Goal: Task Accomplishment & Management: Complete application form

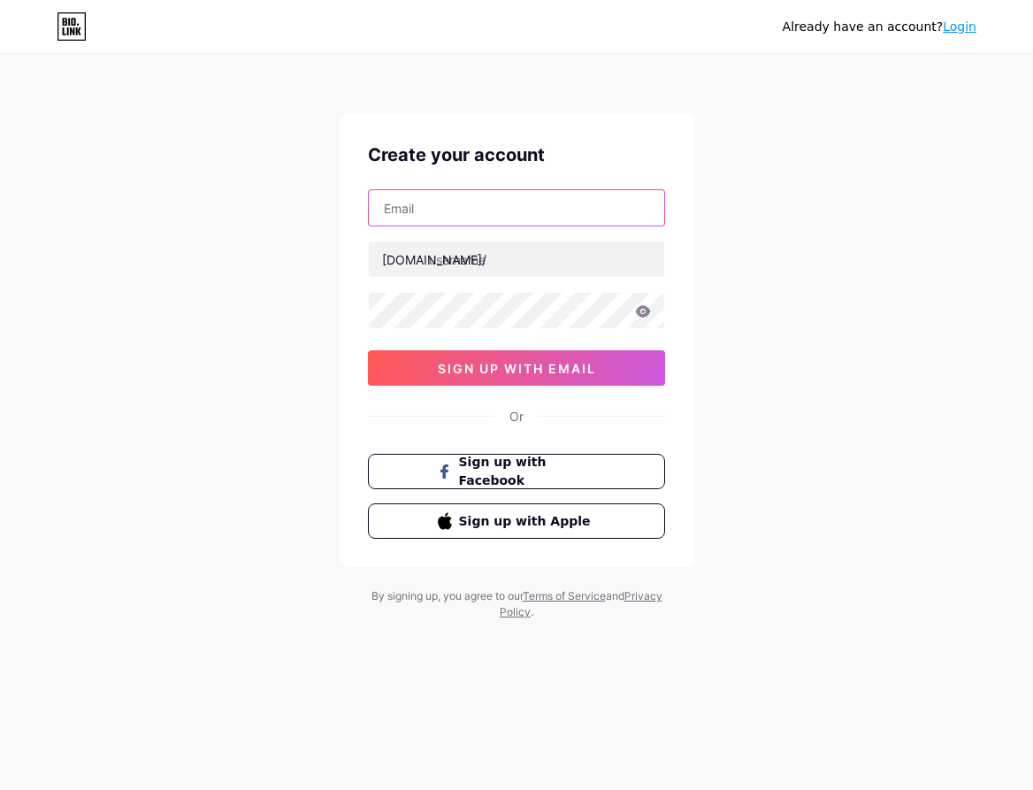
click at [536, 211] on input "text" at bounding box center [516, 207] width 295 height 35
click at [510, 221] on input "text" at bounding box center [516, 207] width 295 height 35
paste input "[EMAIL_ADDRESS][DOMAIN_NAME]"
type input "[EMAIL_ADDRESS][DOMAIN_NAME]"
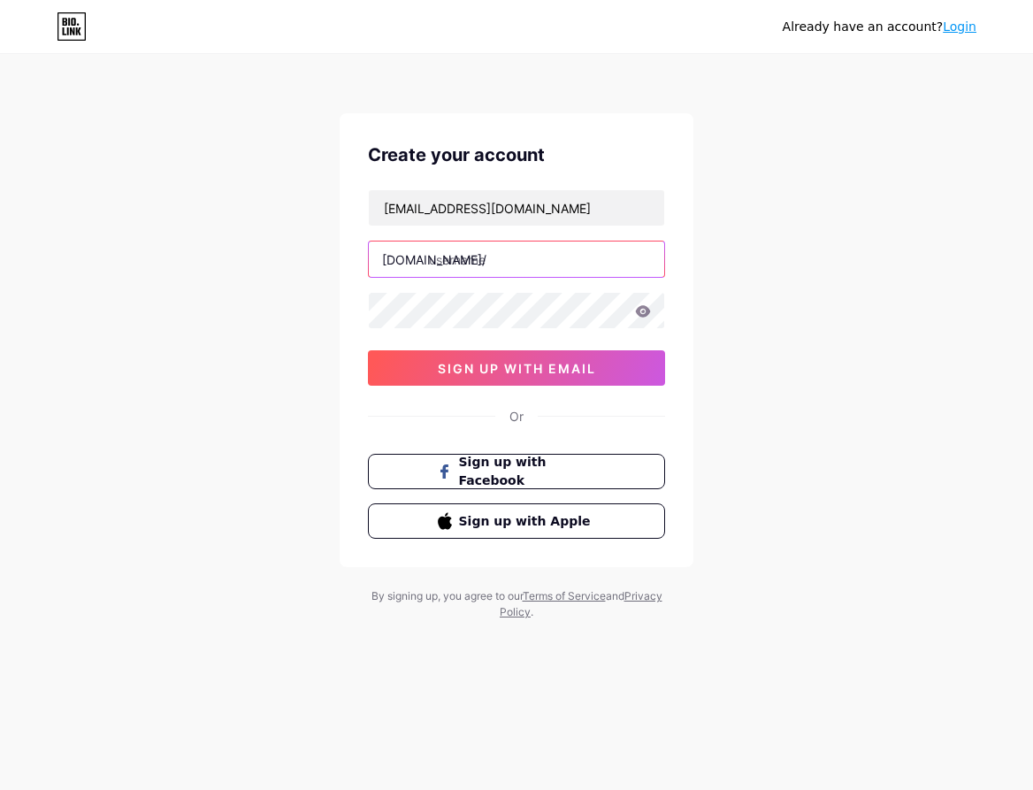
click at [495, 262] on input "text" at bounding box center [516, 258] width 295 height 35
type input "tiketslot88"
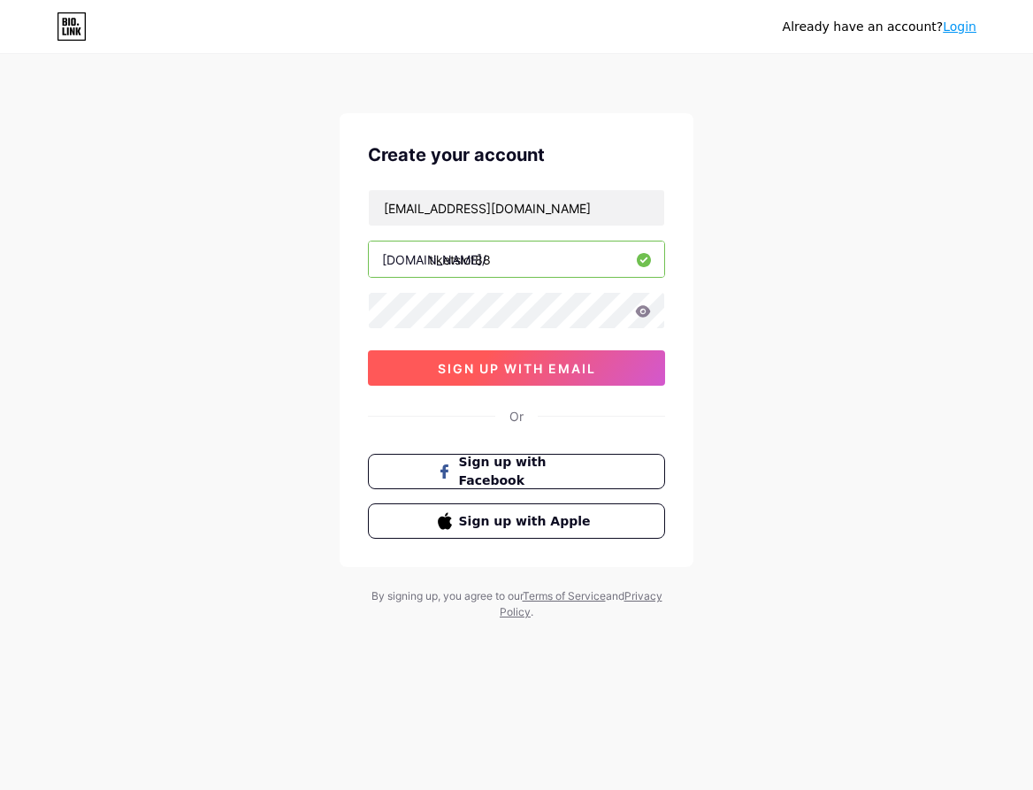
click at [540, 363] on span "sign up with email" at bounding box center [517, 368] width 158 height 15
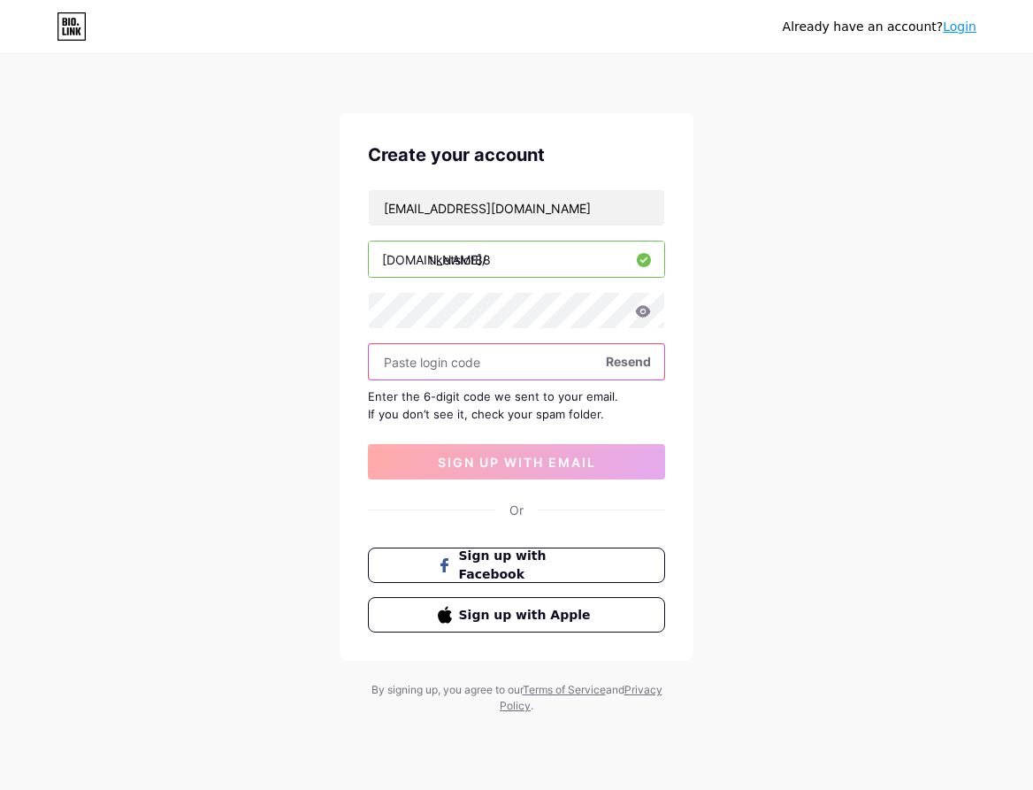
click at [517, 362] on input "text" at bounding box center [516, 361] width 295 height 35
paste input "970468"
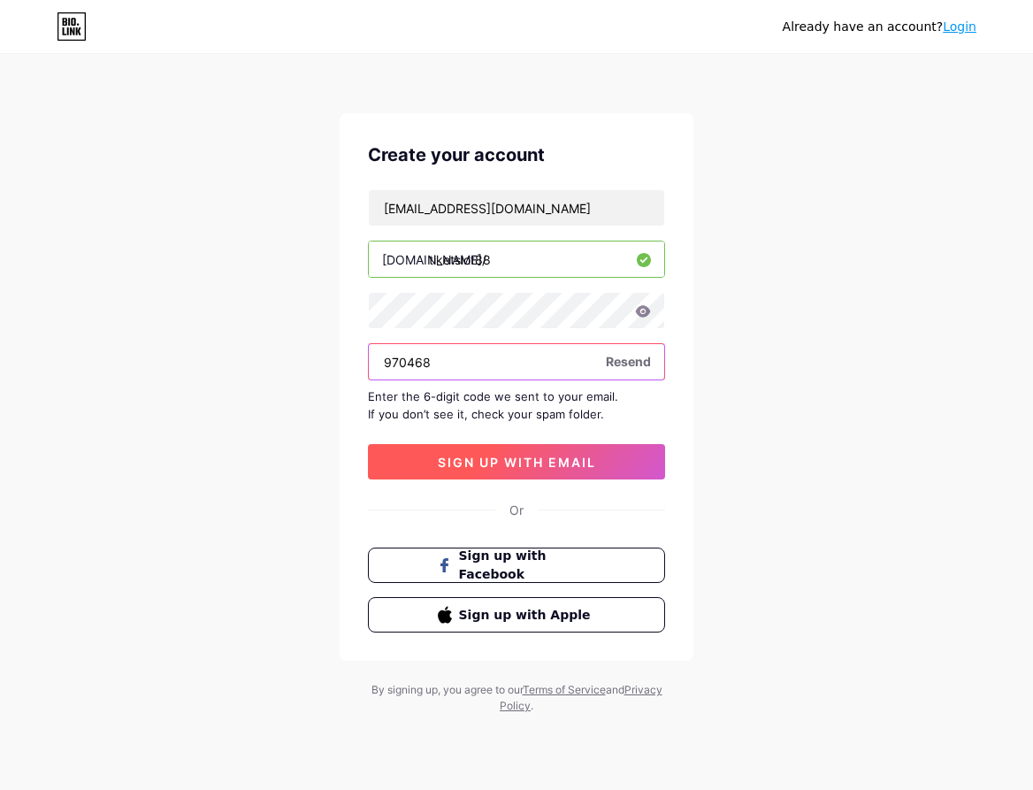
type input "970468"
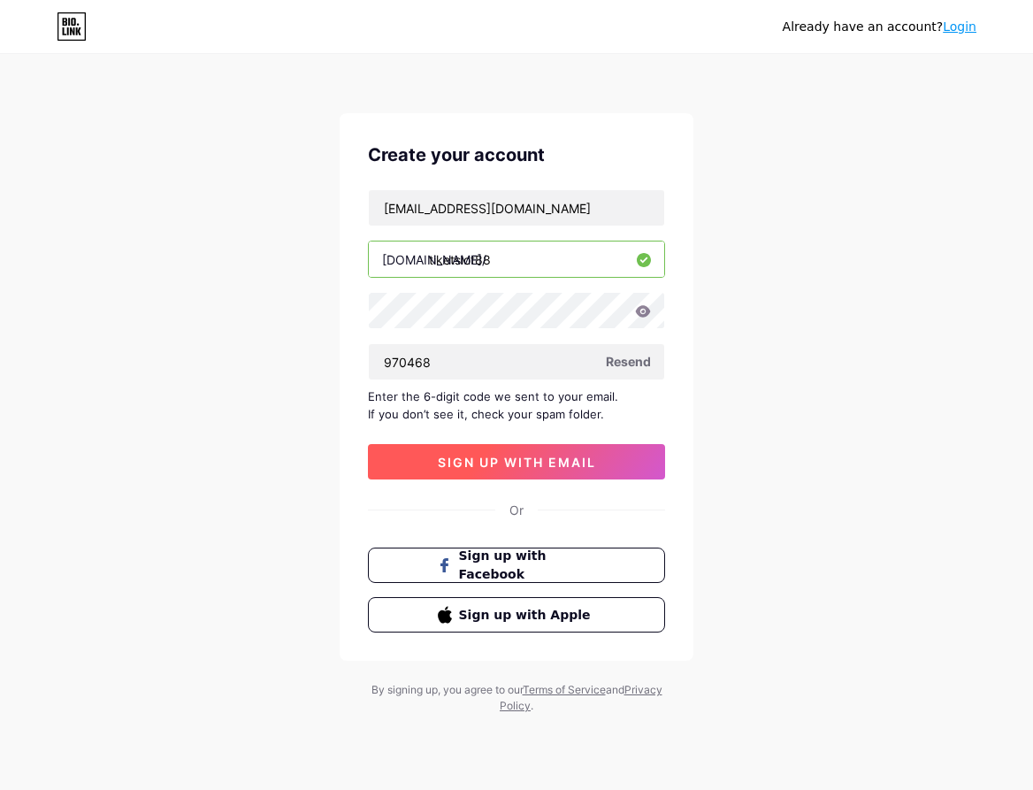
click at [513, 460] on span "sign up with email" at bounding box center [517, 462] width 158 height 15
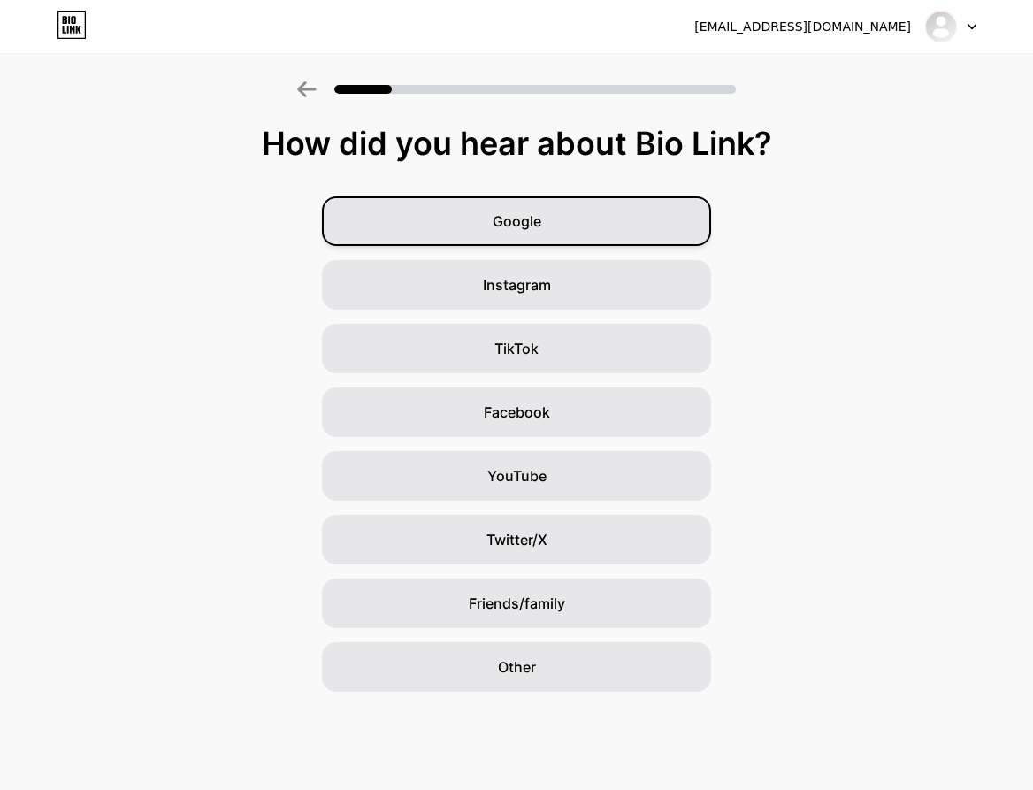
click at [605, 230] on div "Google" at bounding box center [516, 221] width 389 height 50
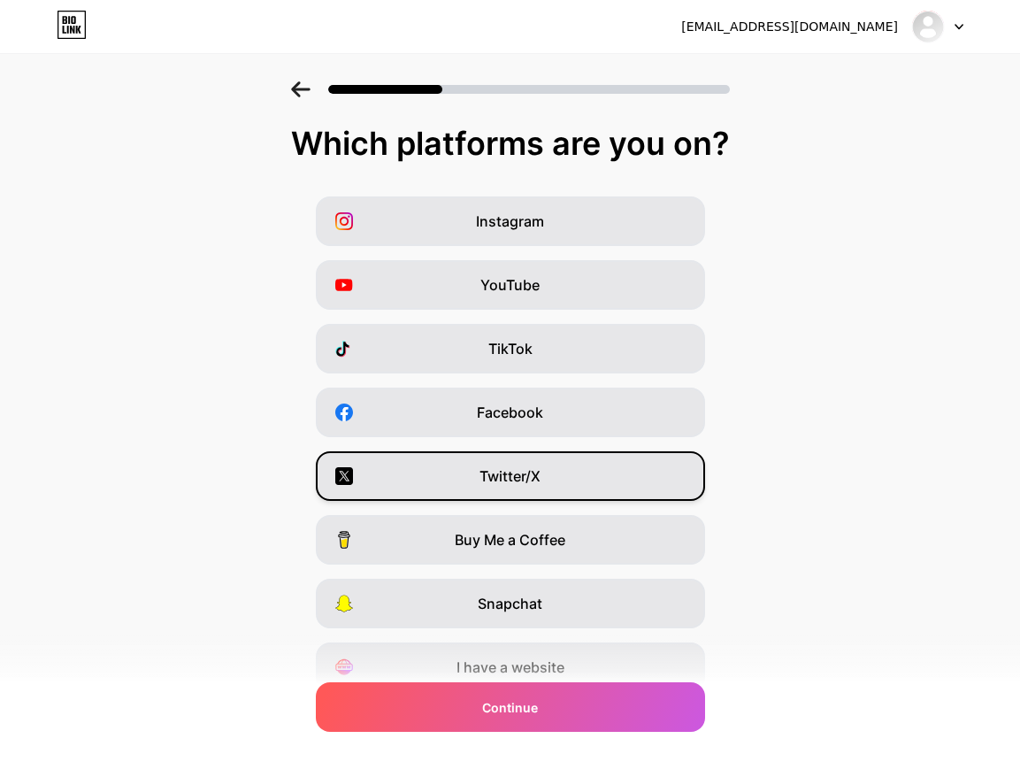
click at [540, 486] on span "Twitter/X" at bounding box center [509, 475] width 61 height 21
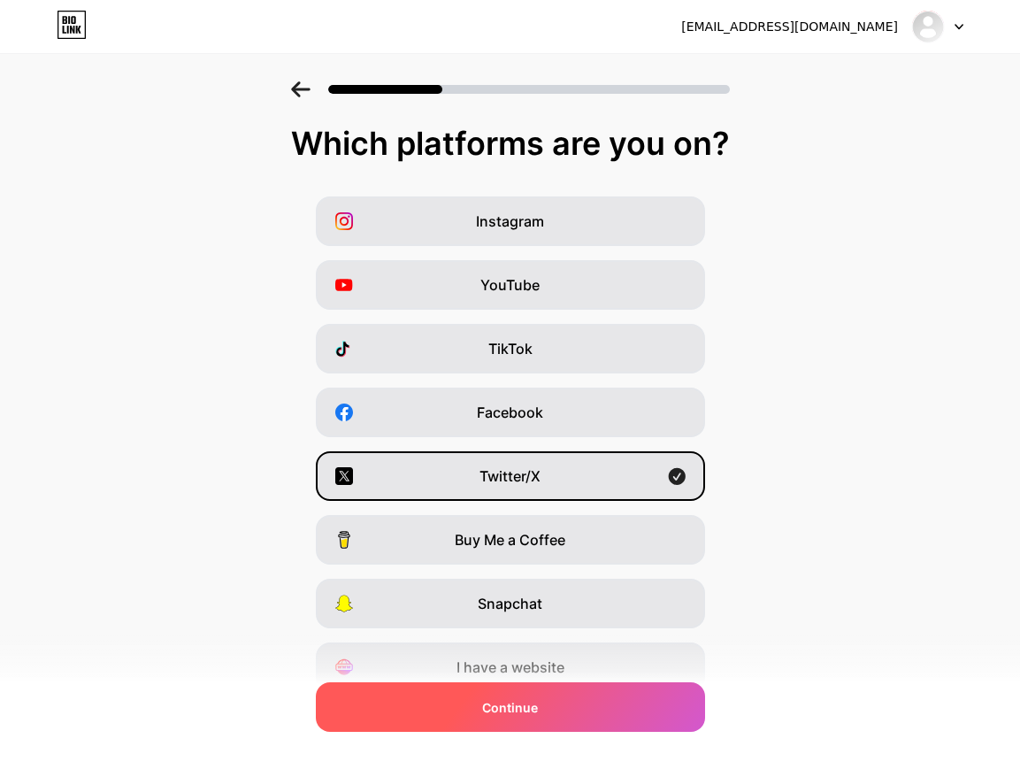
click at [571, 718] on div "Continue" at bounding box center [510, 707] width 389 height 50
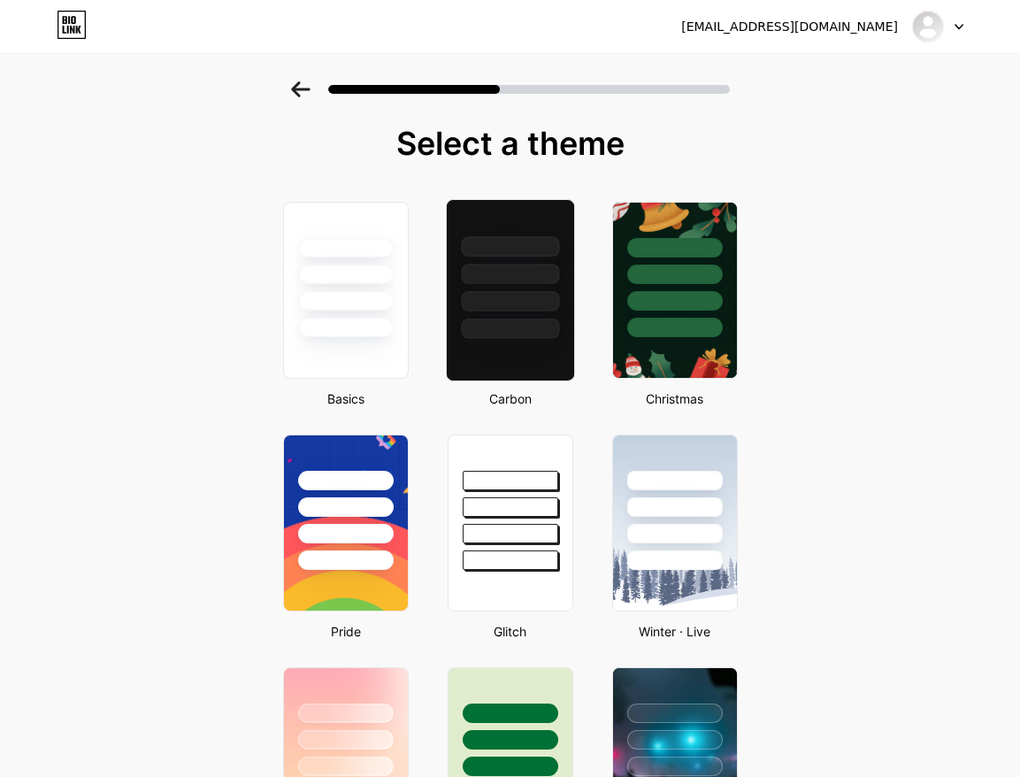
click at [551, 308] on div at bounding box center [510, 301] width 98 height 20
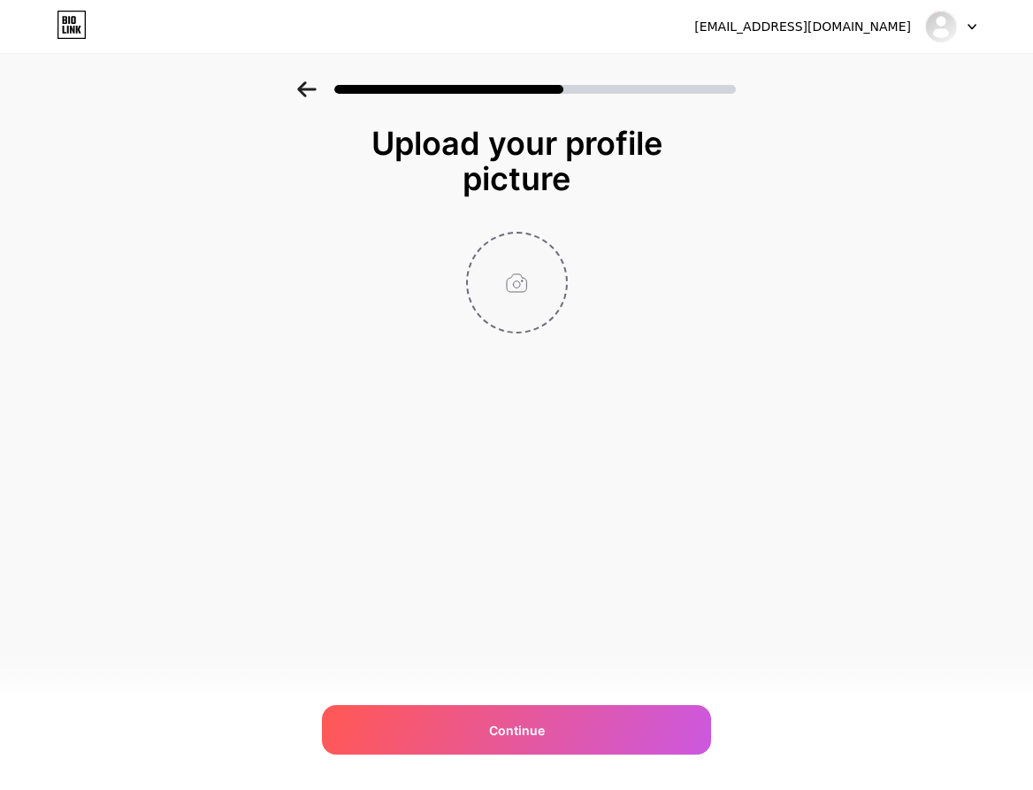
click at [533, 302] on input "file" at bounding box center [517, 283] width 98 height 98
type input "C:\fakepath\zoa4bypx_400x400.jpg"
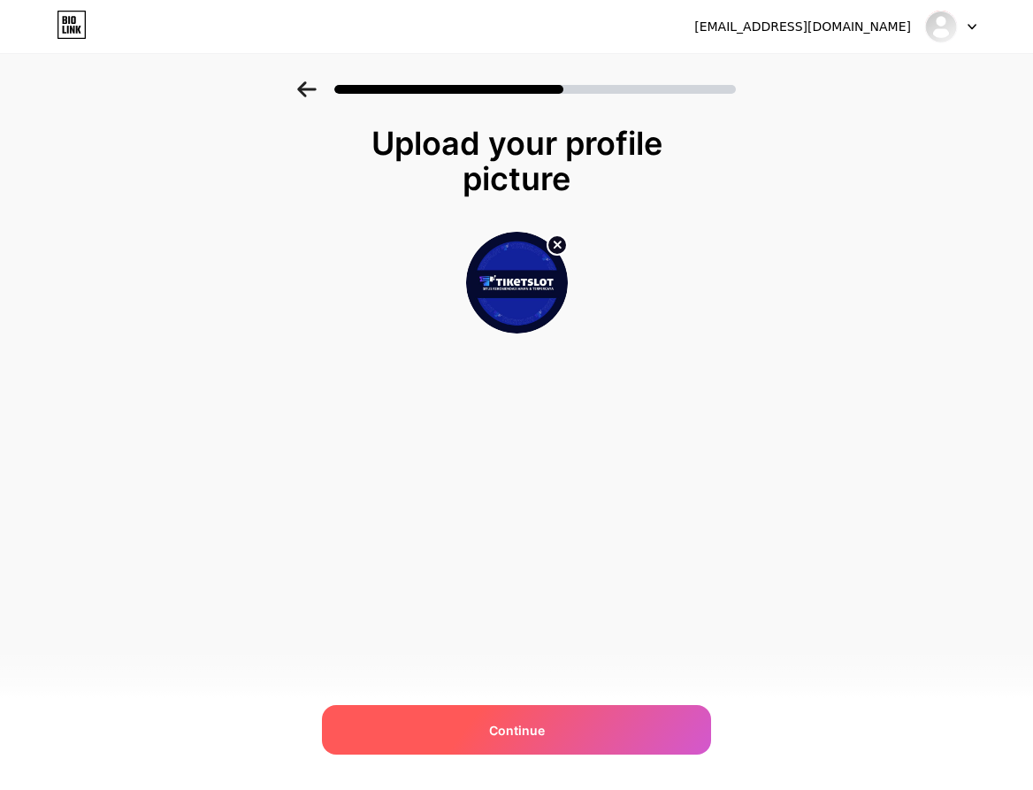
click at [550, 724] on div "Continue" at bounding box center [516, 730] width 389 height 50
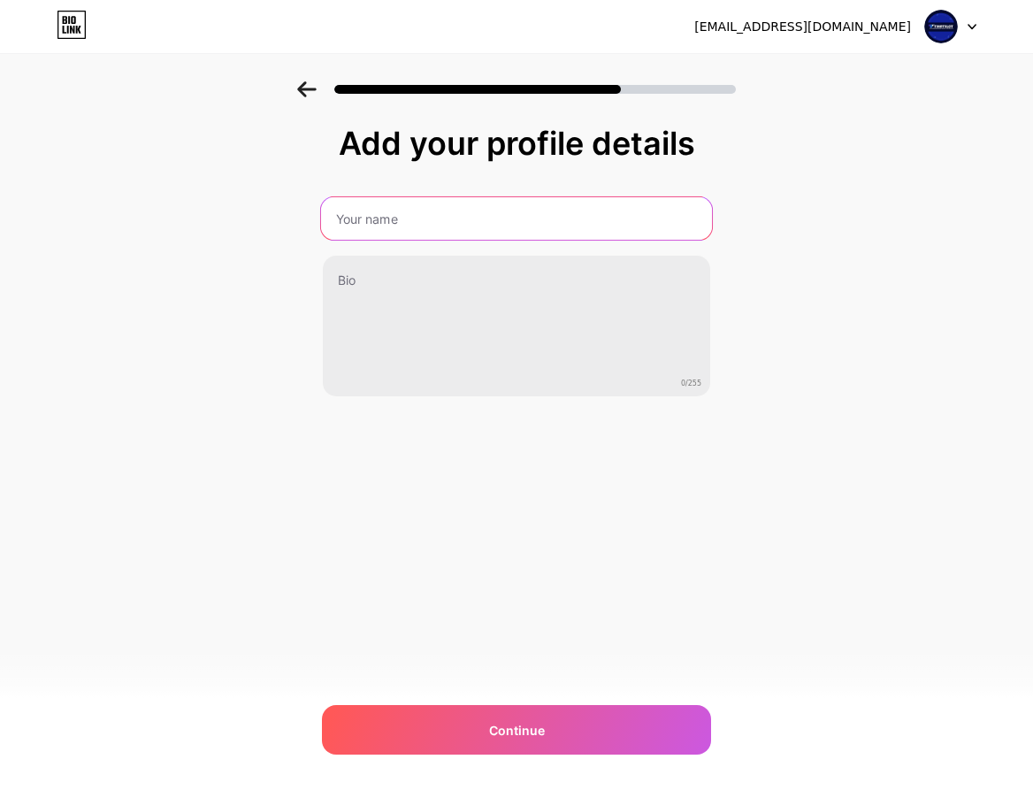
click at [420, 239] on input "text" at bounding box center [516, 218] width 391 height 42
click at [413, 228] on input "text" at bounding box center [516, 218] width 391 height 42
type input "TIKETSLOT"
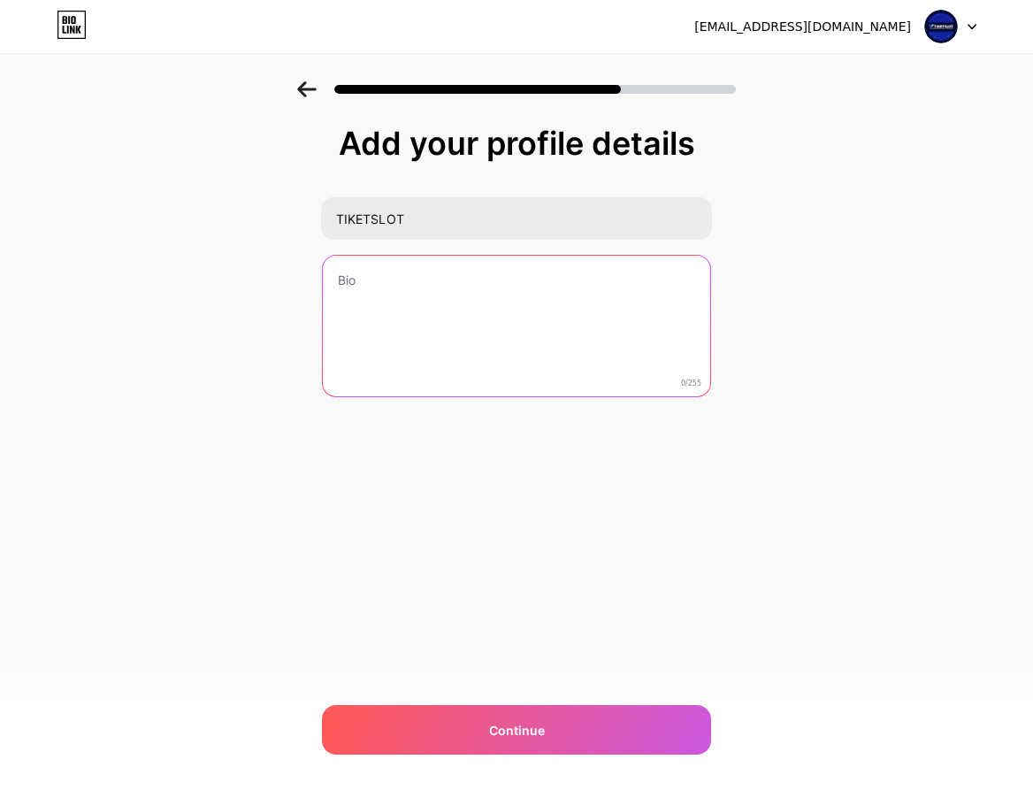
click at [442, 295] on textarea at bounding box center [516, 327] width 387 height 142
paste textarea "TIKETSLOT Agen situs [PERSON_NAME] slot online resmi Terpercaya No.1"
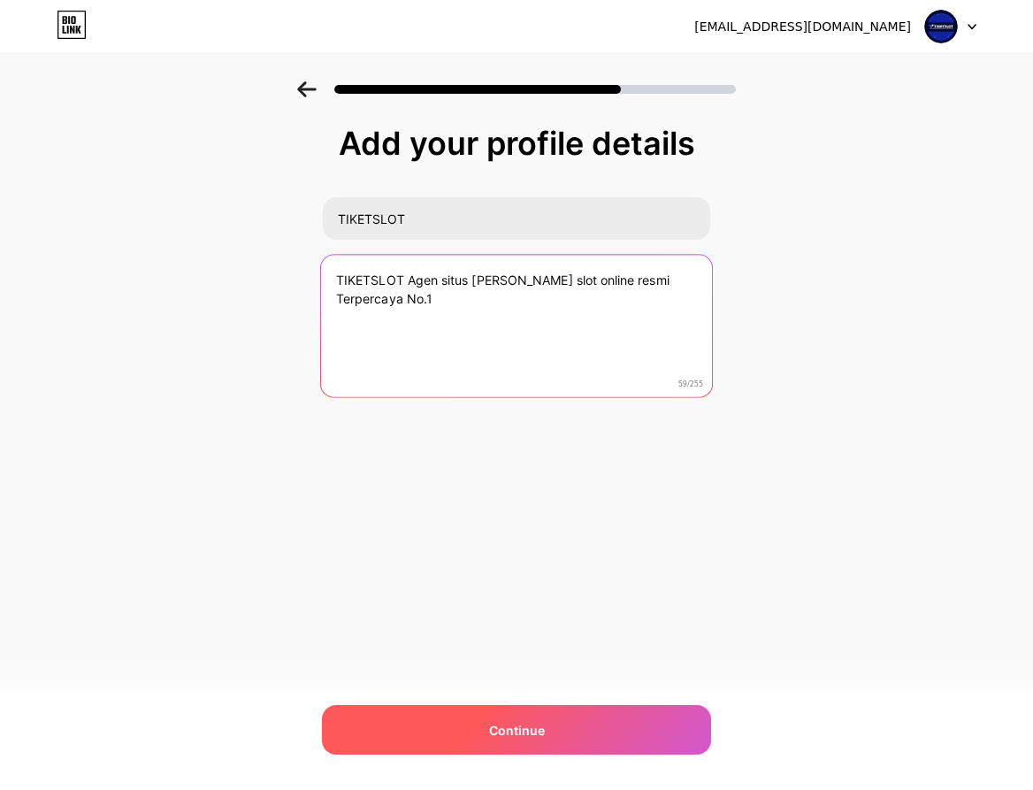
type textarea "TIKETSLOT Agen situs [PERSON_NAME] slot online resmi Terpercaya No.1"
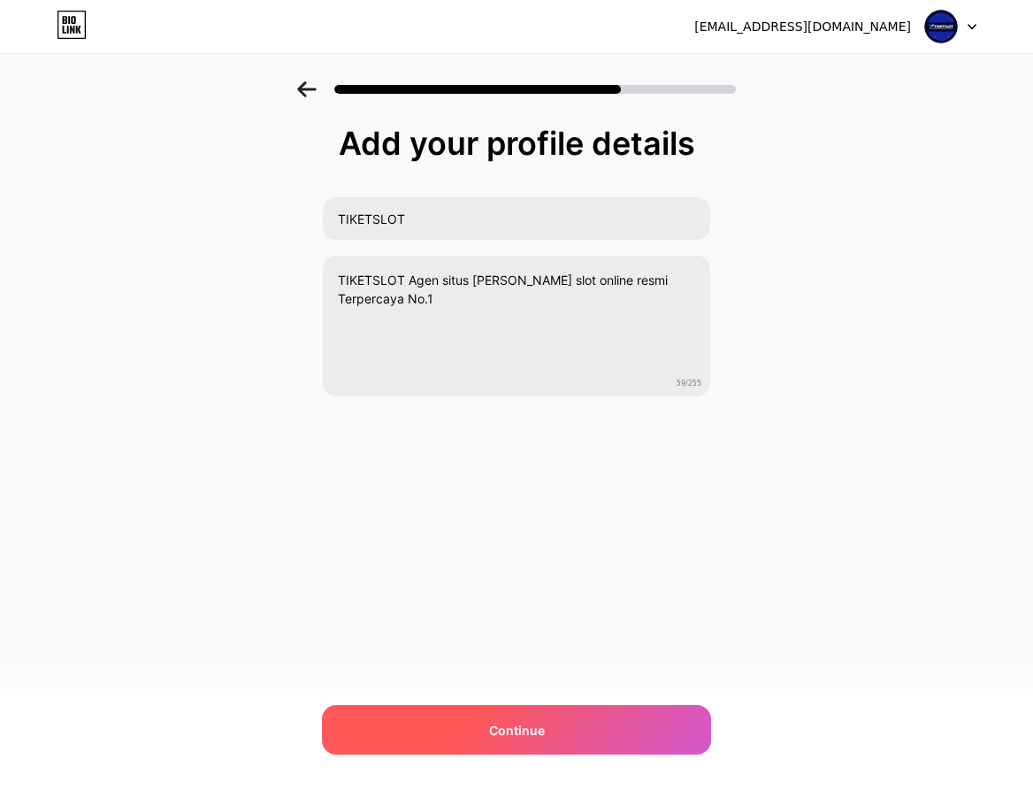
click at [603, 732] on div "Continue" at bounding box center [516, 730] width 389 height 50
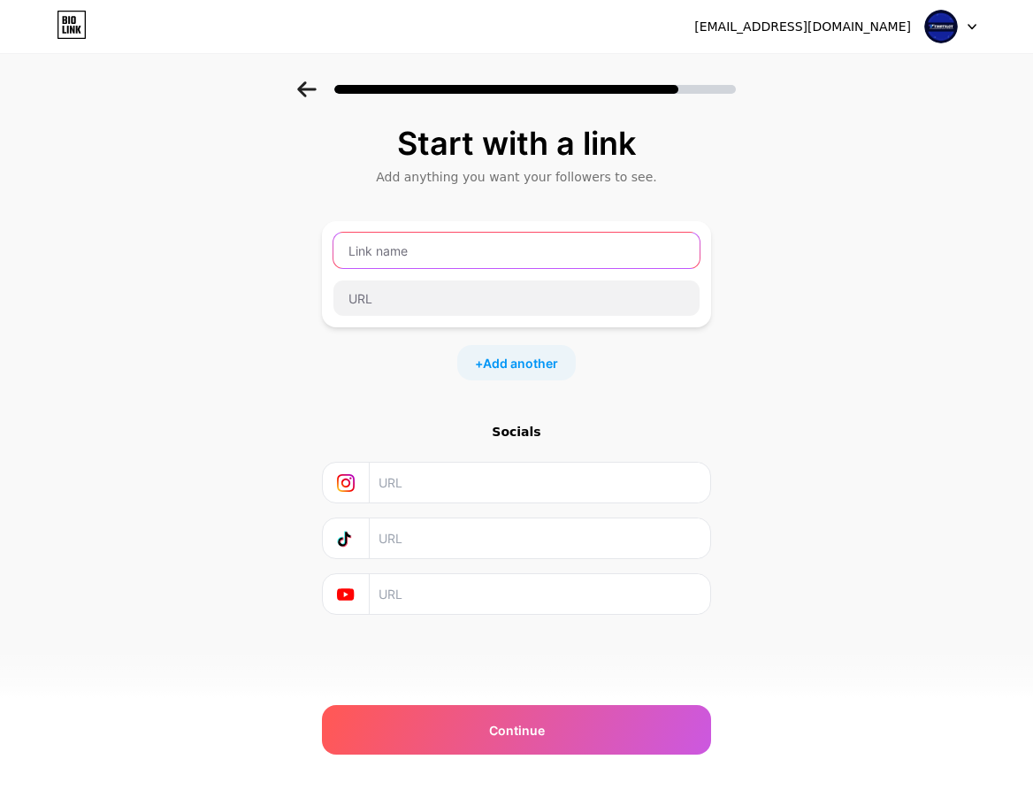
click at [571, 254] on input "text" at bounding box center [516, 250] width 366 height 35
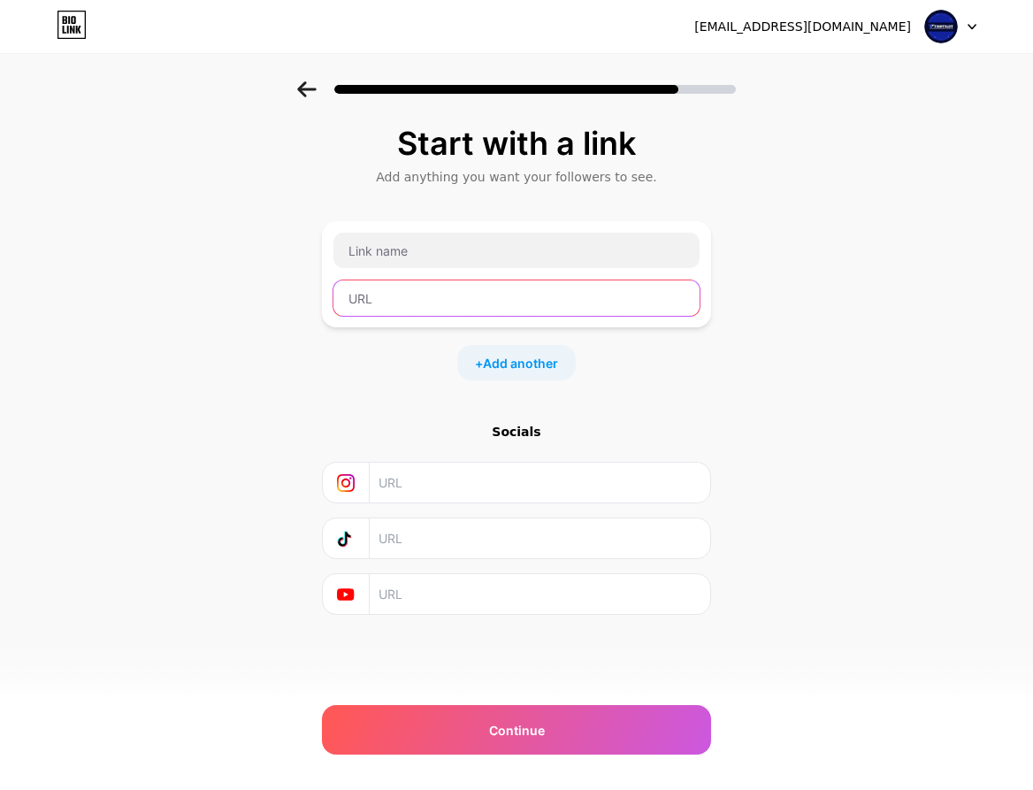
click at [478, 308] on input "text" at bounding box center [516, 297] width 366 height 35
paste input "ttps://[DOMAIN_NAME][URL] [URL][DOMAIN_NAME]"
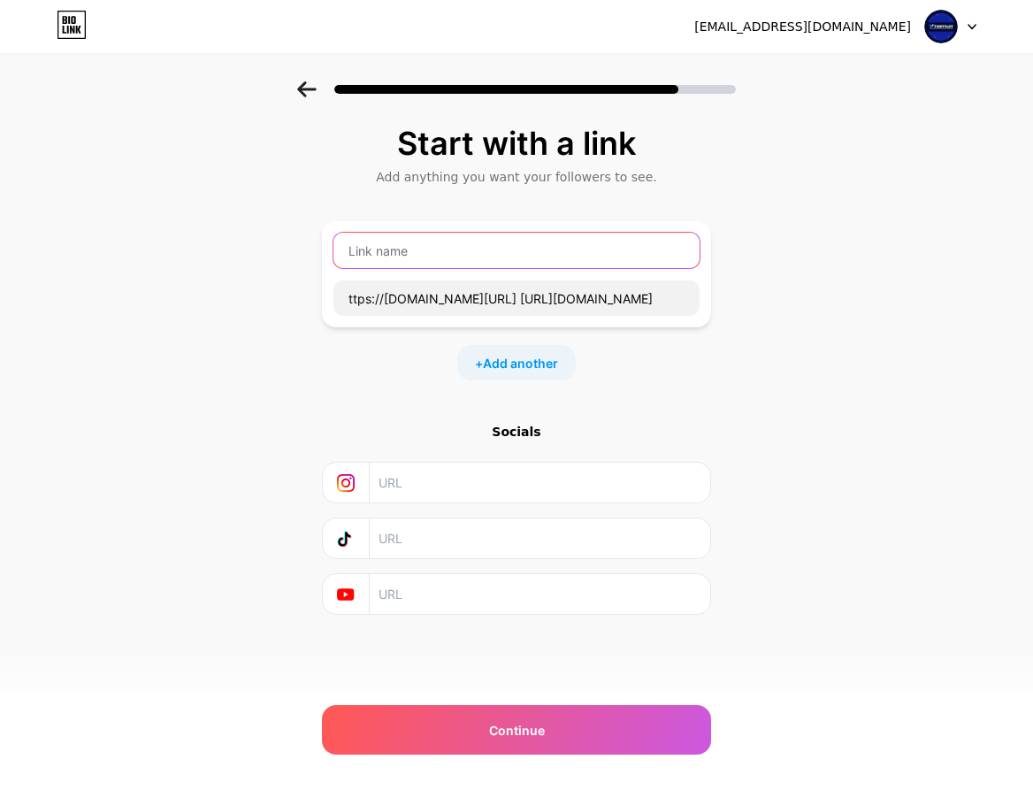
click at [456, 258] on input "text" at bounding box center [516, 250] width 366 height 35
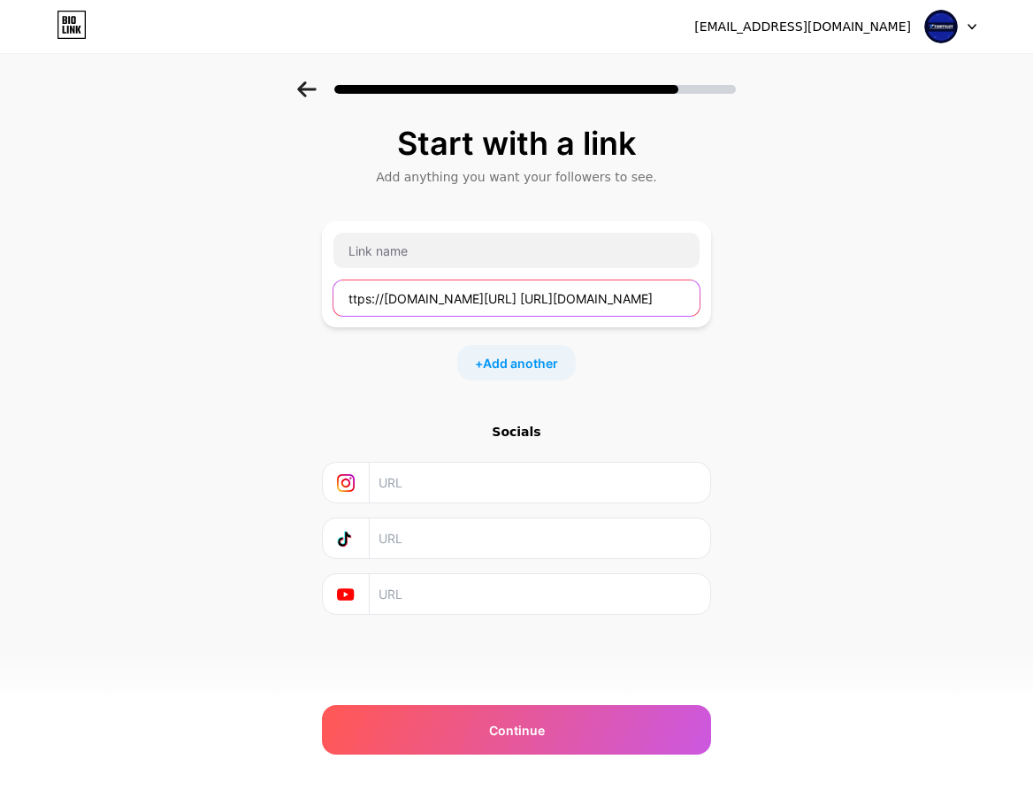
drag, startPoint x: 471, startPoint y: 297, endPoint x: 74, endPoint y: 284, distance: 397.4
click at [124, 285] on div "Start with a link Add anything you want your followers to see. ttps://[DOMAIN_N…" at bounding box center [516, 392] width 1033 height 622
type input "[URL][DOMAIN_NAME]"
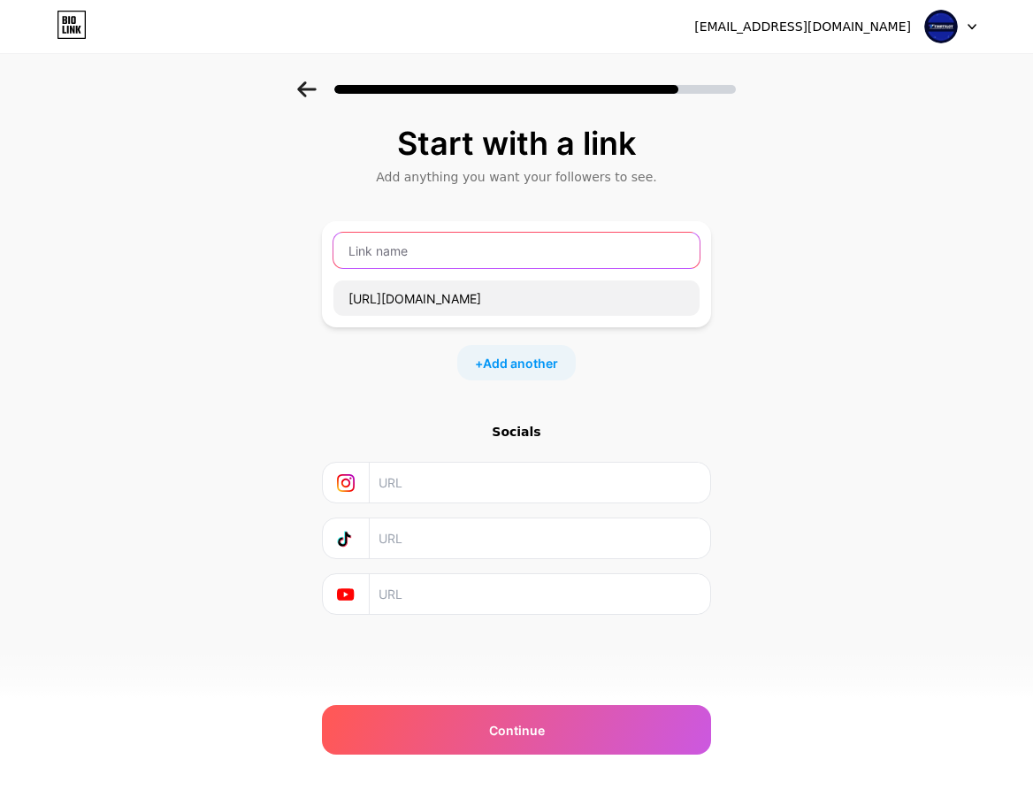
click at [444, 259] on input "text" at bounding box center [516, 250] width 366 height 35
type input "T"
type input "DAFTAR TIKETSLOT"
click at [792, 778] on div "[EMAIL_ADDRESS][DOMAIN_NAME] Logout Link Copied Start with a link Add anything …" at bounding box center [516, 395] width 1033 height 790
click at [465, 484] on input "text" at bounding box center [539, 483] width 321 height 40
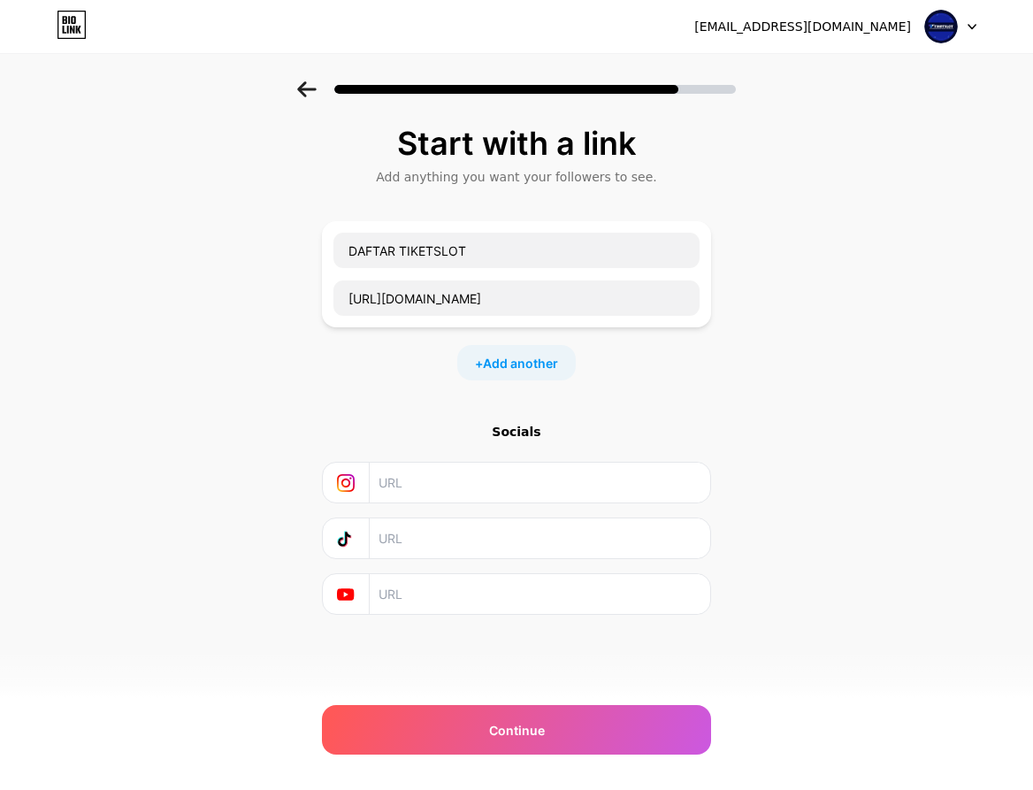
paste input "[URL][DOMAIN_NAME]"
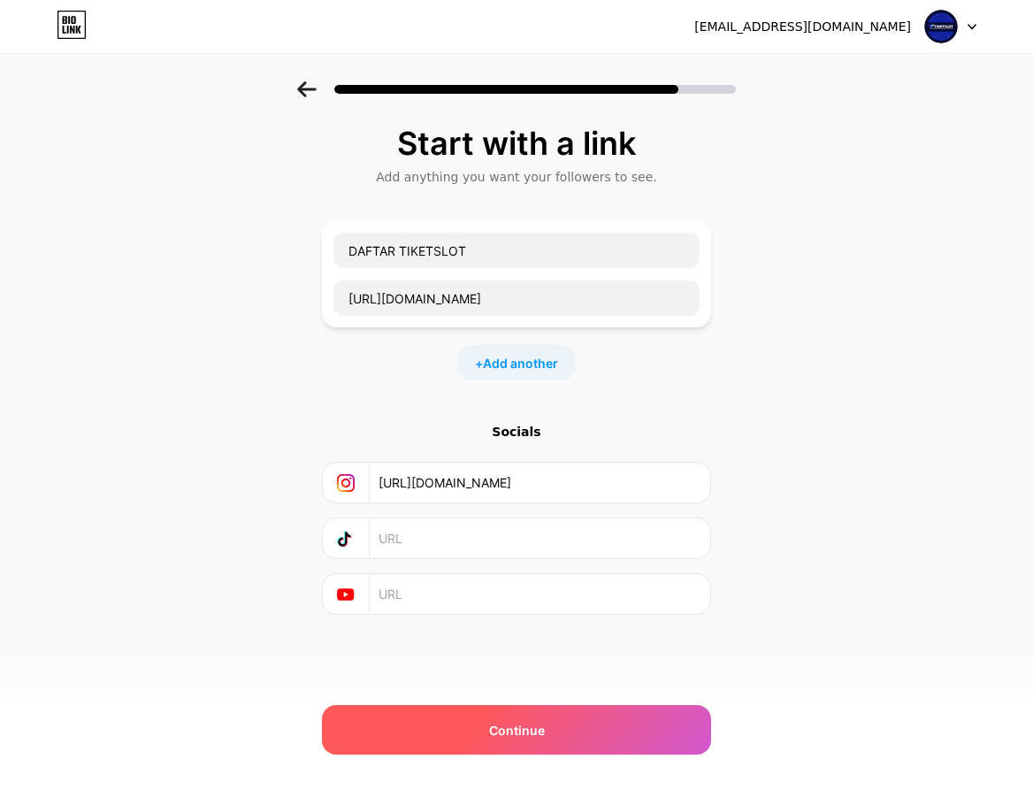
type input "[URL][DOMAIN_NAME]"
click at [580, 744] on div "Continue" at bounding box center [516, 730] width 389 height 50
click at [509, 732] on span "Continue" at bounding box center [517, 730] width 56 height 19
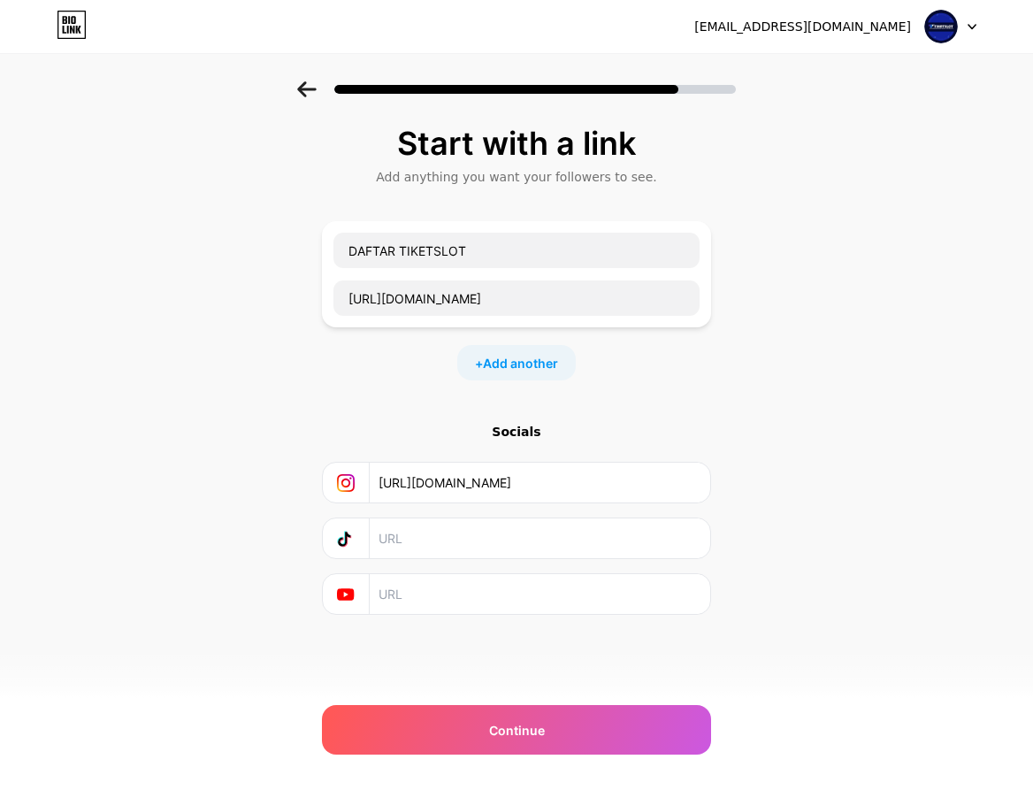
click at [481, 549] on input "text" at bounding box center [539, 538] width 321 height 40
click at [615, 774] on div "[EMAIL_ADDRESS][DOMAIN_NAME] Logout Link Copied Start with a link Add anything …" at bounding box center [516, 395] width 1033 height 790
drag, startPoint x: 469, startPoint y: 545, endPoint x: 428, endPoint y: 594, distance: 63.4
click at [469, 544] on input "text" at bounding box center [539, 538] width 321 height 40
paste input "[URL][DOMAIN_NAME]"
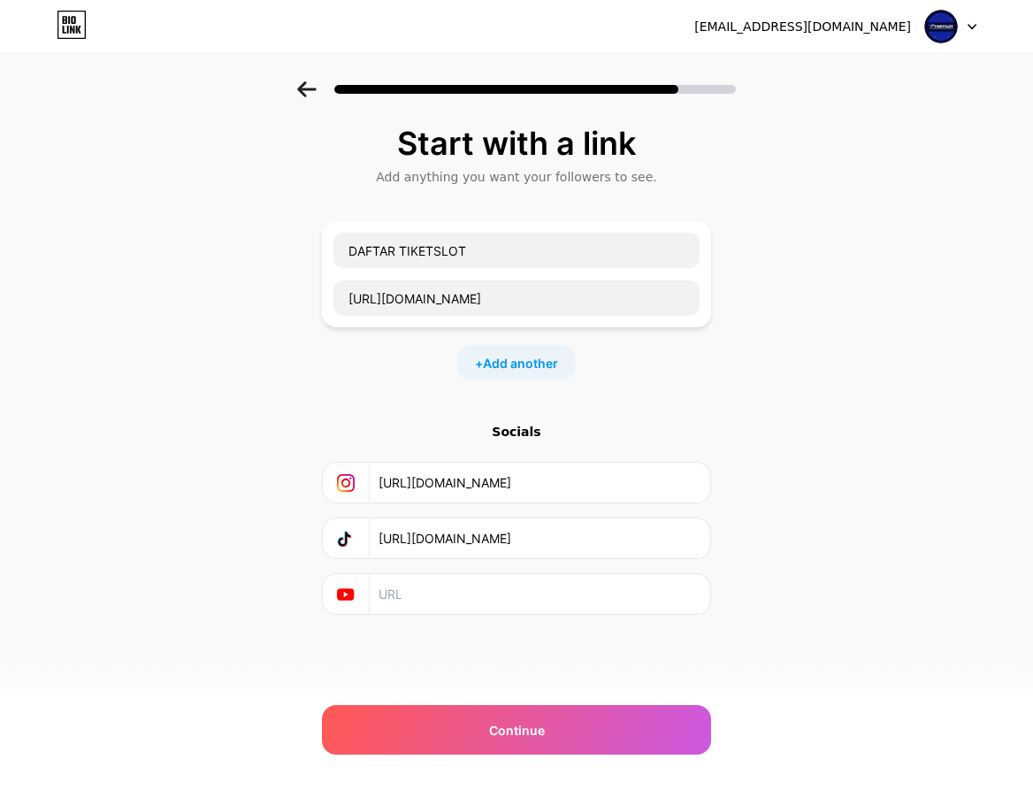
scroll to position [0, 85]
type input "[URL][DOMAIN_NAME]"
click at [425, 597] on input "text" at bounding box center [539, 594] width 321 height 40
click at [712, 780] on div "[EMAIL_ADDRESS][DOMAIN_NAME] Logout Link Copied Start with a link Add anything …" at bounding box center [516, 395] width 1033 height 790
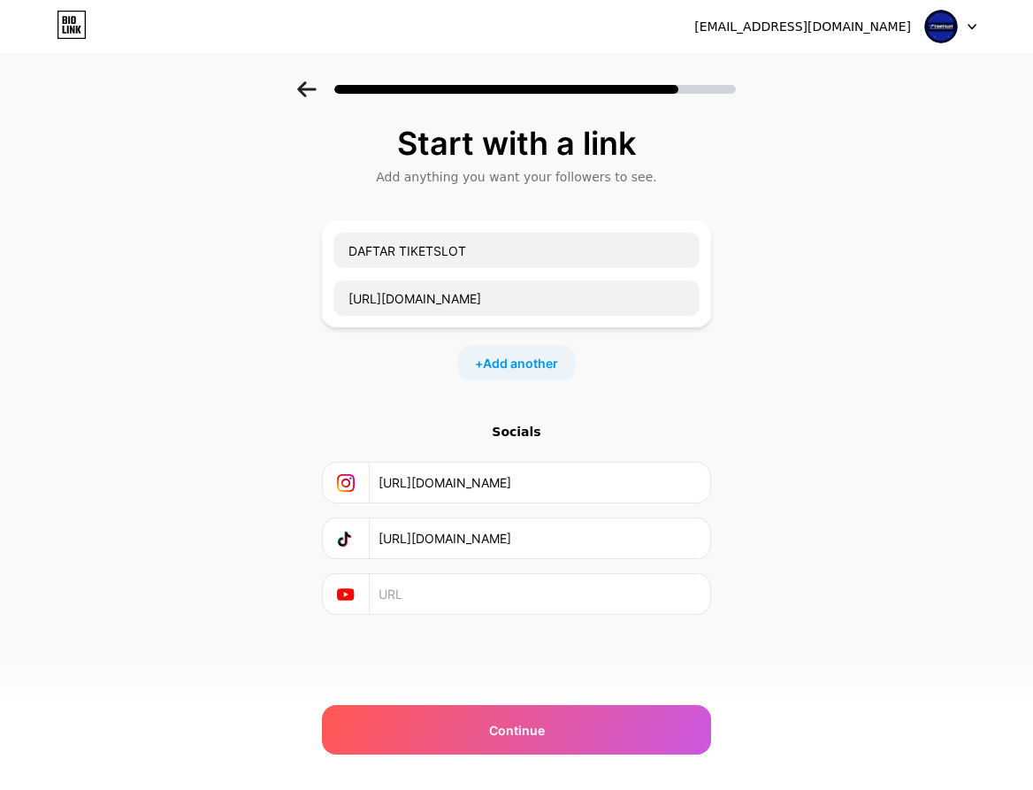
click at [542, 585] on input "text" at bounding box center [539, 594] width 321 height 40
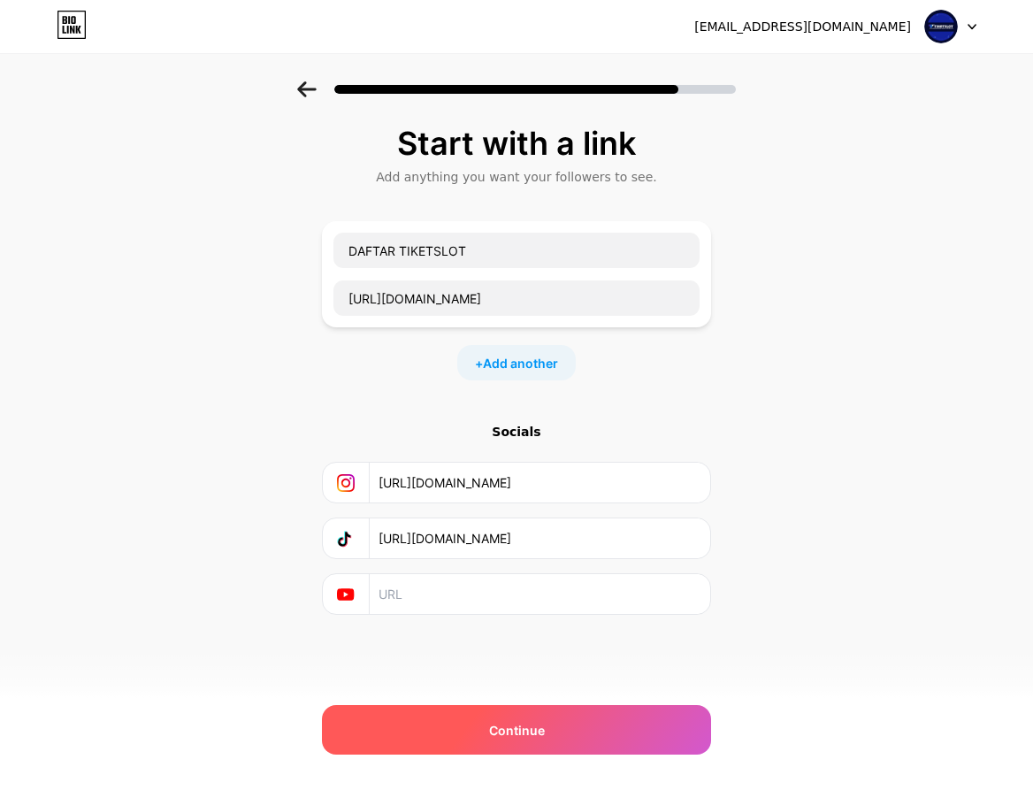
paste input "[URL][DOMAIN_NAME]"
type input "[URL][DOMAIN_NAME]"
click at [526, 736] on span "Continue" at bounding box center [517, 730] width 56 height 19
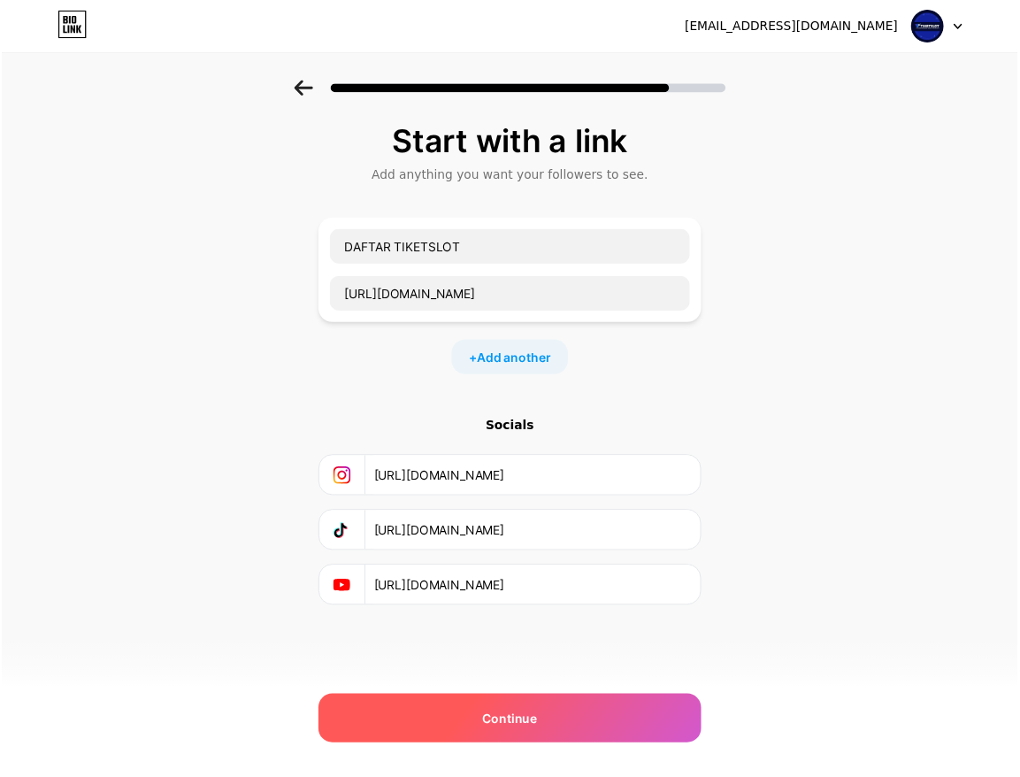
scroll to position [0, 0]
click at [525, 734] on span "Continue" at bounding box center [517, 730] width 56 height 19
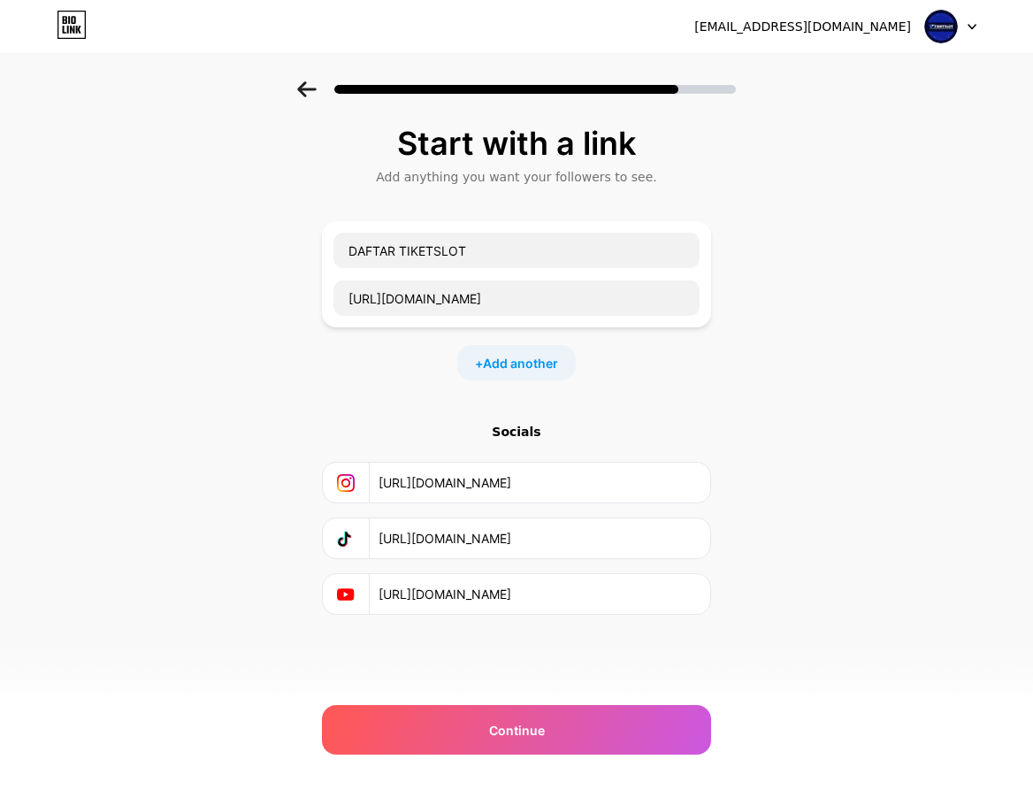
click at [537, 589] on input "[URL][DOMAIN_NAME]" at bounding box center [539, 594] width 321 height 40
click at [659, 781] on div "[EMAIL_ADDRESS][DOMAIN_NAME] Logout Link Copied Start with a link Add anything …" at bounding box center [516, 395] width 1033 height 790
click at [631, 591] on input "[URL][DOMAIN_NAME]" at bounding box center [539, 594] width 321 height 40
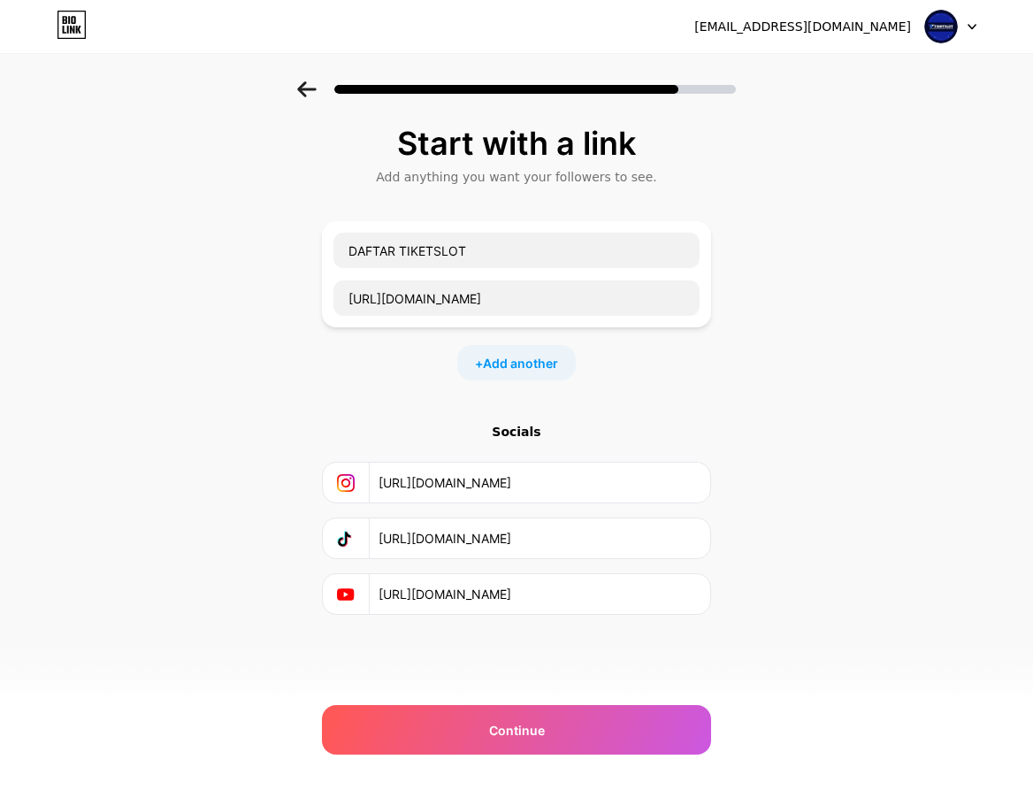
click at [631, 591] on input "[URL][DOMAIN_NAME]" at bounding box center [539, 594] width 321 height 40
click at [631, 592] on input "[URL][DOMAIN_NAME]" at bounding box center [539, 594] width 321 height 40
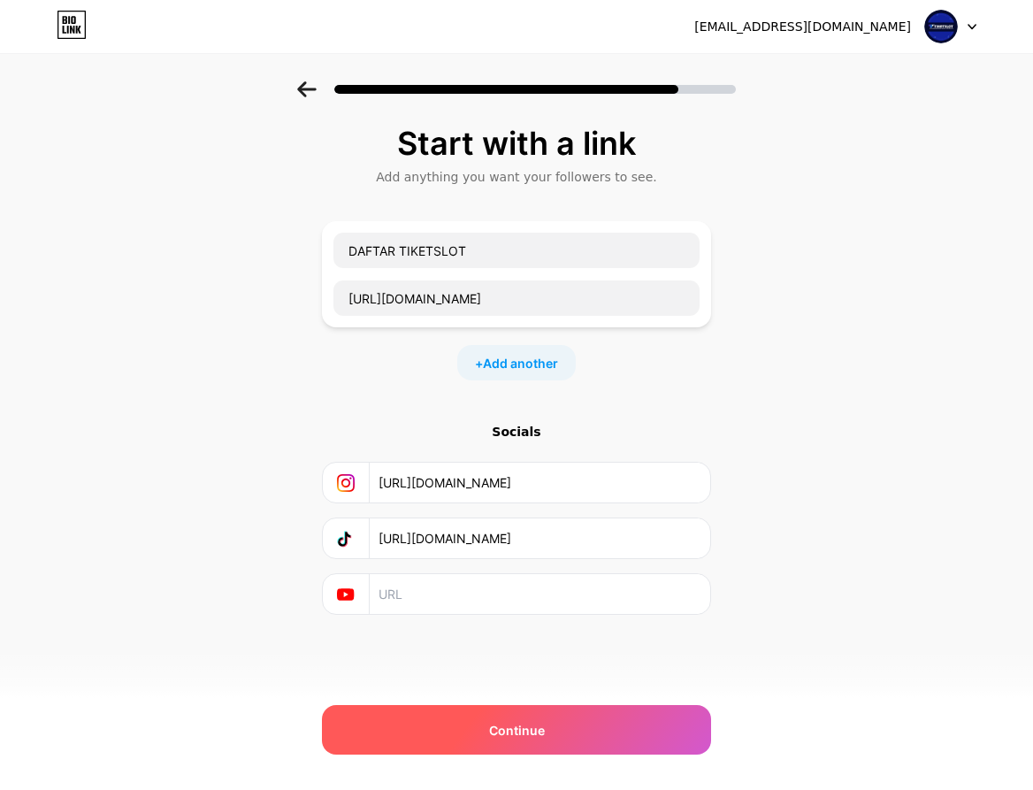
click at [563, 723] on div "Continue" at bounding box center [516, 730] width 389 height 50
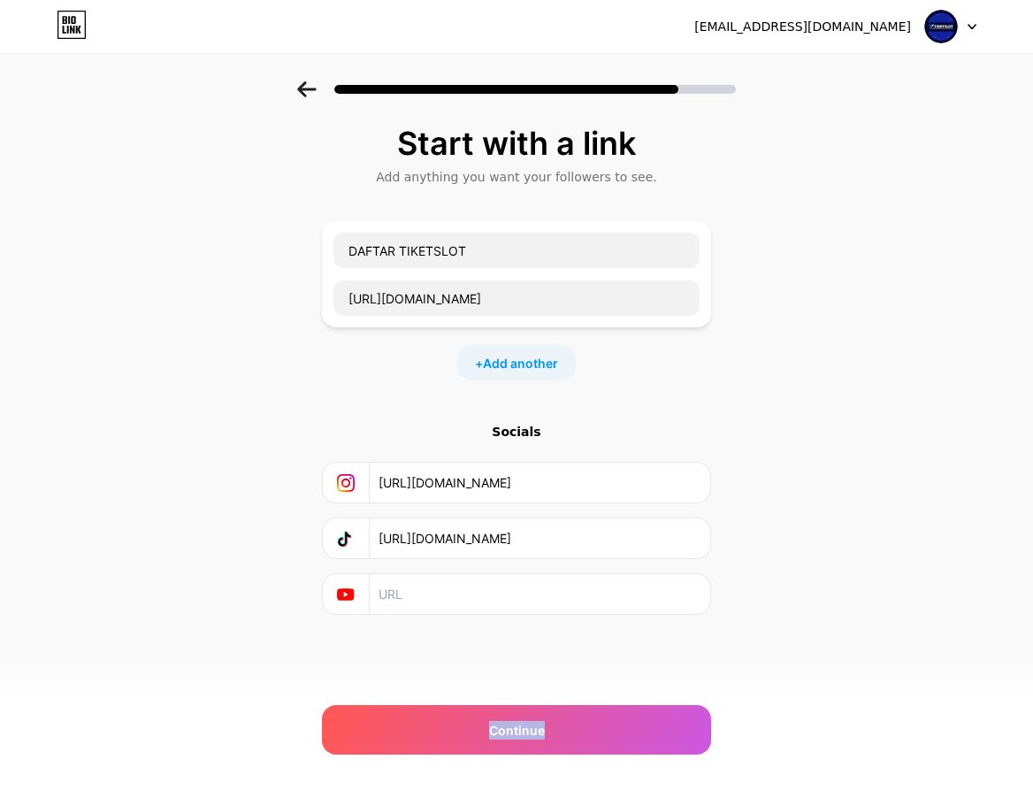
click at [303, 88] on icon at bounding box center [306, 89] width 19 height 16
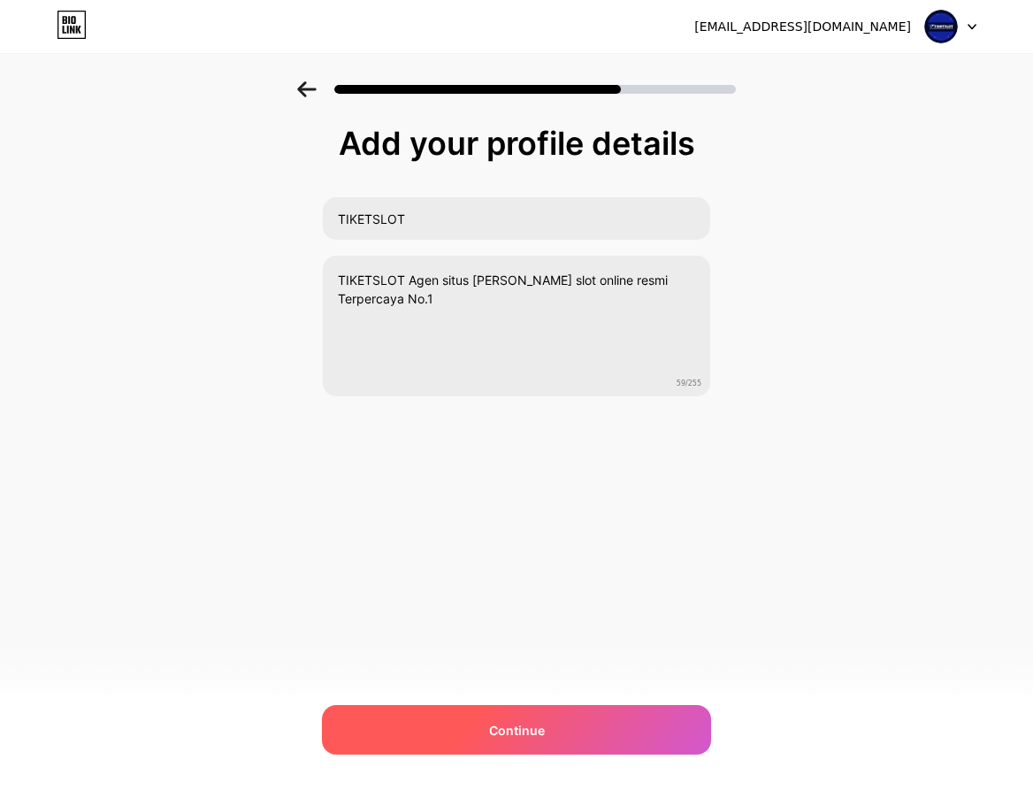
click at [526, 748] on div "Continue" at bounding box center [516, 730] width 389 height 50
click at [526, 743] on div at bounding box center [516, 730] width 389 height 50
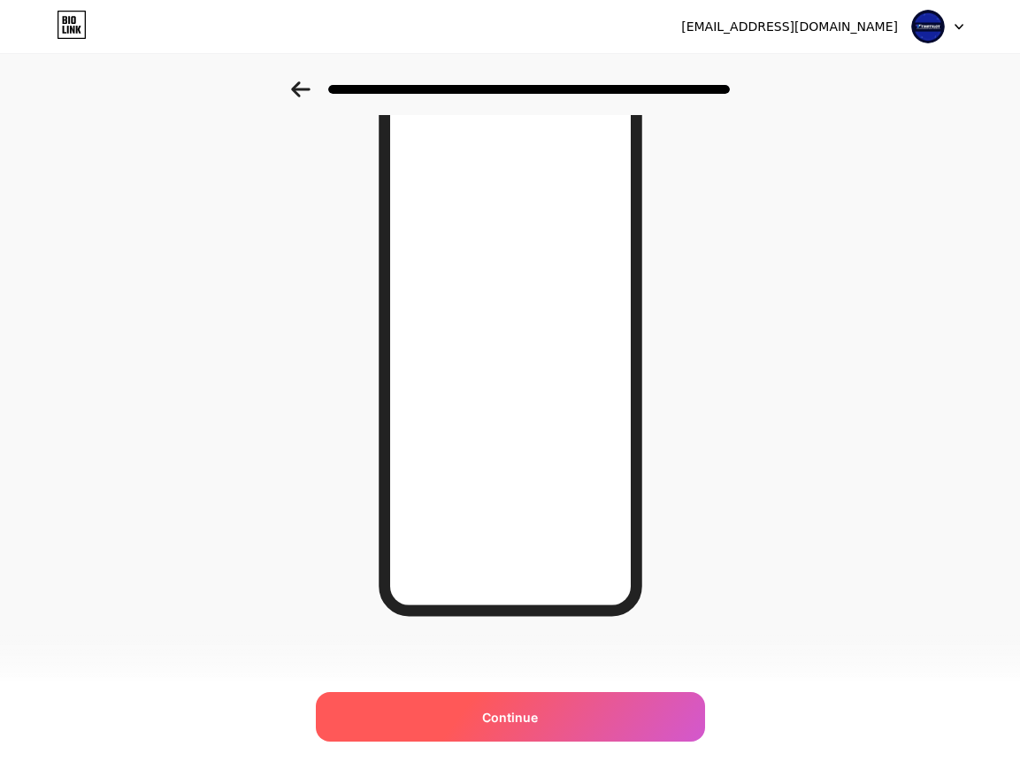
scroll to position [112, 0]
click at [534, 737] on div "Continue" at bounding box center [510, 717] width 389 height 50
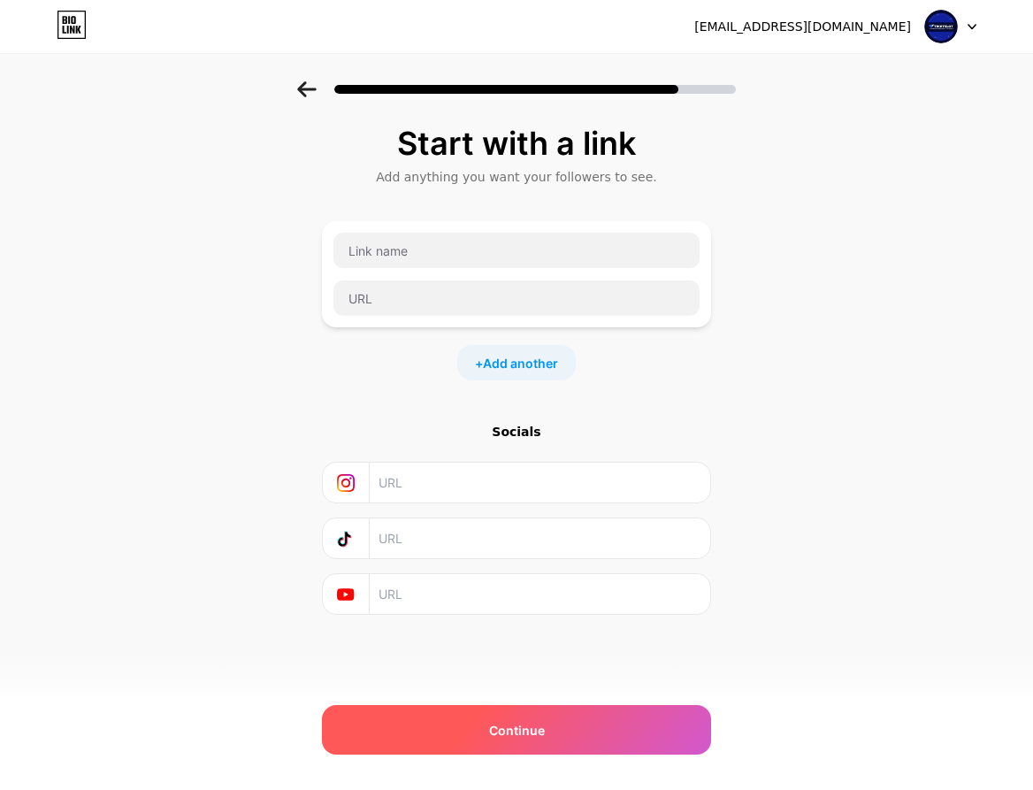
click at [519, 740] on div "Continue" at bounding box center [516, 730] width 389 height 50
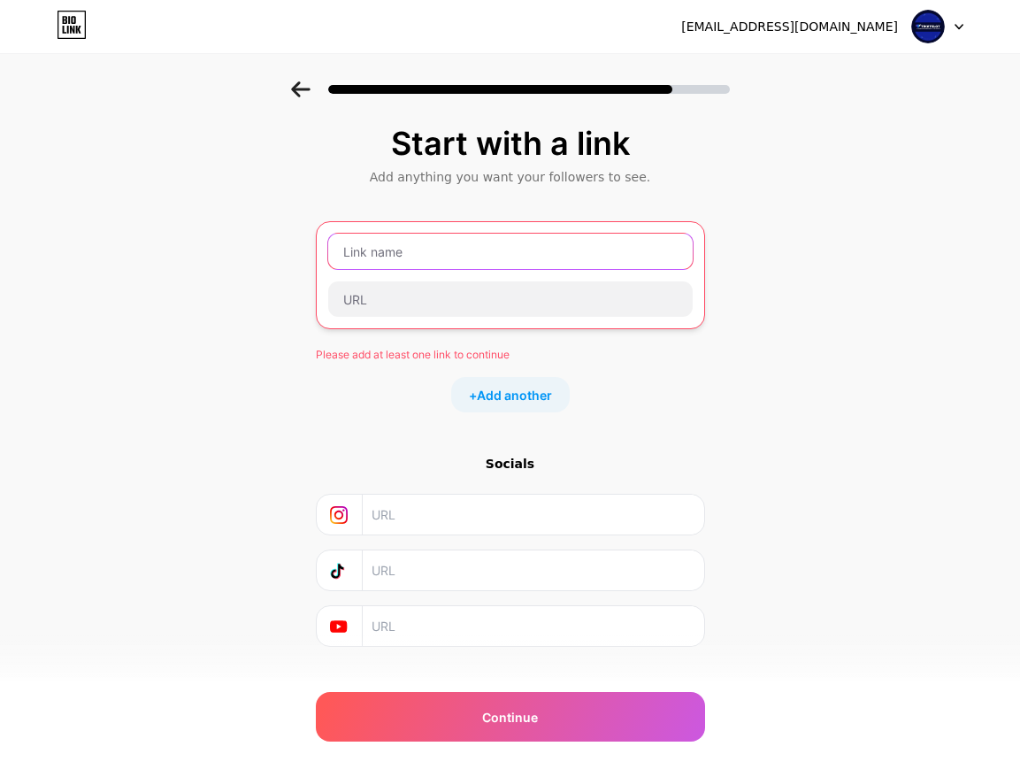
click at [500, 263] on input "text" at bounding box center [510, 251] width 364 height 35
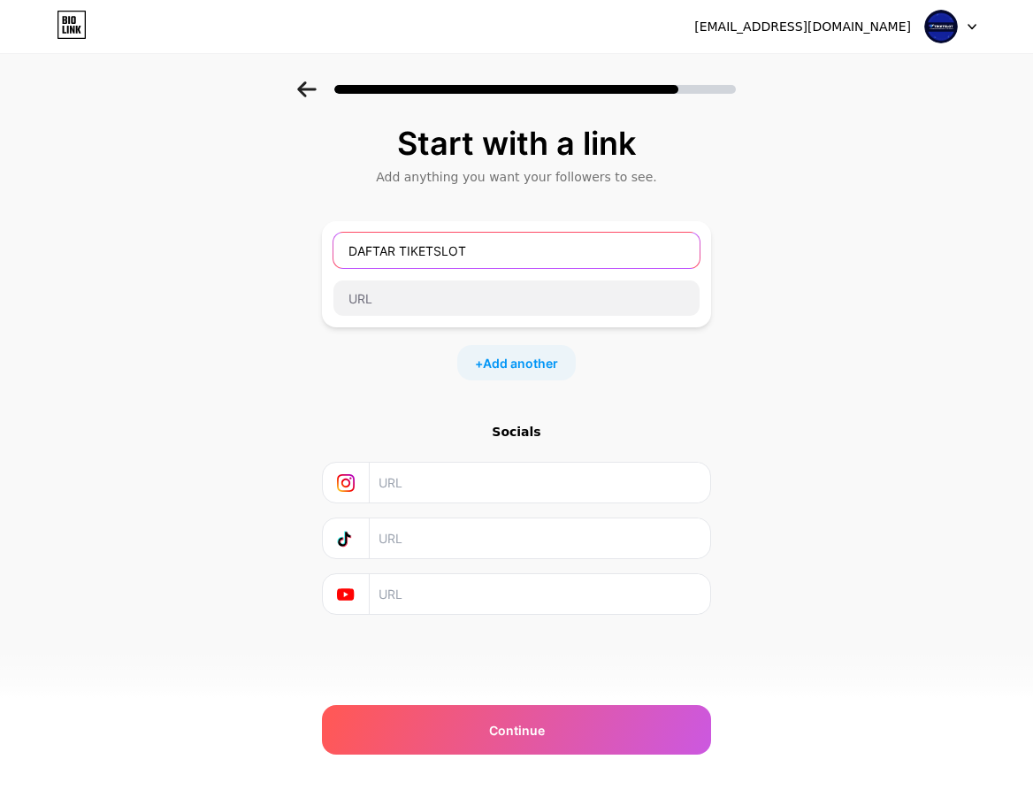
type input "DAFTAR TIKETSLOT"
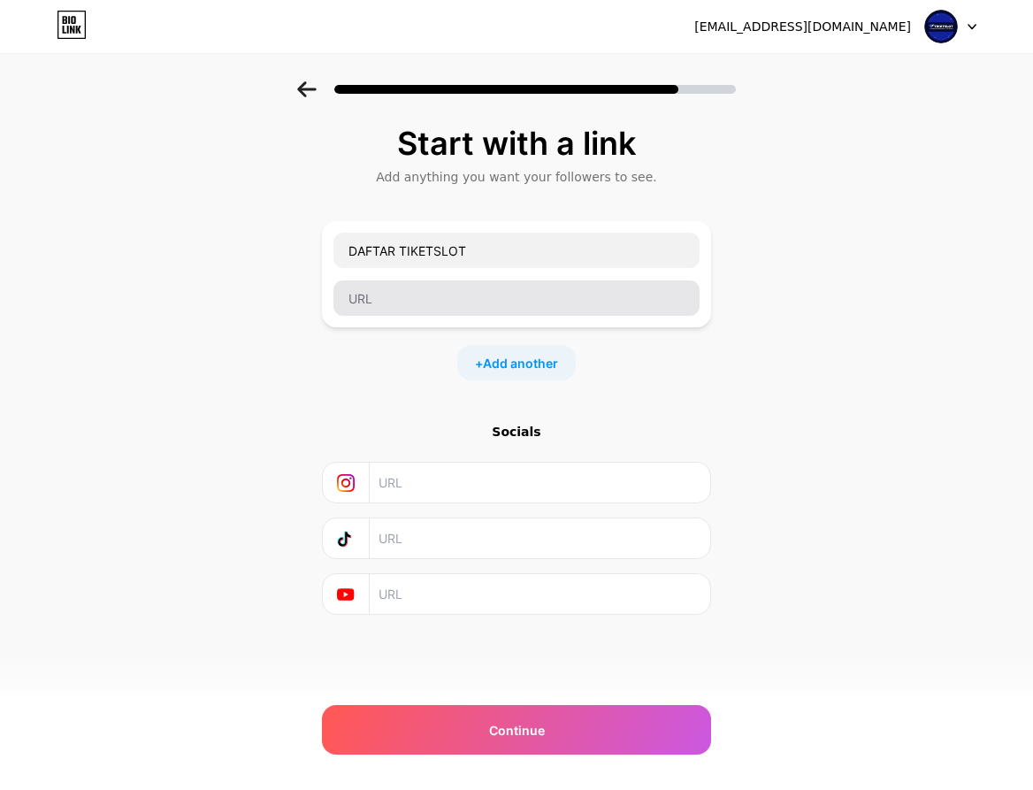
drag, startPoint x: 470, startPoint y: 324, endPoint x: 456, endPoint y: 296, distance: 30.5
click at [467, 324] on div "DAFTAR TIKETSLOT" at bounding box center [516, 274] width 389 height 106
click at [456, 296] on input "text" at bounding box center [516, 297] width 366 height 35
click at [441, 299] on input "text" at bounding box center [516, 297] width 366 height 35
paste input "[URL][DOMAIN_NAME]"
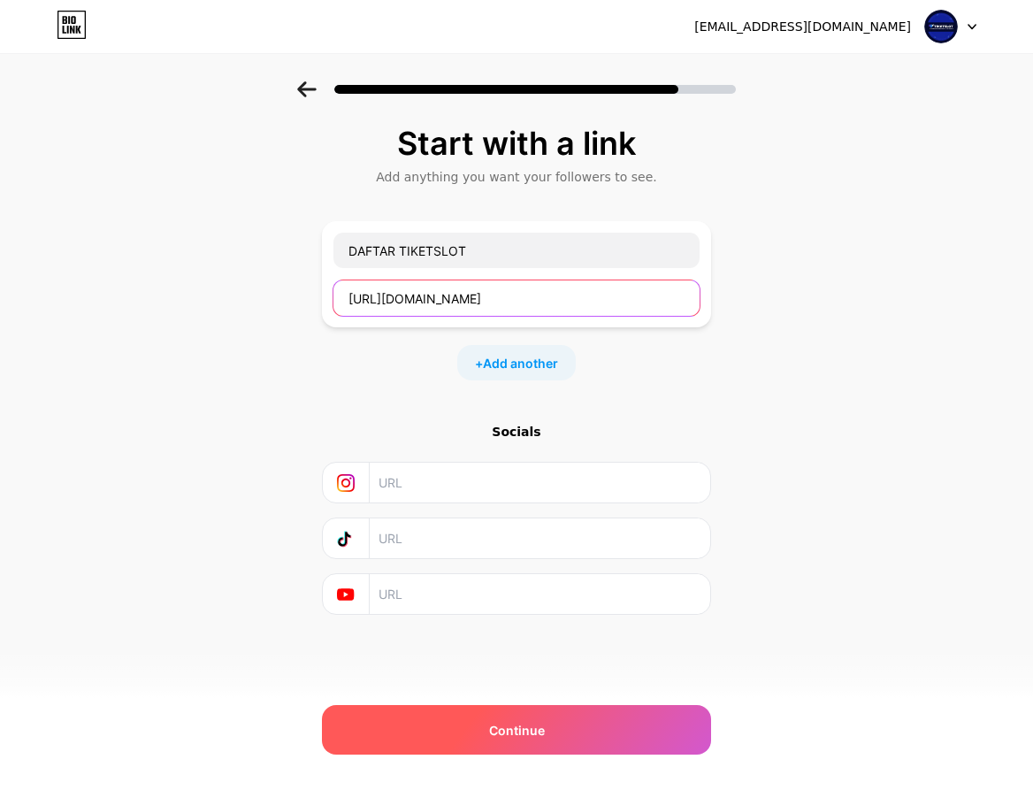
type input "[URL][DOMAIN_NAME]"
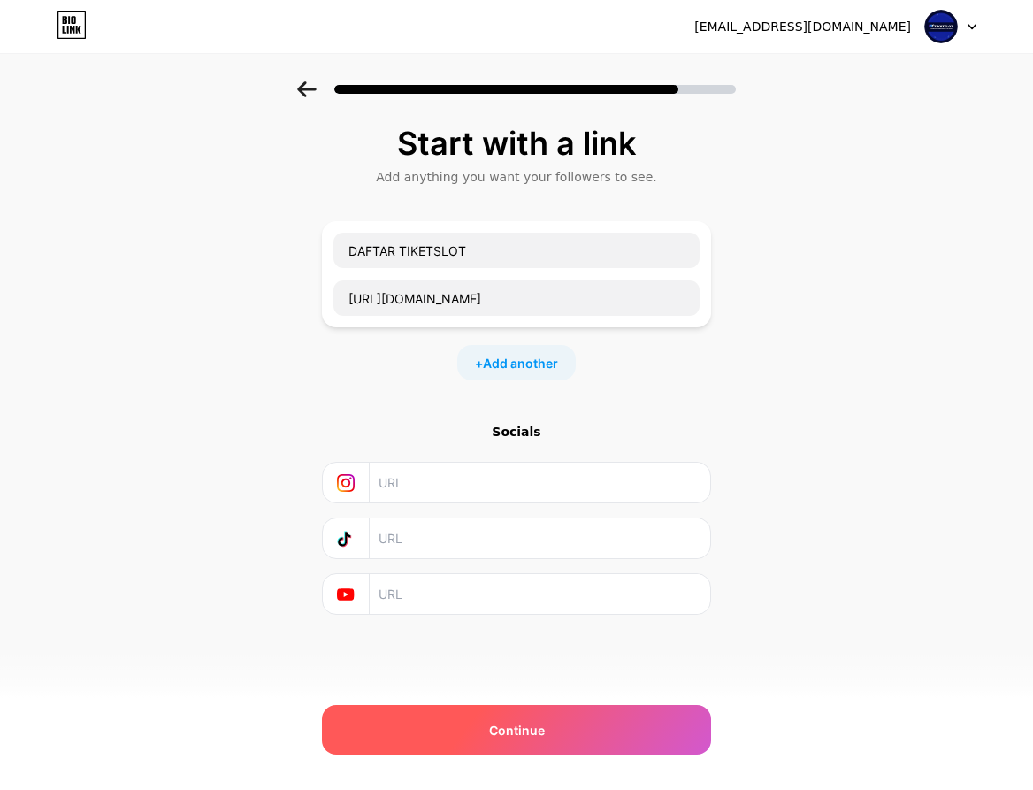
click at [502, 732] on span "Continue" at bounding box center [517, 730] width 56 height 19
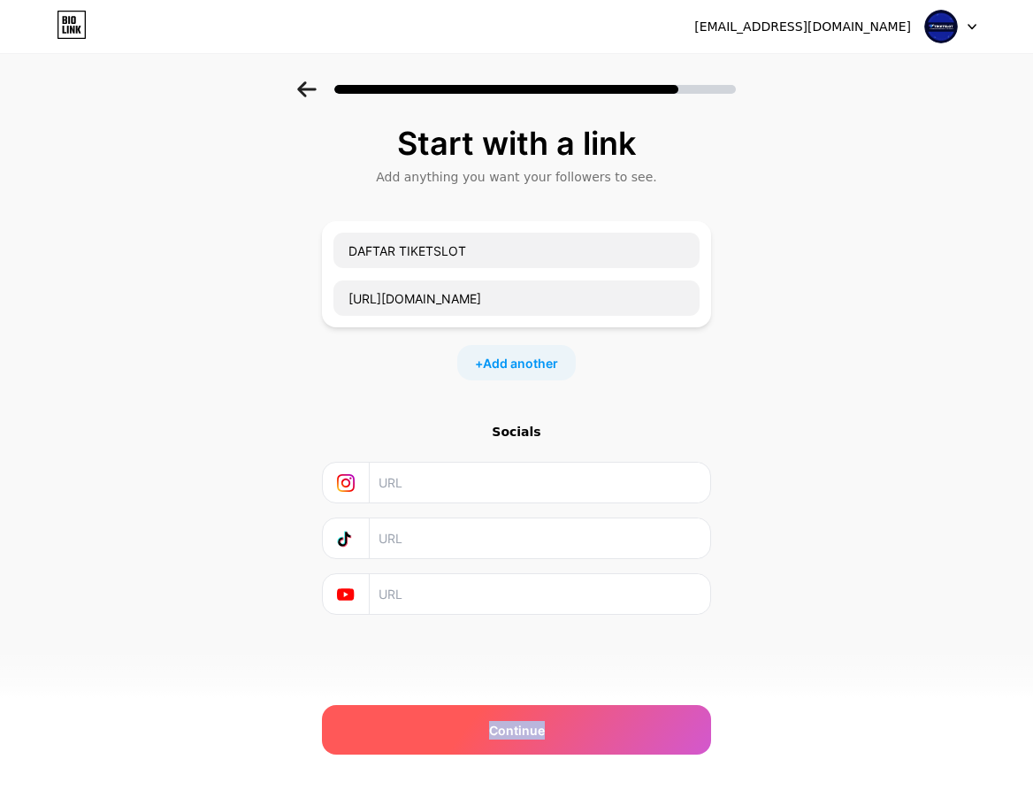
click at [502, 732] on span "Continue" at bounding box center [517, 730] width 56 height 19
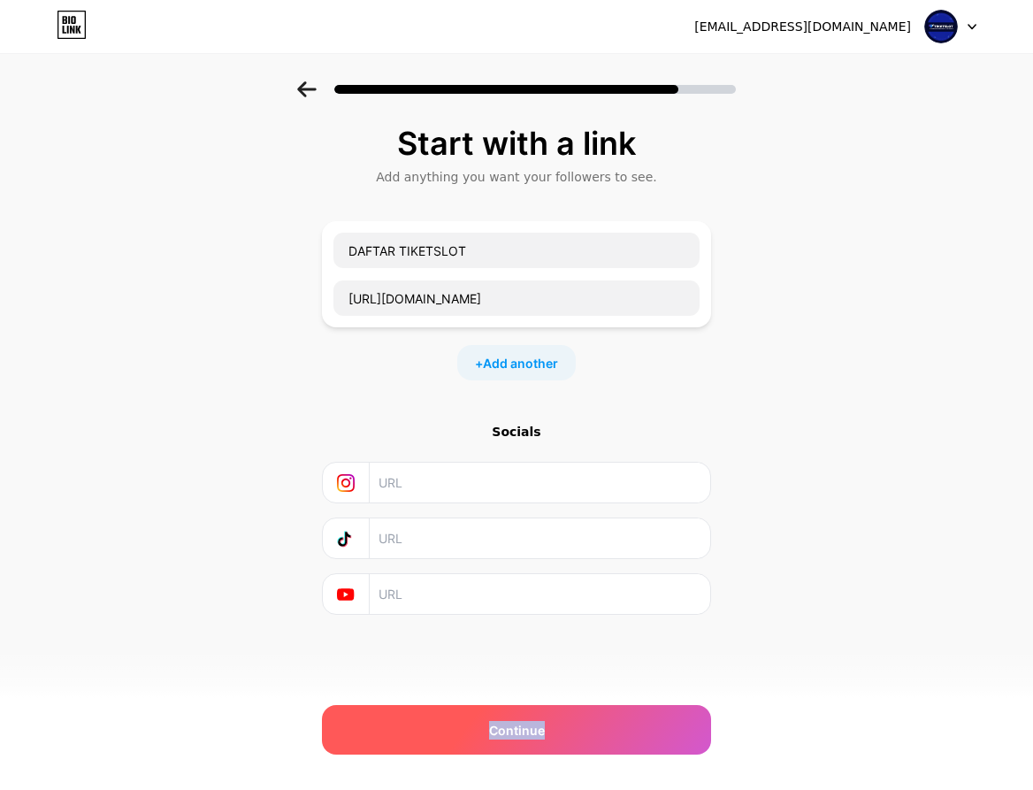
click at [510, 732] on span "Continue" at bounding box center [517, 730] width 56 height 19
click at [529, 728] on span "Continue" at bounding box center [517, 730] width 56 height 19
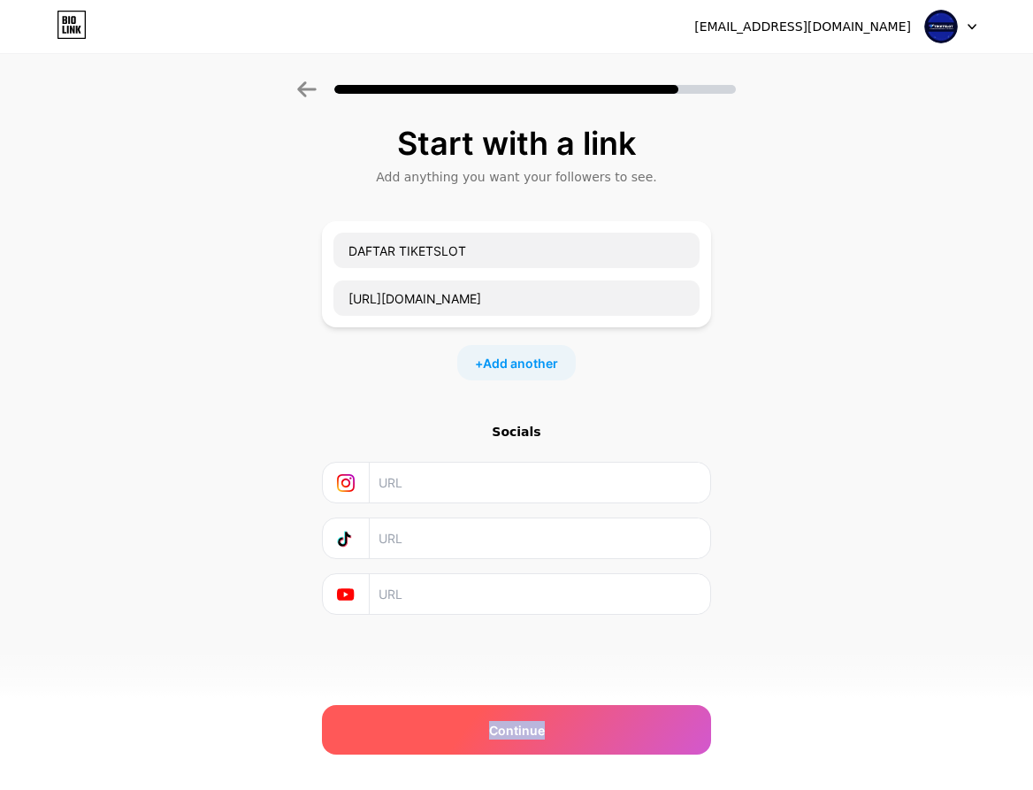
click at [529, 728] on span "Continue" at bounding box center [517, 730] width 56 height 19
click at [529, 732] on span "Continue" at bounding box center [517, 730] width 56 height 19
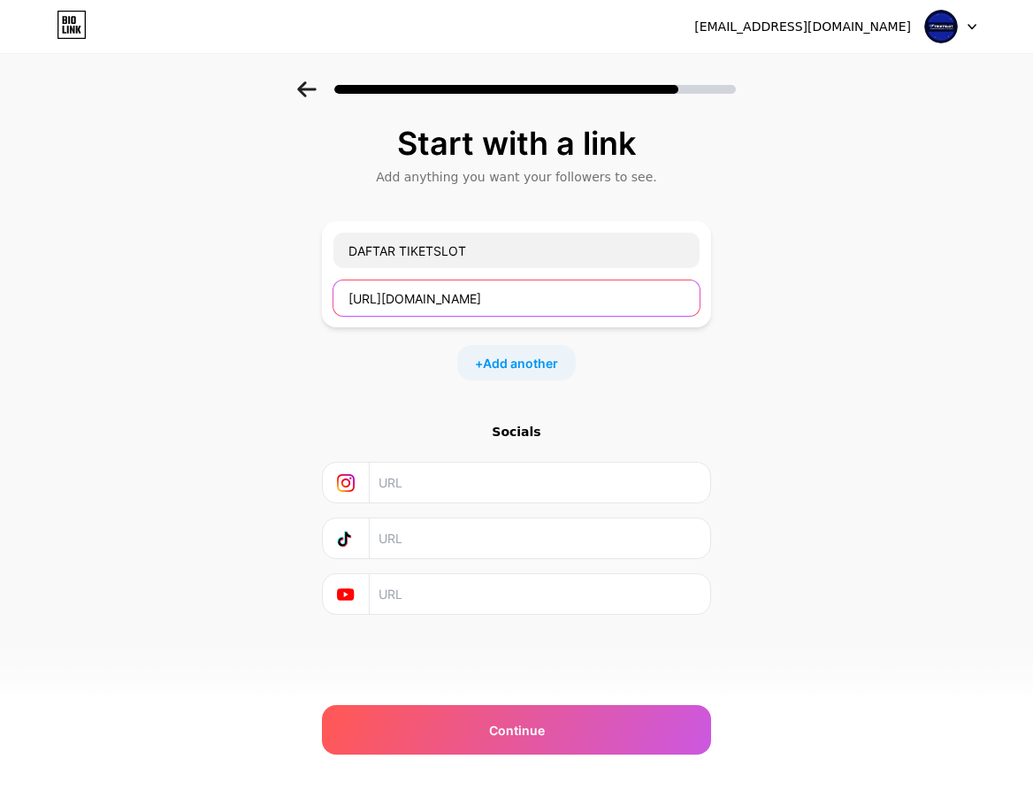
drag, startPoint x: 578, startPoint y: 301, endPoint x: 273, endPoint y: 277, distance: 305.2
click at [275, 279] on div "Start with a link Add anything you want your followers to see. DAFTAR TIKETSLOT…" at bounding box center [516, 392] width 1033 height 622
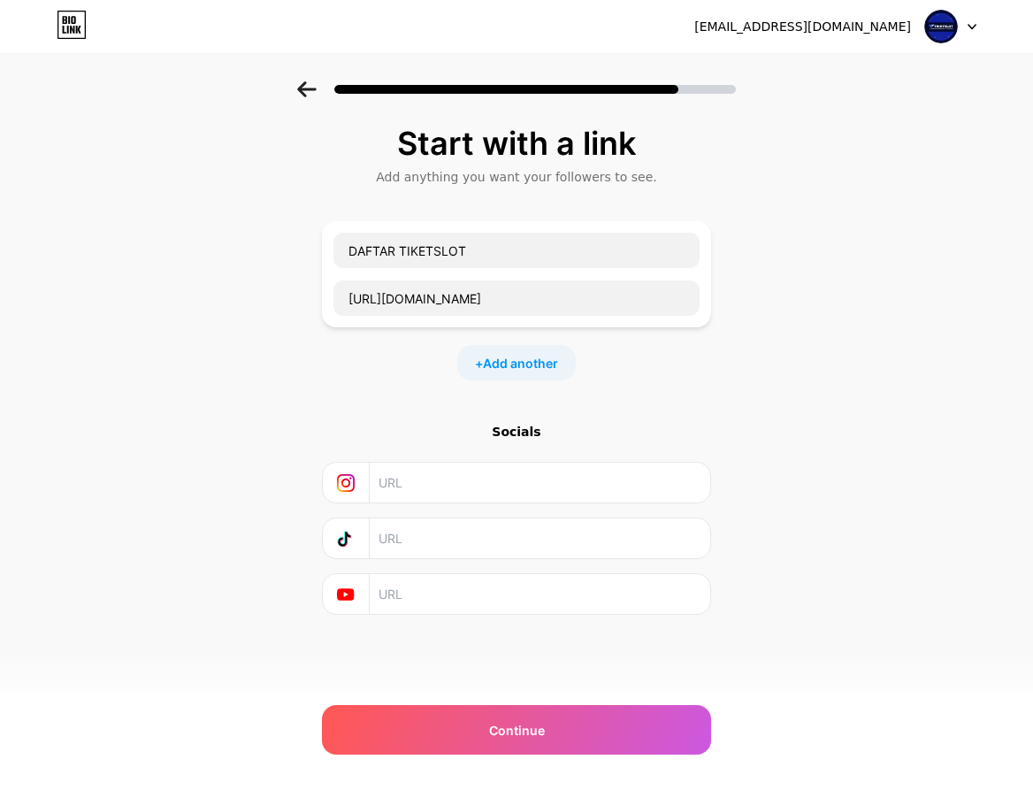
click at [304, 90] on icon at bounding box center [306, 89] width 19 height 16
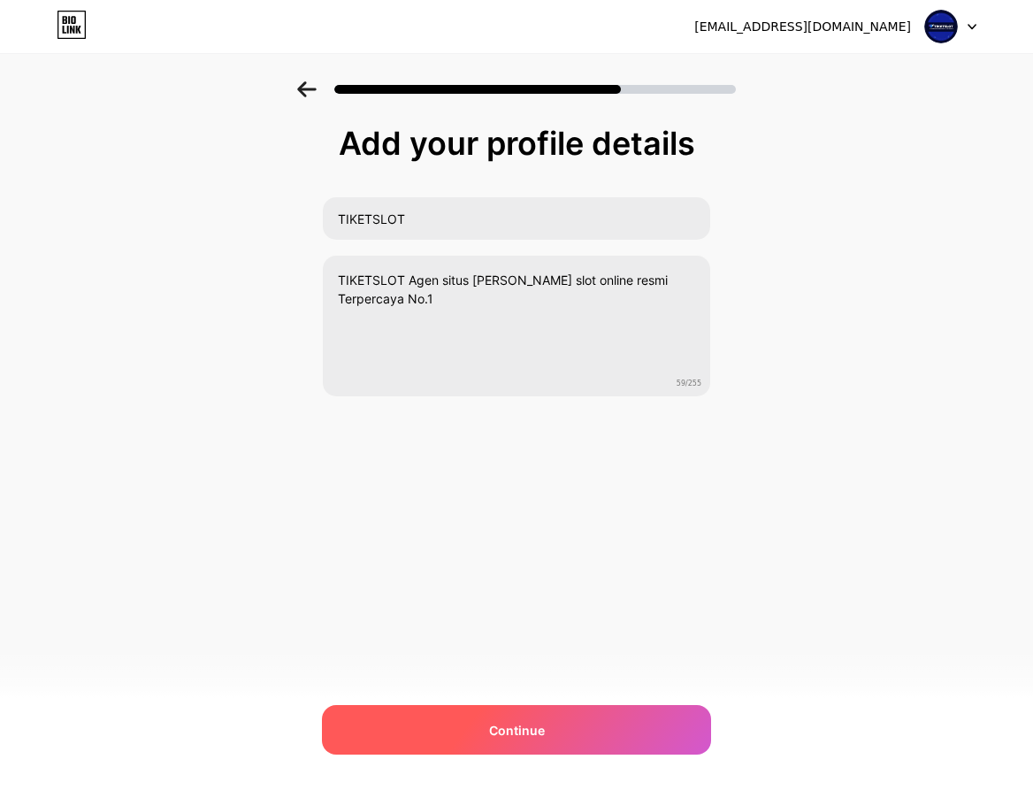
click at [574, 719] on div "Continue" at bounding box center [516, 730] width 389 height 50
click at [574, 719] on div at bounding box center [516, 730] width 389 height 50
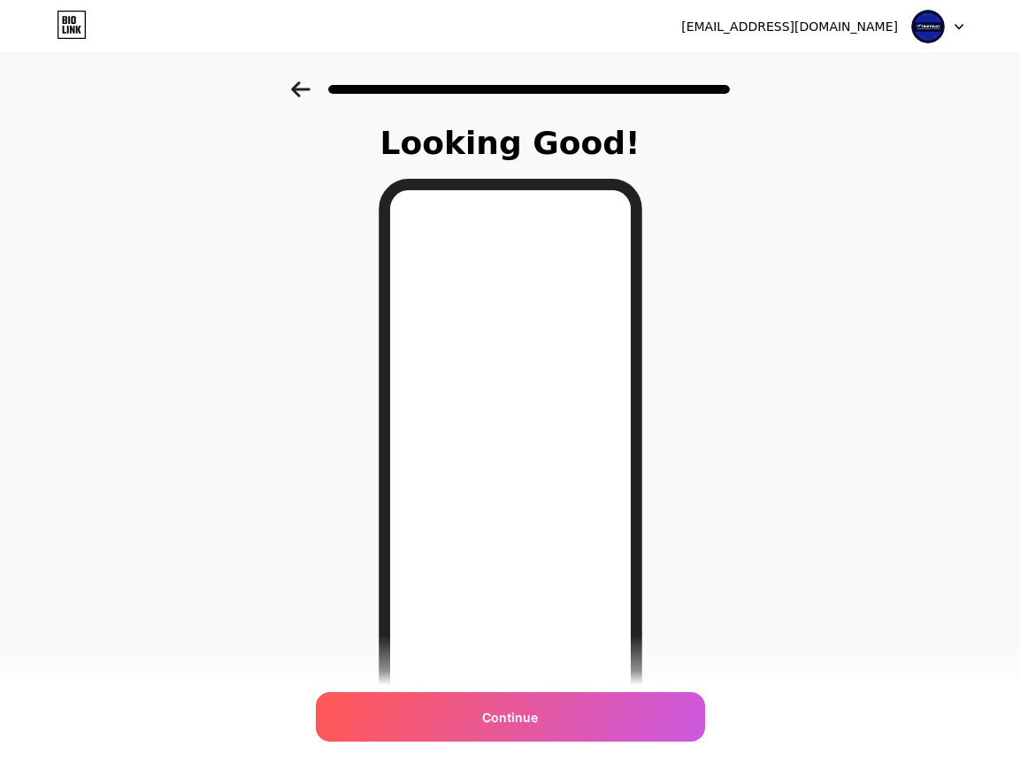
click at [563, 735] on div "Continue" at bounding box center [510, 717] width 389 height 50
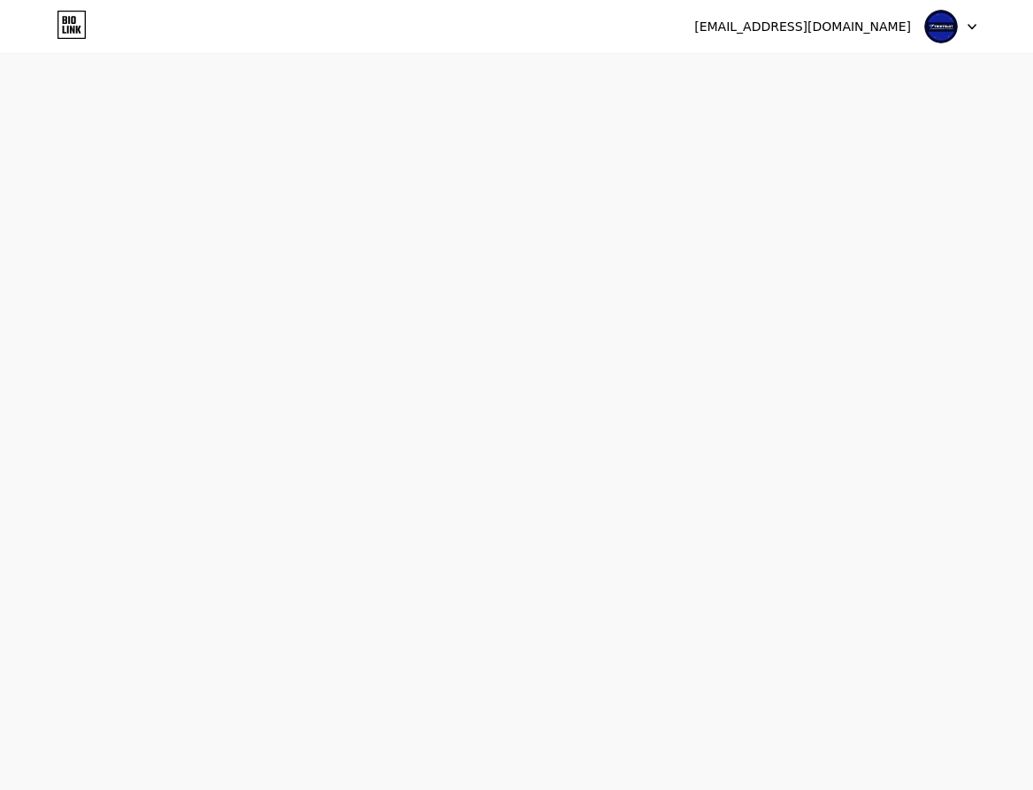
click at [563, 732] on div "[EMAIL_ADDRESS][DOMAIN_NAME] Logout Link Copied Start your 7 day free trial Can…" at bounding box center [516, 395] width 1033 height 790
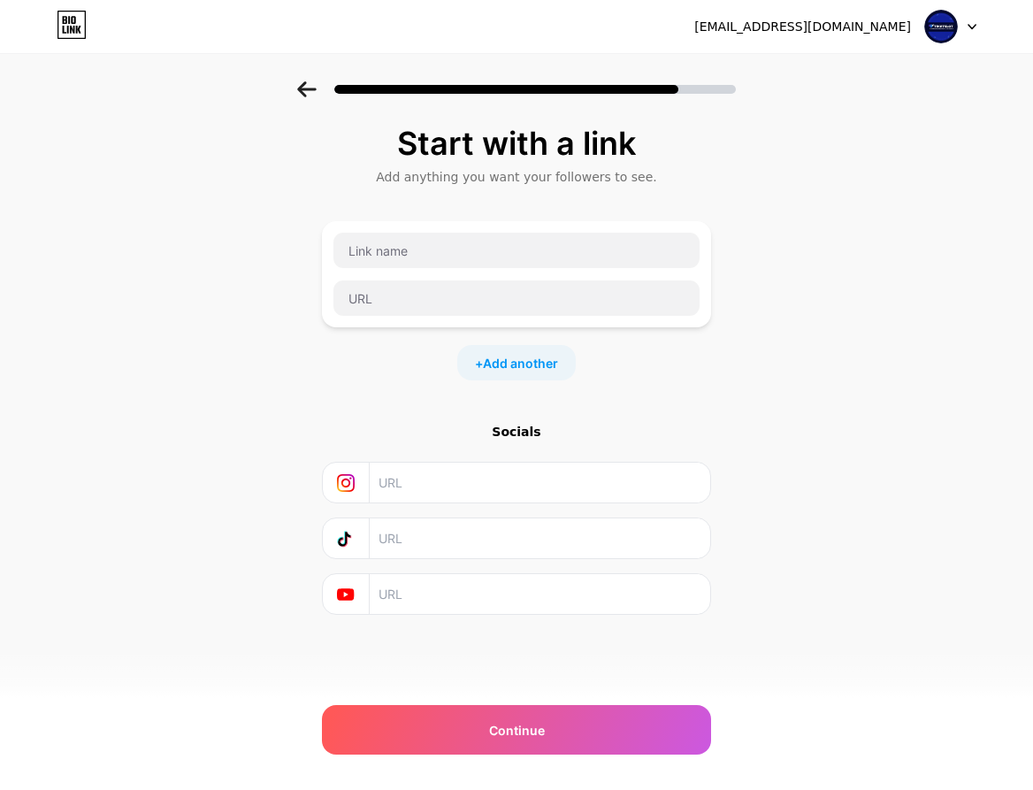
click at [464, 316] on div at bounding box center [517, 298] width 368 height 37
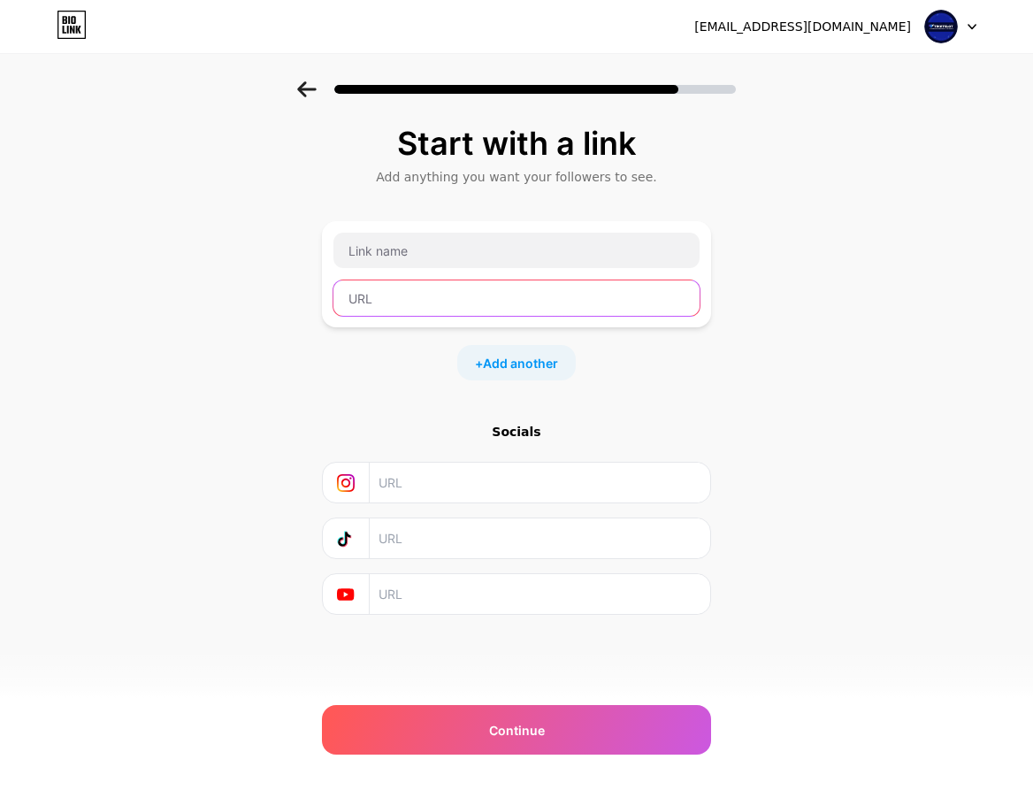
click at [459, 297] on input "text" at bounding box center [516, 297] width 366 height 35
paste input "[URL][DOMAIN_NAME]"
type input "[URL][DOMAIN_NAME]"
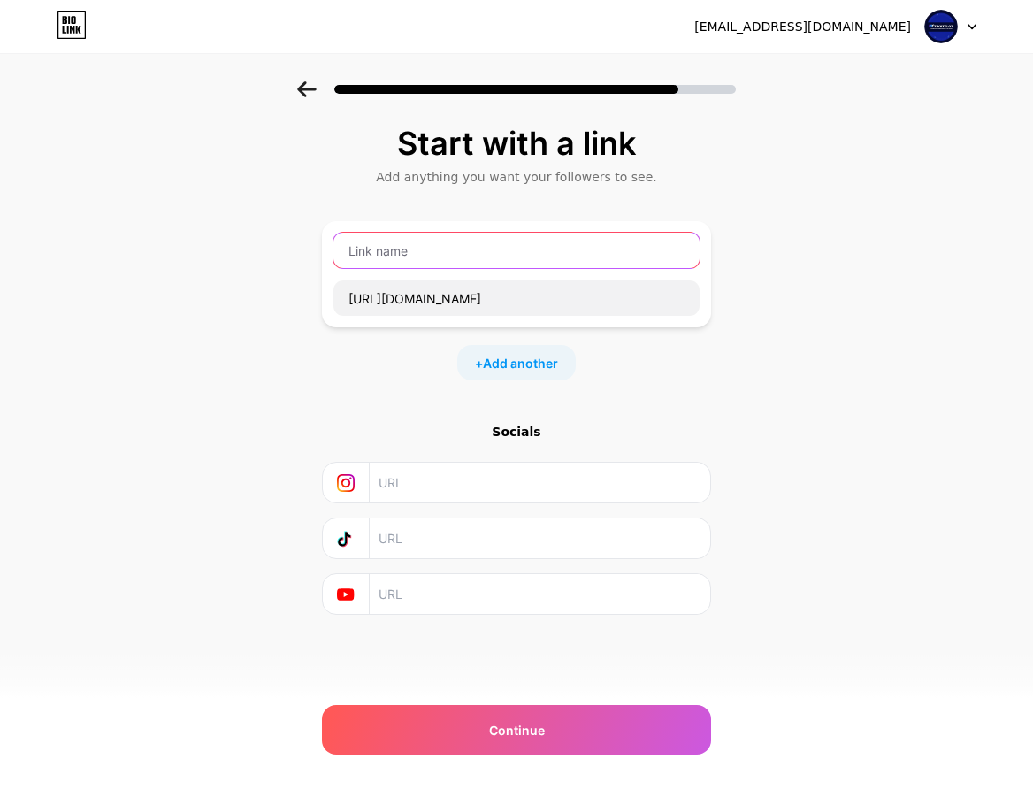
click at [465, 266] on input "text" at bounding box center [516, 250] width 366 height 35
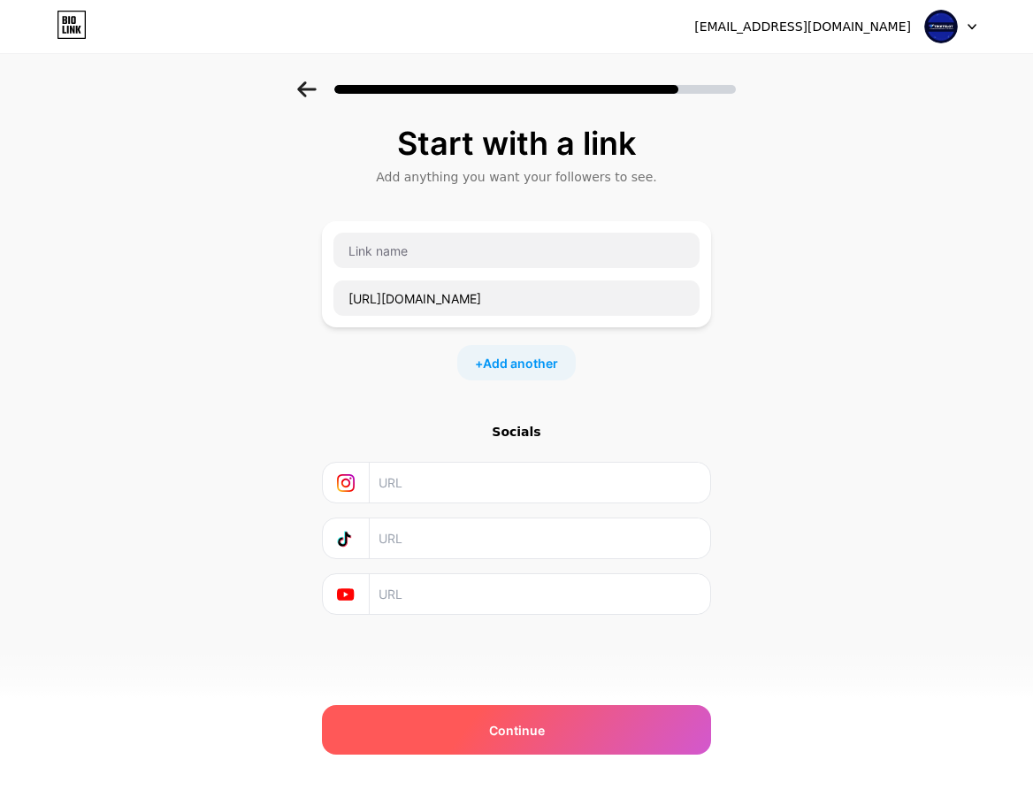
click at [548, 695] on div "Start with a link Add anything you want your followers to see. [URL][DOMAIN_NAM…" at bounding box center [516, 415] width 389 height 578
click at [542, 721] on span "Continue" at bounding box center [517, 730] width 56 height 19
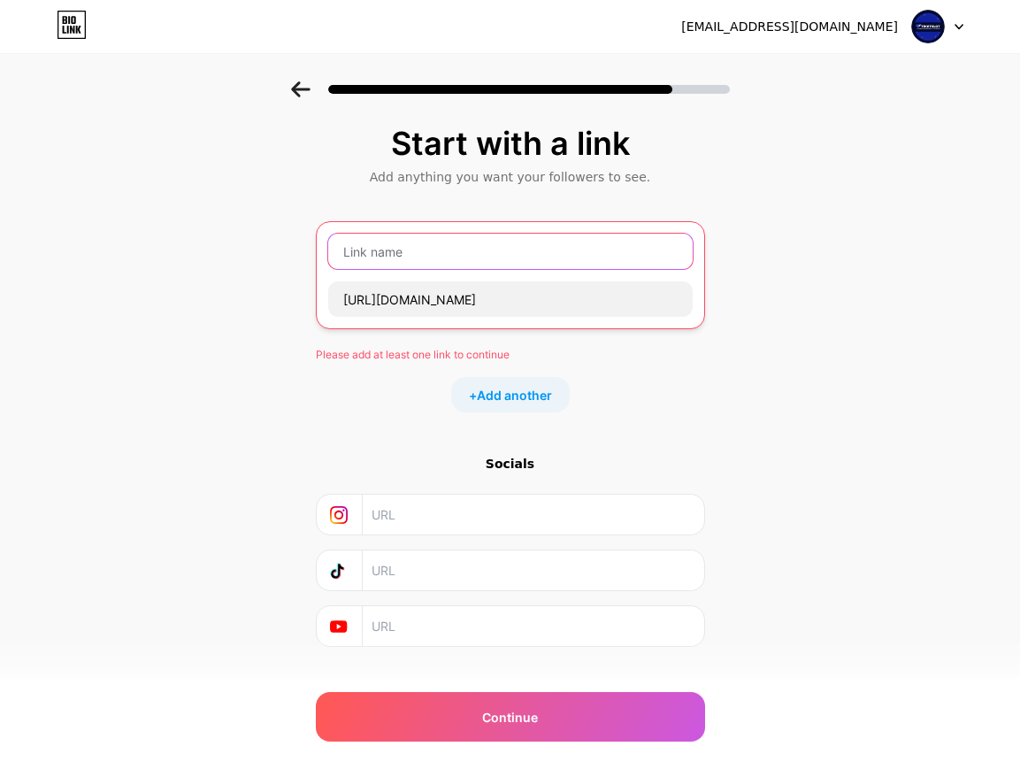
click at [388, 261] on input "text" at bounding box center [510, 251] width 364 height 35
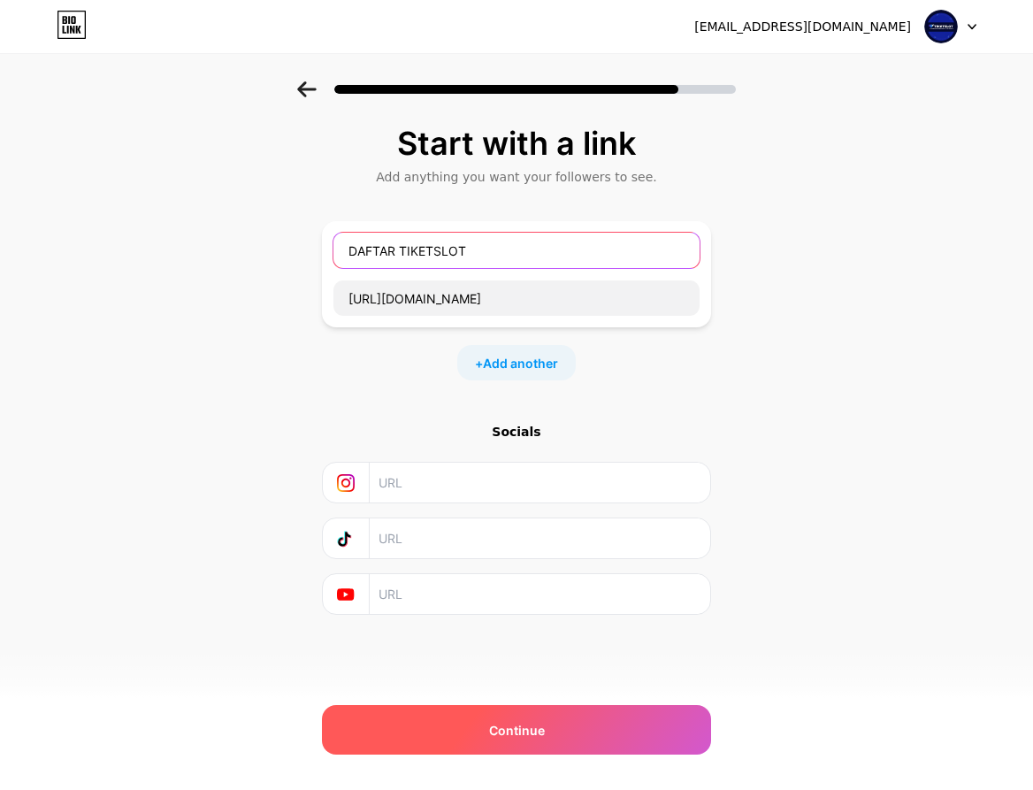
type input "DAFTAR TIKETSLOT"
click at [520, 721] on span "Continue" at bounding box center [517, 730] width 56 height 19
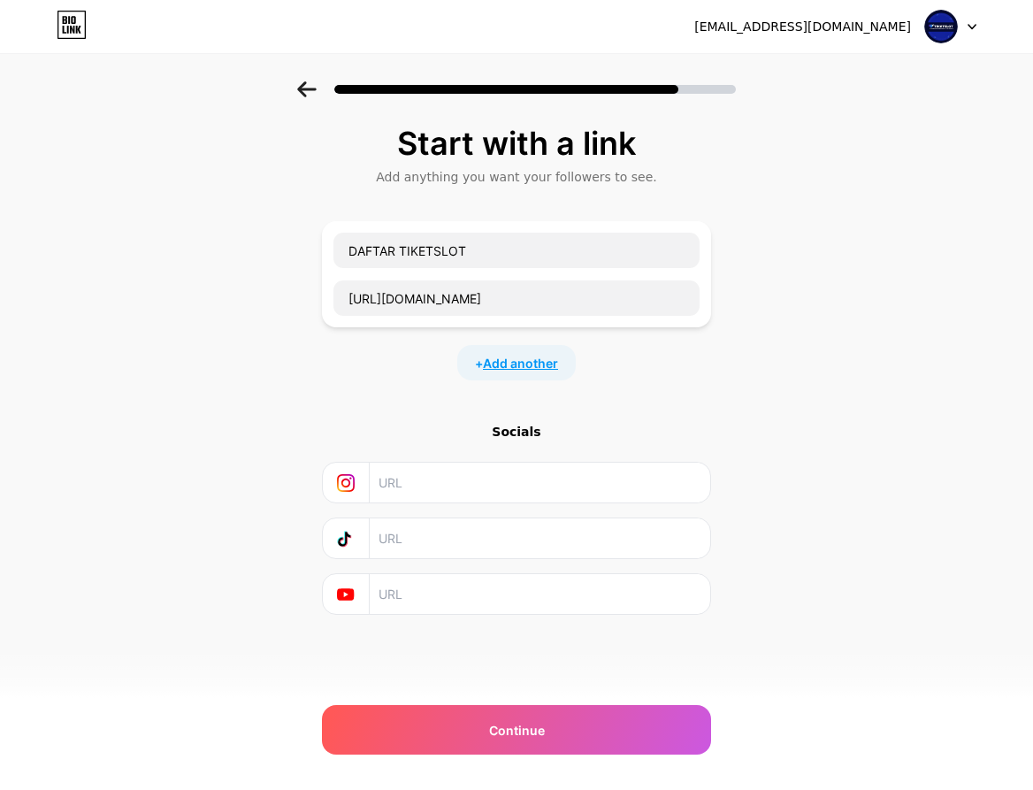
click at [516, 363] on span "Add another" at bounding box center [520, 363] width 75 height 19
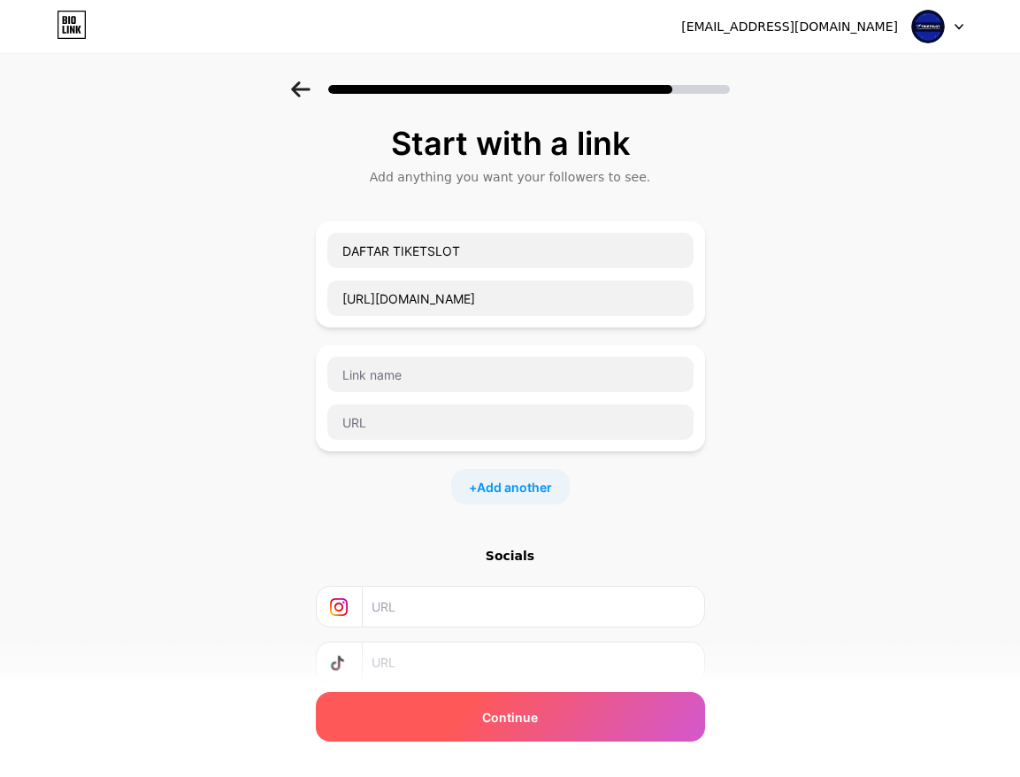
click at [532, 730] on div "Continue" at bounding box center [510, 717] width 389 height 50
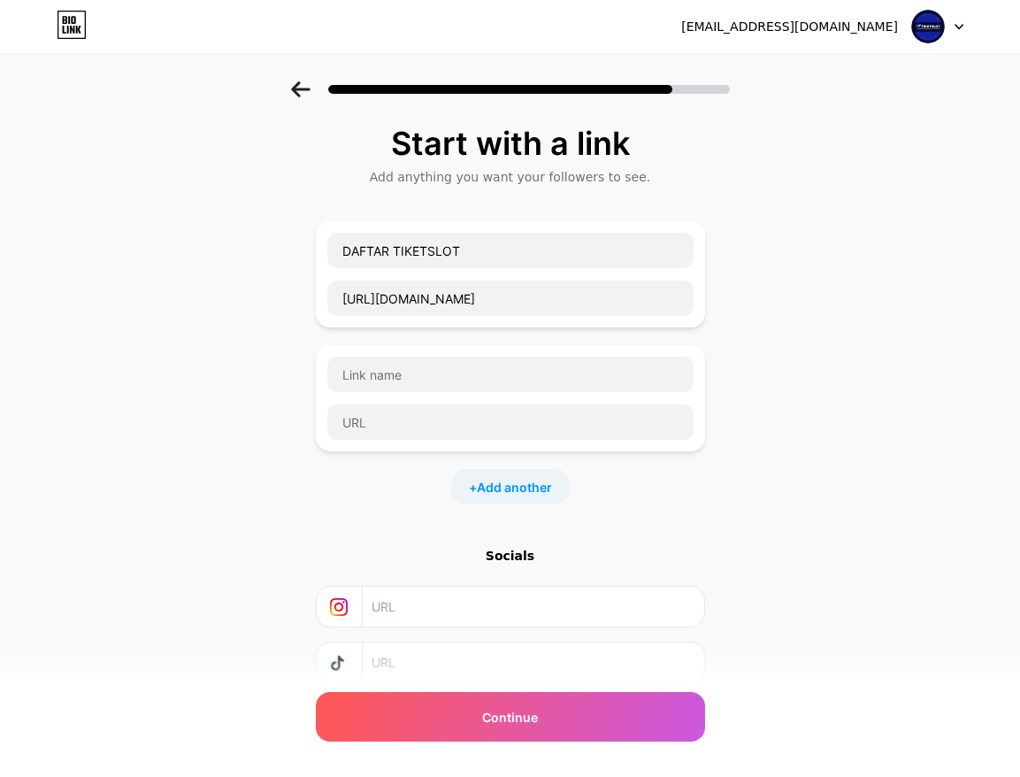
click at [931, 30] on img at bounding box center [928, 27] width 34 height 34
click at [65, 23] on icon at bounding box center [65, 20] width 4 height 8
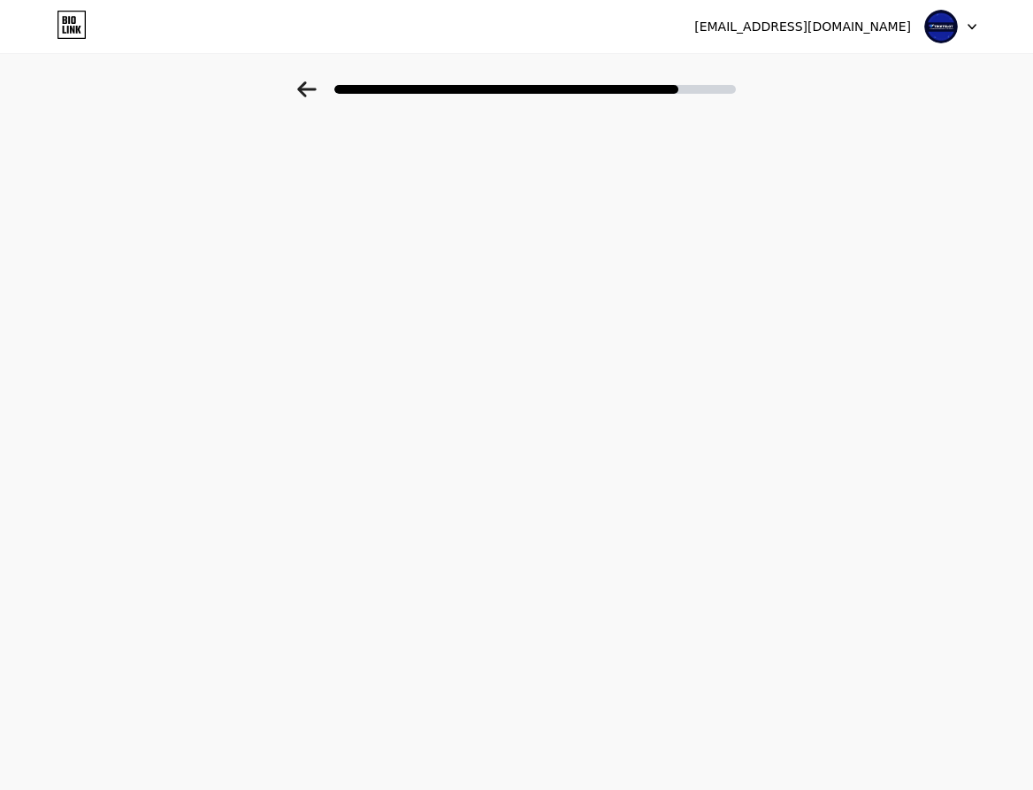
click at [68, 33] on icon at bounding box center [68, 30] width 2 height 8
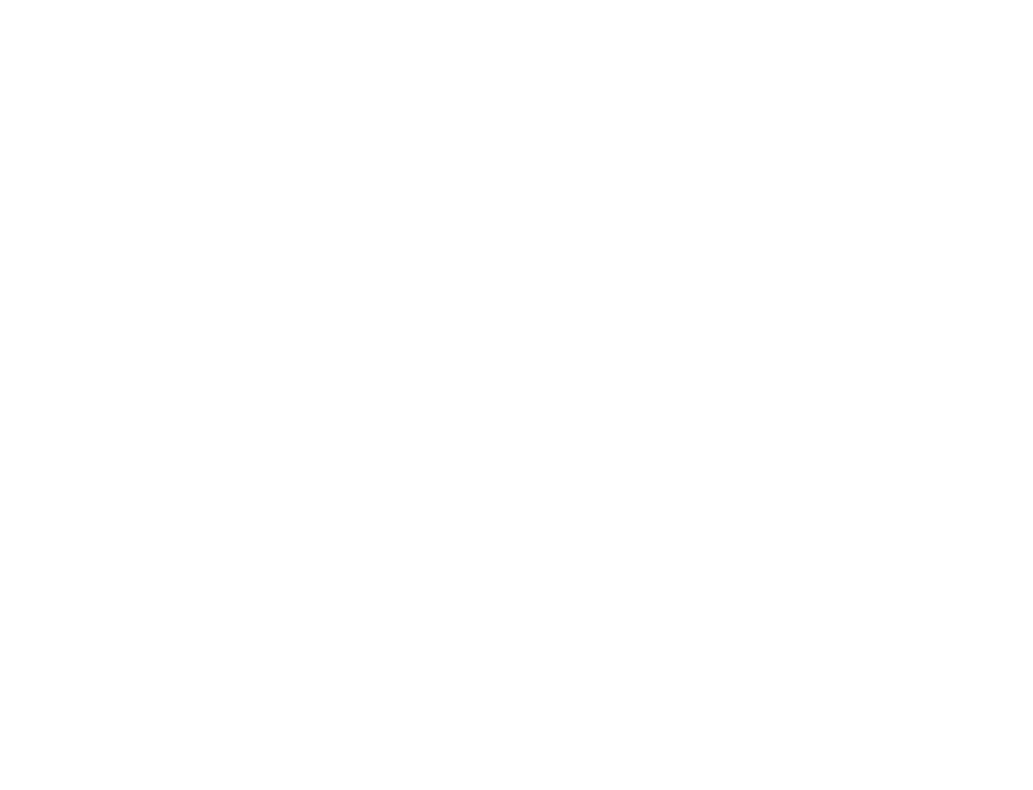
click at [68, 0] on html at bounding box center [516, 0] width 1033 height 0
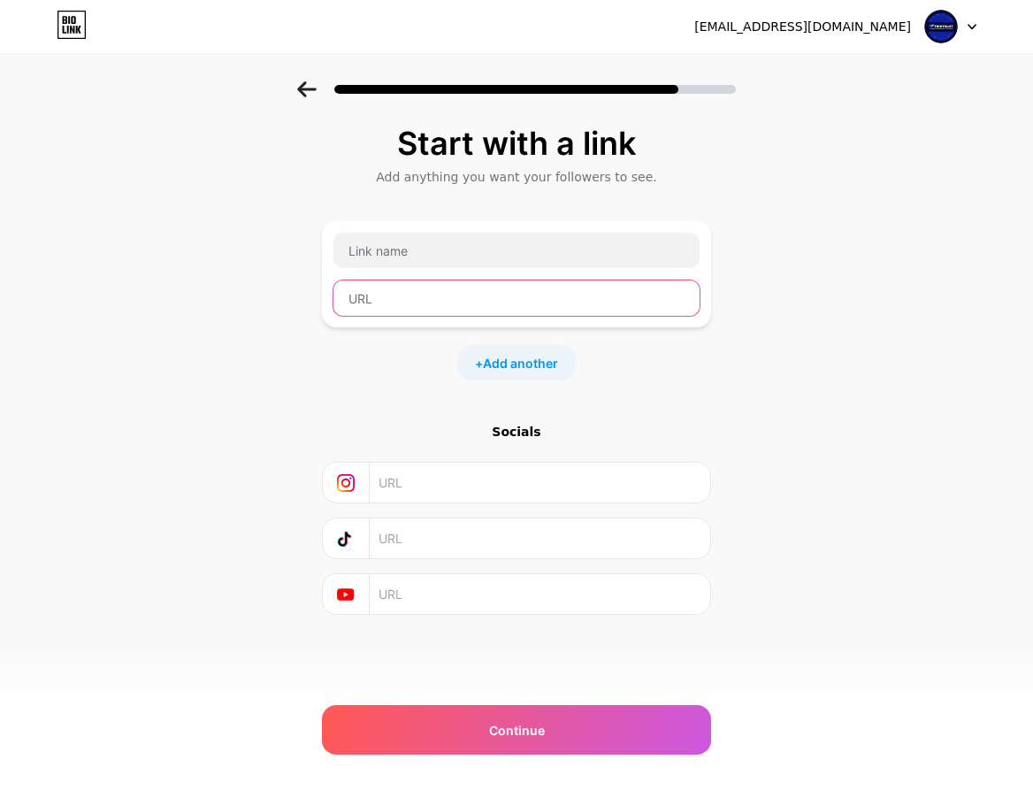
click at [579, 314] on input "text" at bounding box center [516, 297] width 366 height 35
paste input "[URL][DOMAIN_NAME]"
type input "[URL][DOMAIN_NAME]"
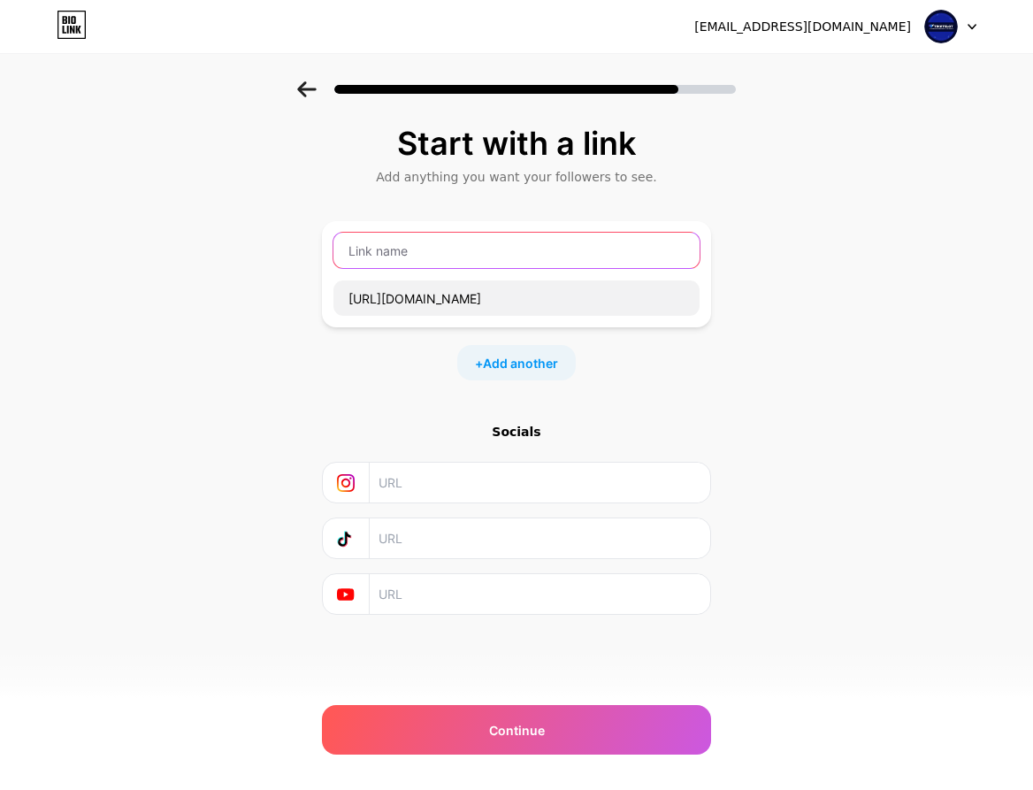
click at [510, 248] on input "text" at bounding box center [516, 250] width 366 height 35
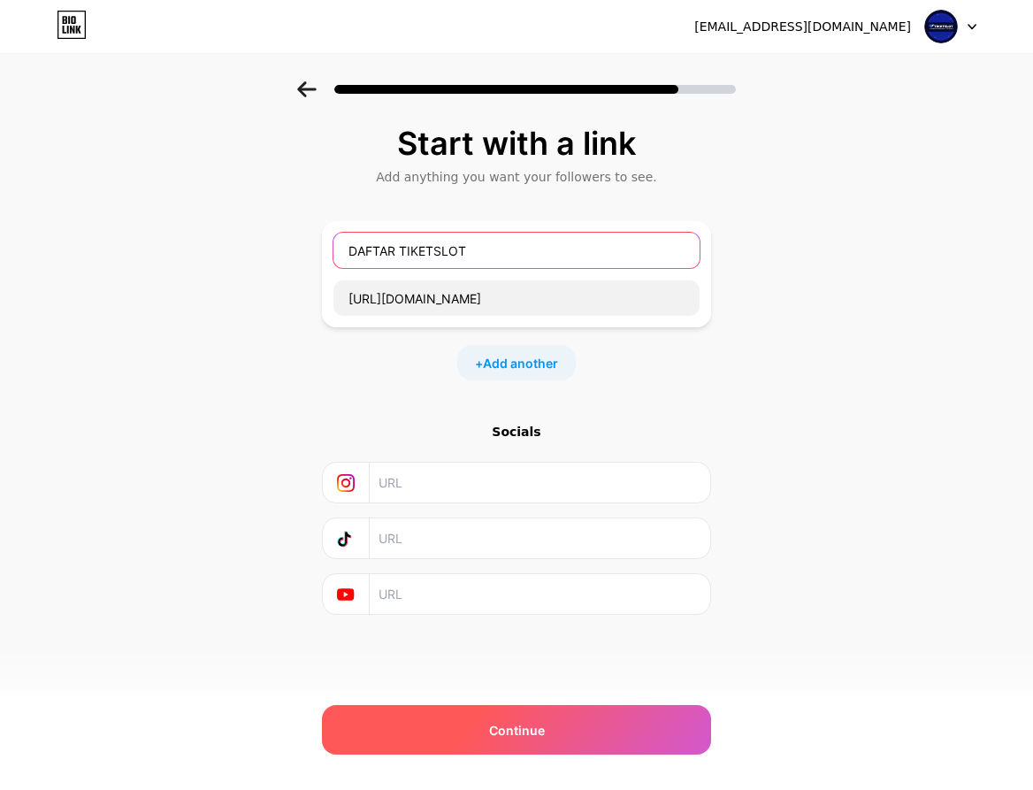
type input "DAFTAR TIKETSLOT"
click at [585, 751] on div "Continue" at bounding box center [516, 730] width 389 height 50
click at [585, 741] on div "Continue" at bounding box center [516, 730] width 389 height 50
click at [590, 733] on div "Continue" at bounding box center [516, 730] width 389 height 50
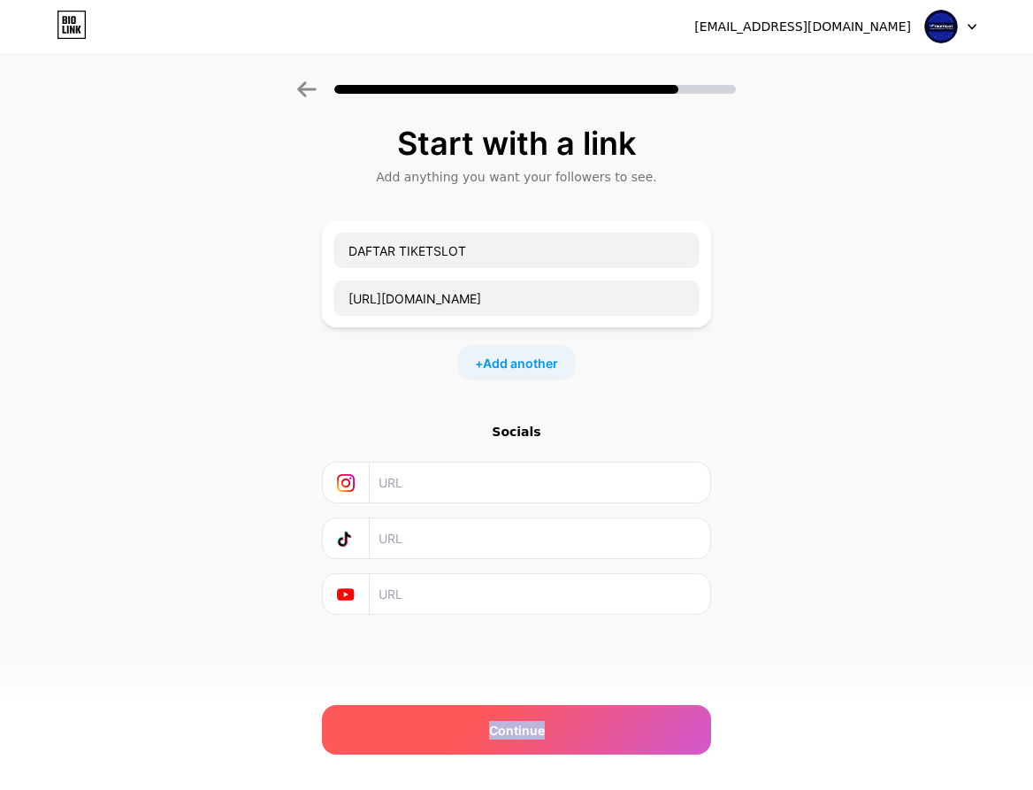
click at [590, 733] on div "Continue" at bounding box center [516, 730] width 389 height 50
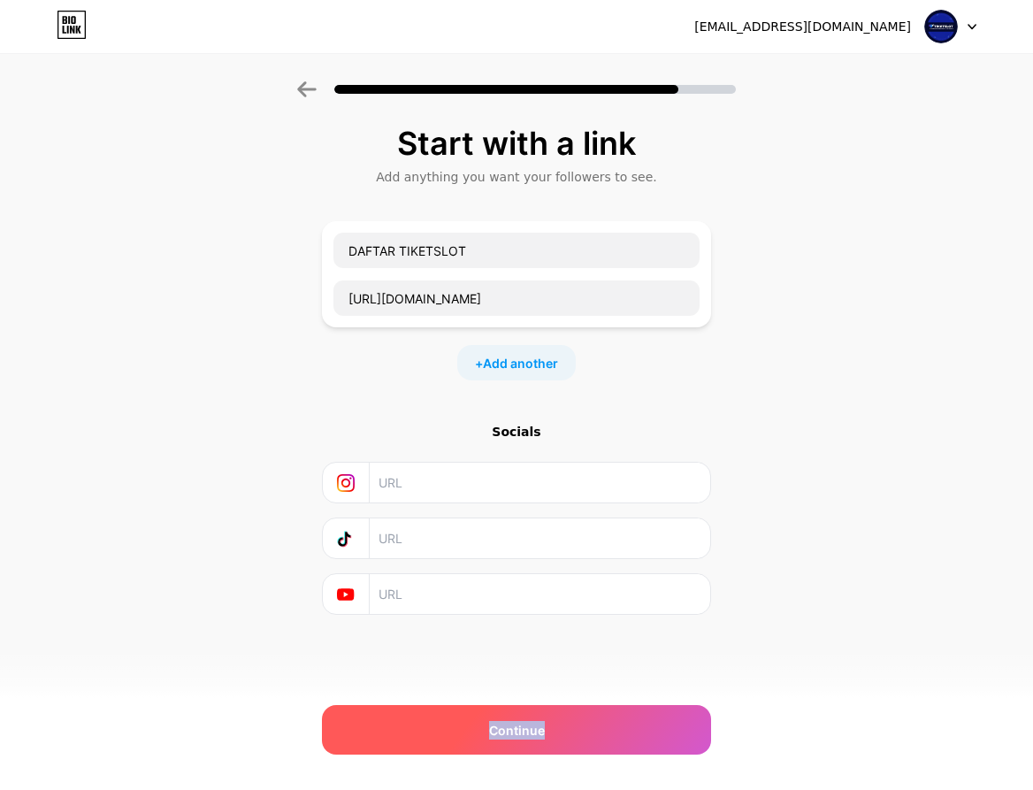
click at [590, 733] on div "Continue" at bounding box center [516, 730] width 389 height 50
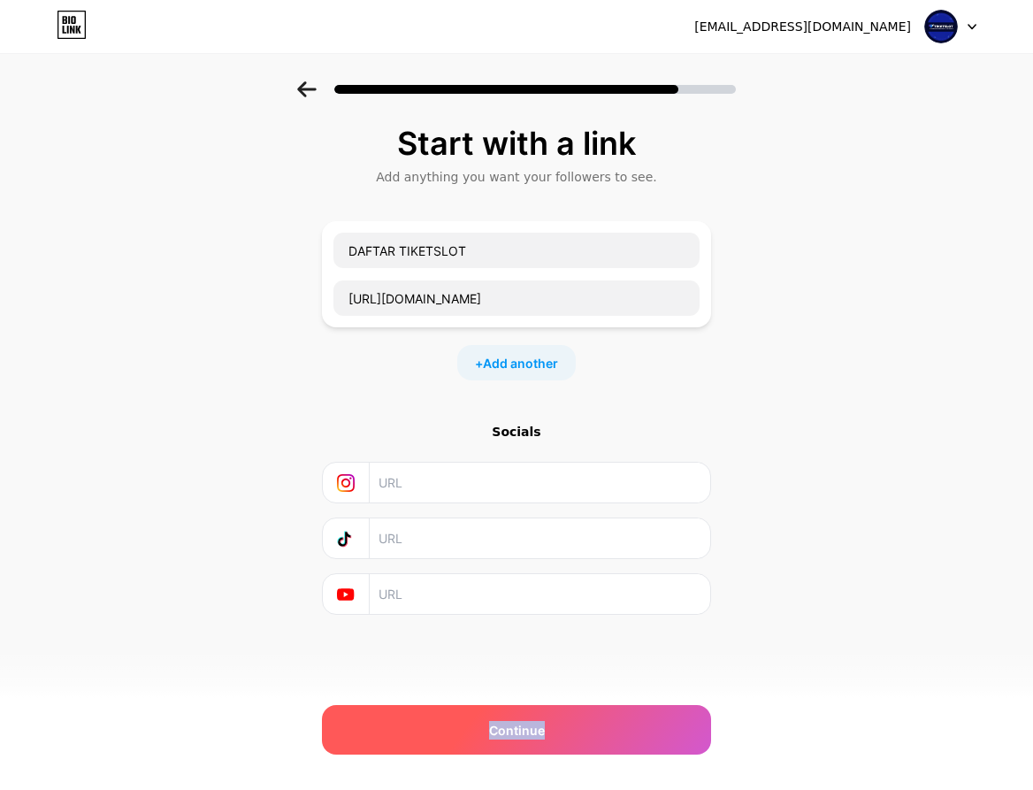
click at [590, 733] on div "Continue" at bounding box center [516, 730] width 389 height 50
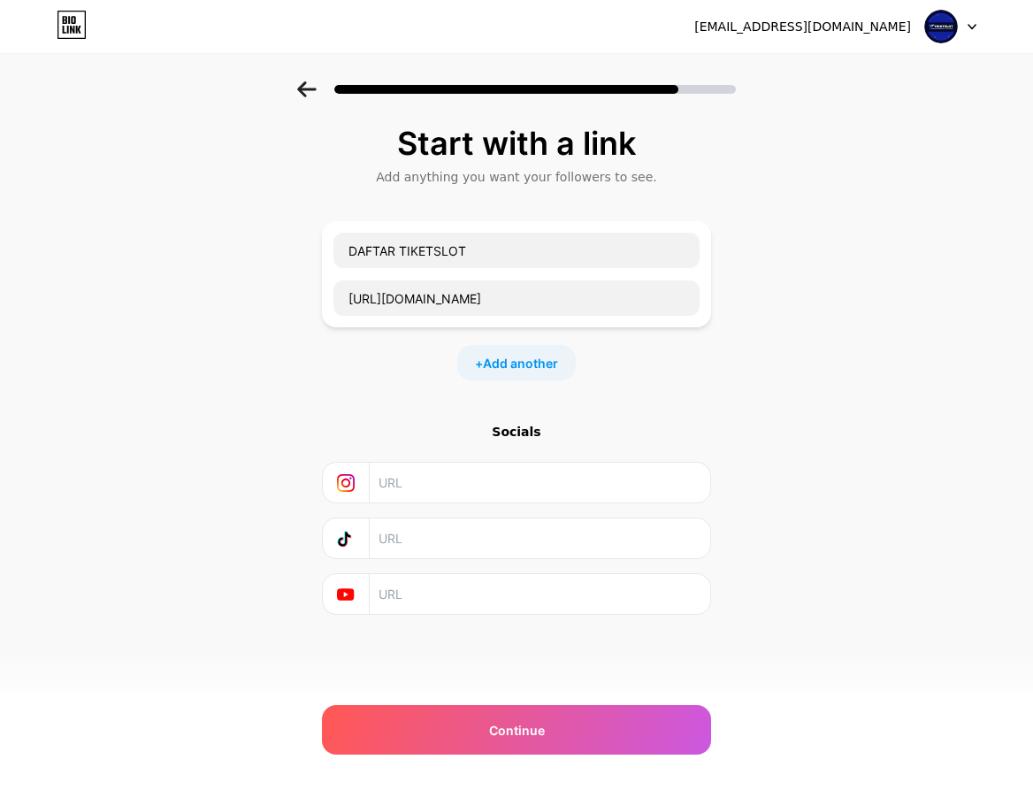
click at [312, 96] on icon at bounding box center [306, 89] width 19 height 16
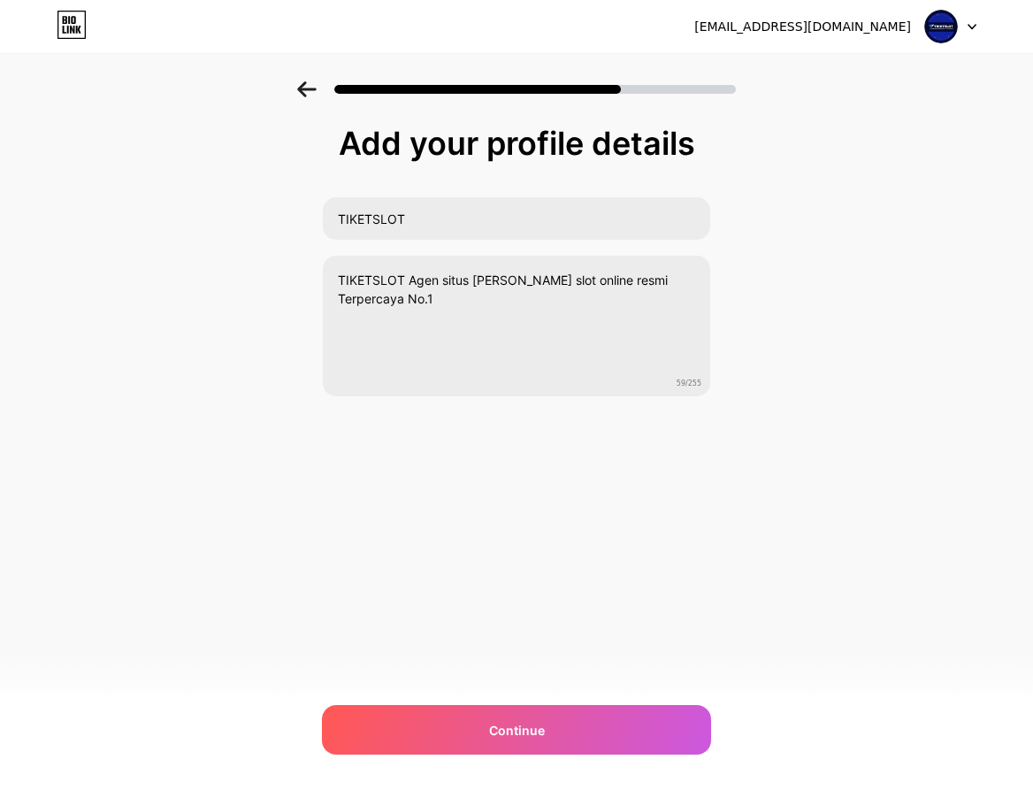
click at [312, 88] on icon at bounding box center [306, 89] width 19 height 16
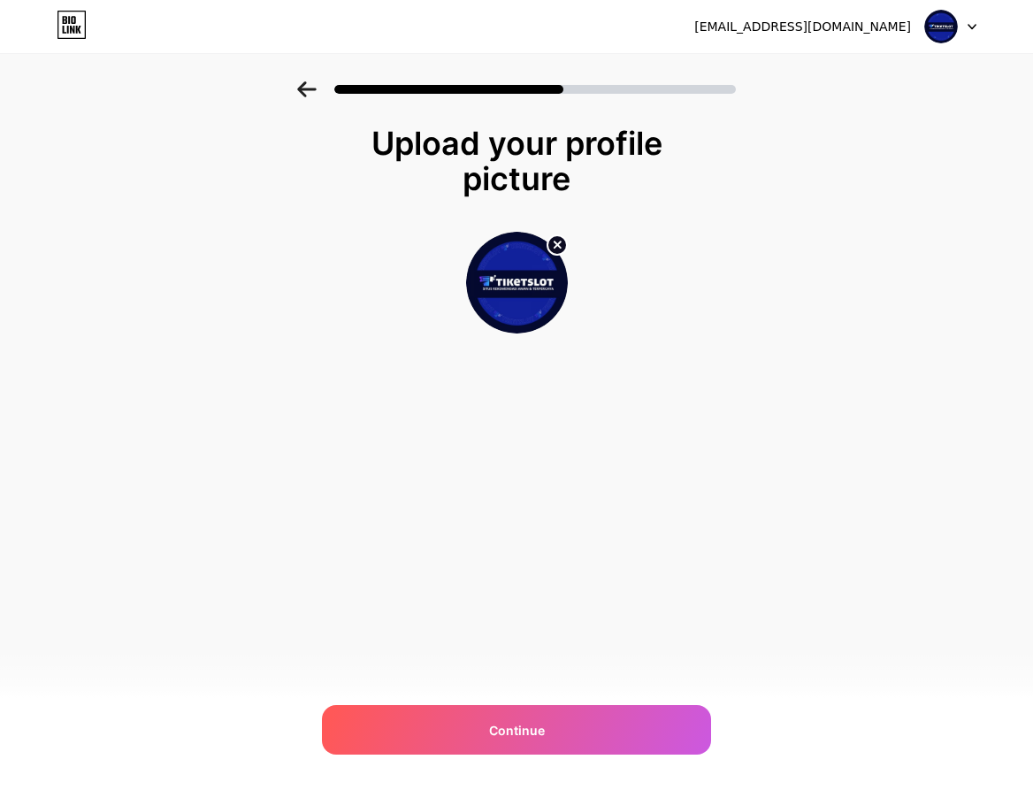
click at [310, 89] on icon at bounding box center [306, 89] width 19 height 16
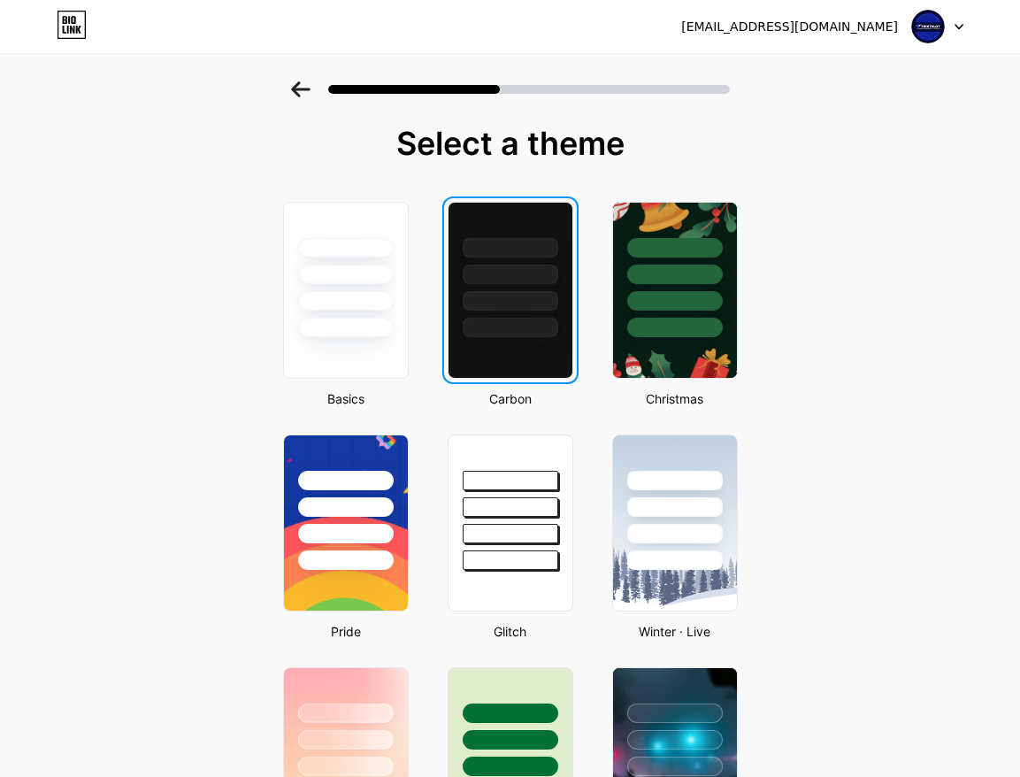
click at [310, 89] on icon at bounding box center [300, 89] width 19 height 16
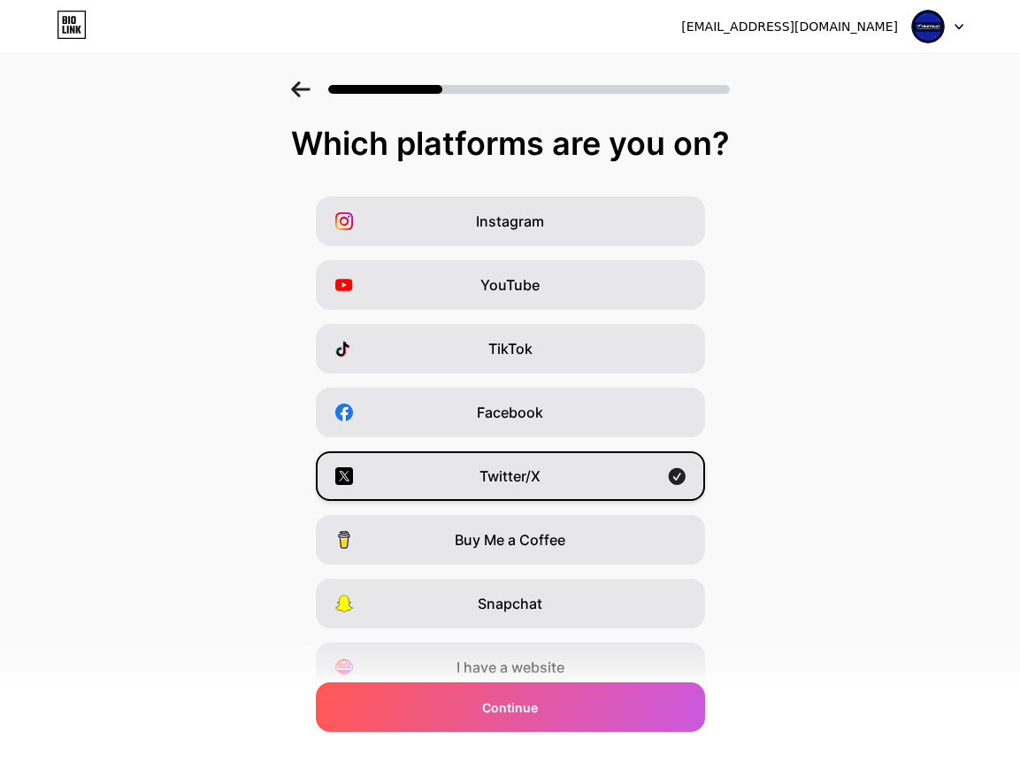
click at [631, 487] on div "Twitter/X" at bounding box center [510, 476] width 389 height 50
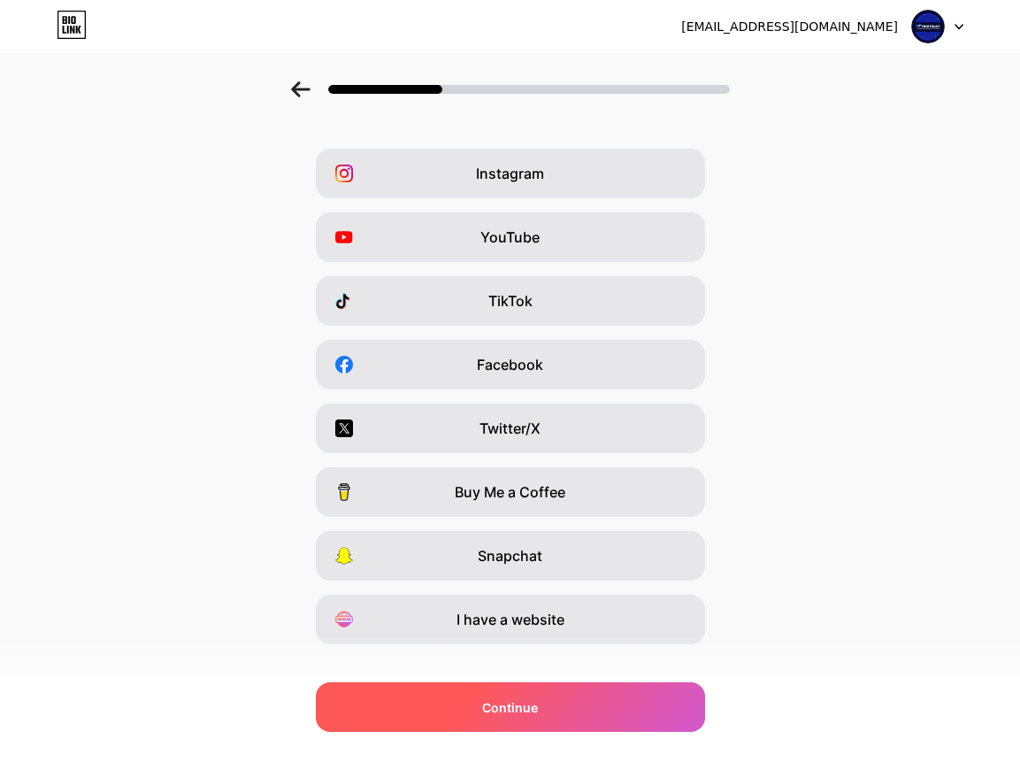
scroll to position [74, 0]
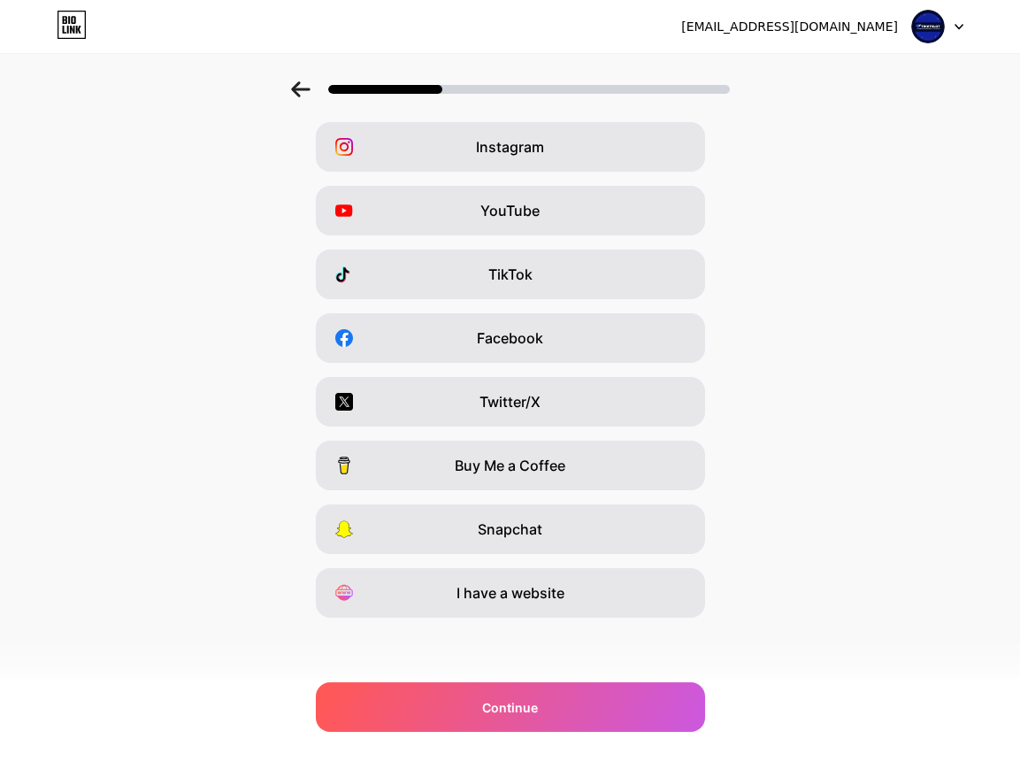
click at [295, 81] on div at bounding box center [510, 84] width 1020 height 62
click at [303, 101] on div at bounding box center [510, 84] width 1020 height 62
click at [310, 94] on icon at bounding box center [300, 89] width 19 height 16
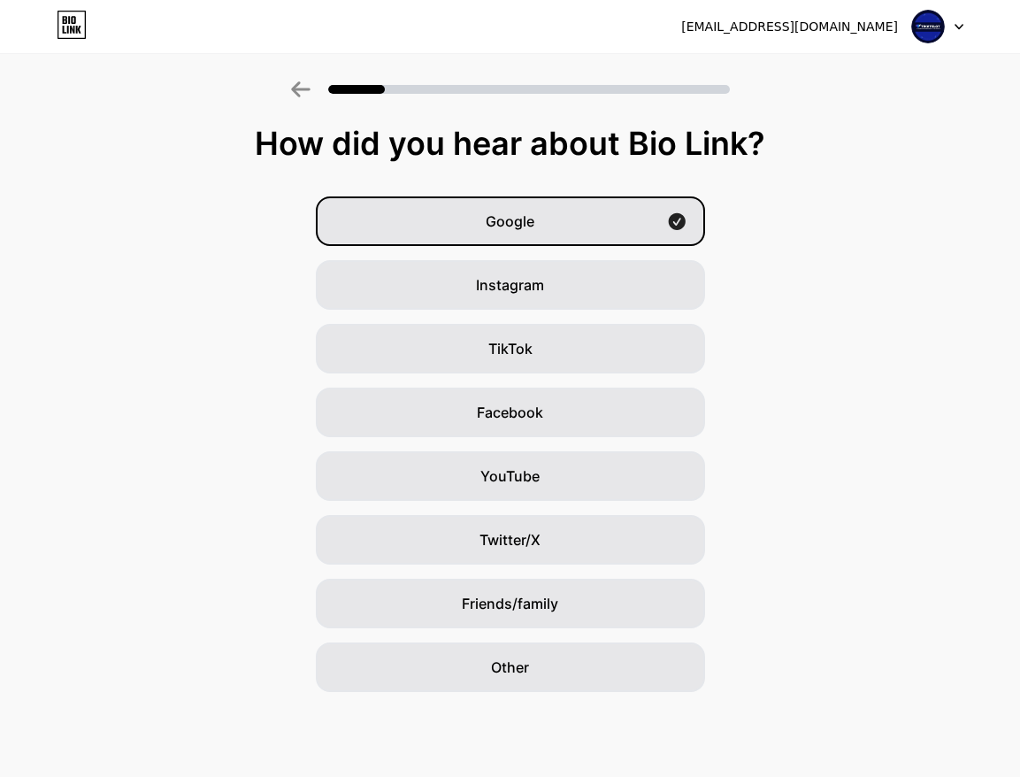
scroll to position [0, 0]
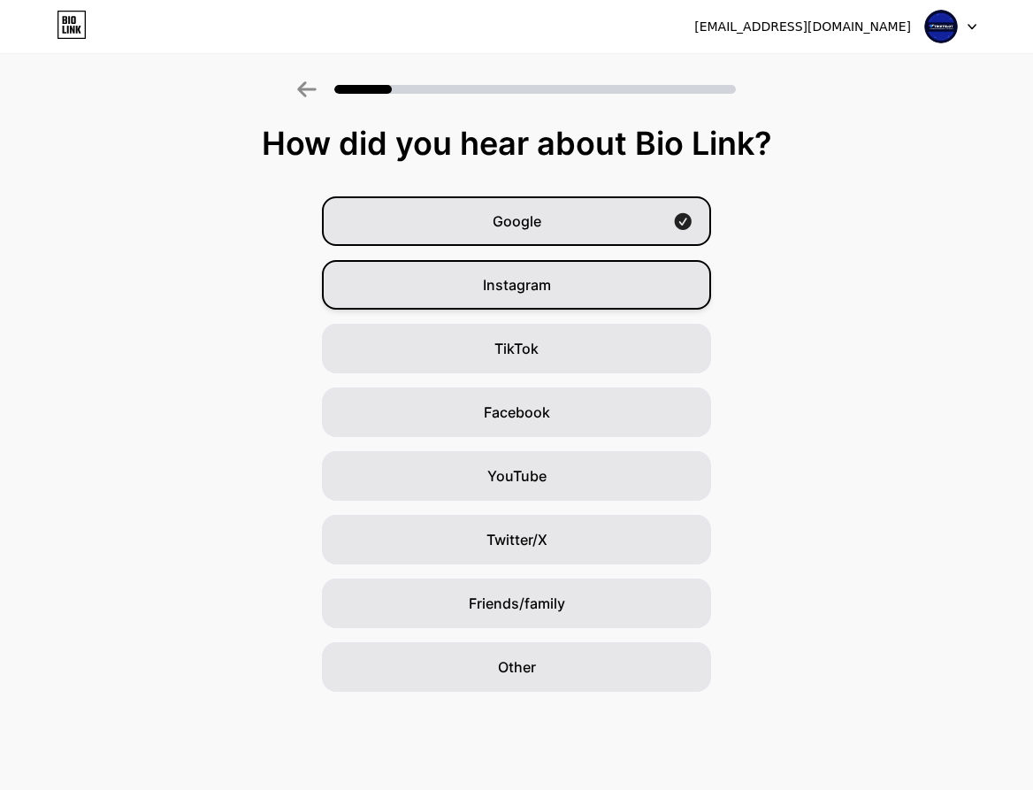
click at [609, 287] on div "Instagram" at bounding box center [516, 285] width 389 height 50
click at [622, 231] on div "Google" at bounding box center [516, 221] width 389 height 50
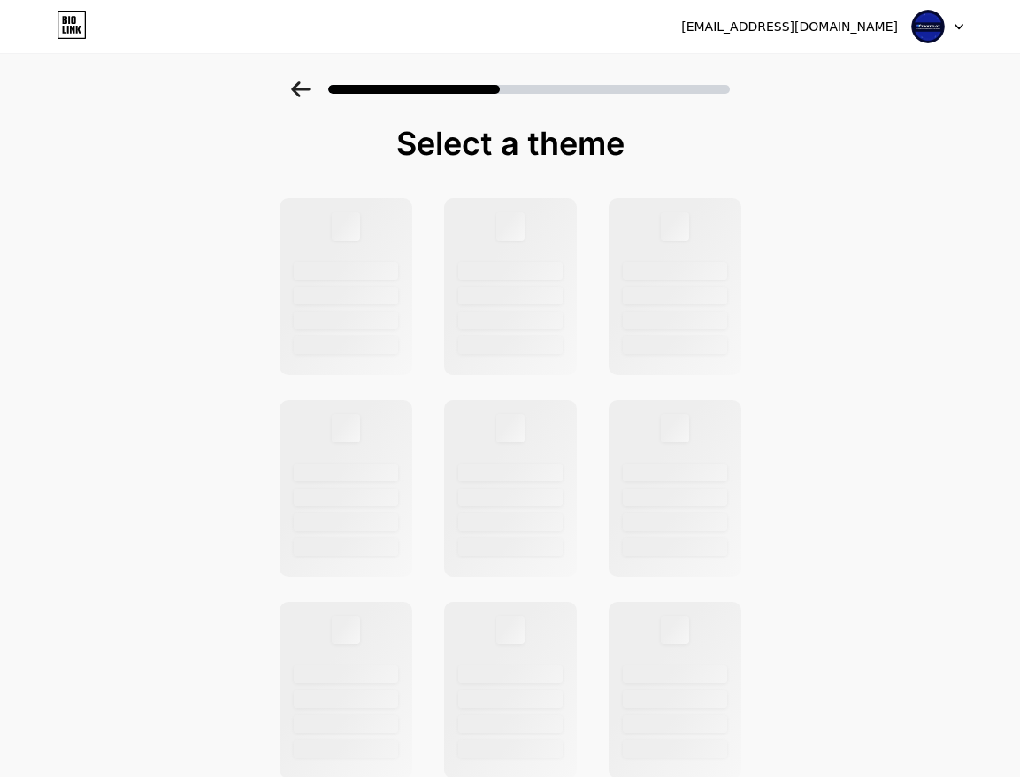
click at [323, 99] on div at bounding box center [510, 84] width 1020 height 62
click at [306, 78] on div at bounding box center [510, 84] width 1020 height 62
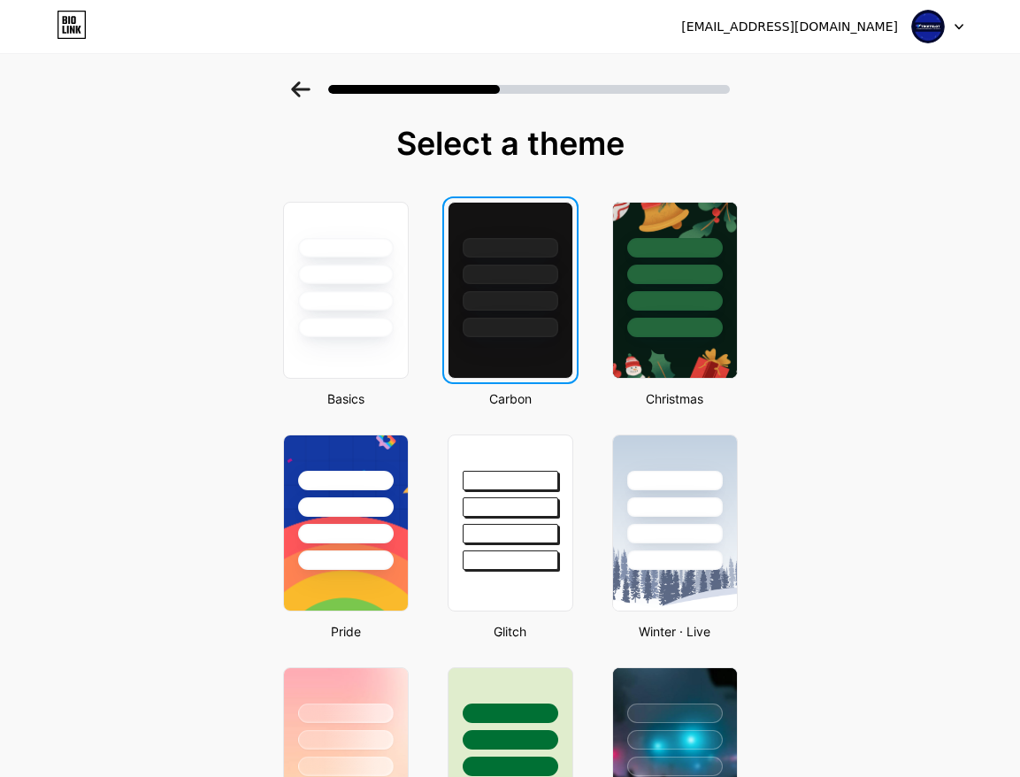
click at [297, 96] on icon at bounding box center [300, 89] width 19 height 16
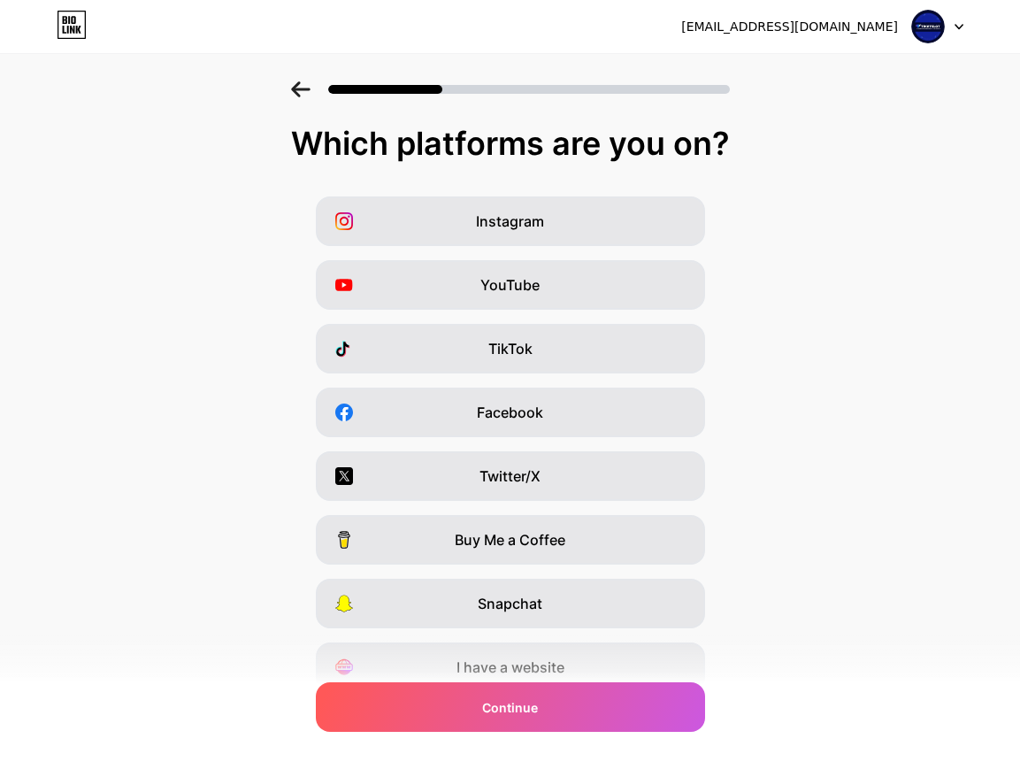
click at [310, 93] on icon at bounding box center [300, 89] width 19 height 16
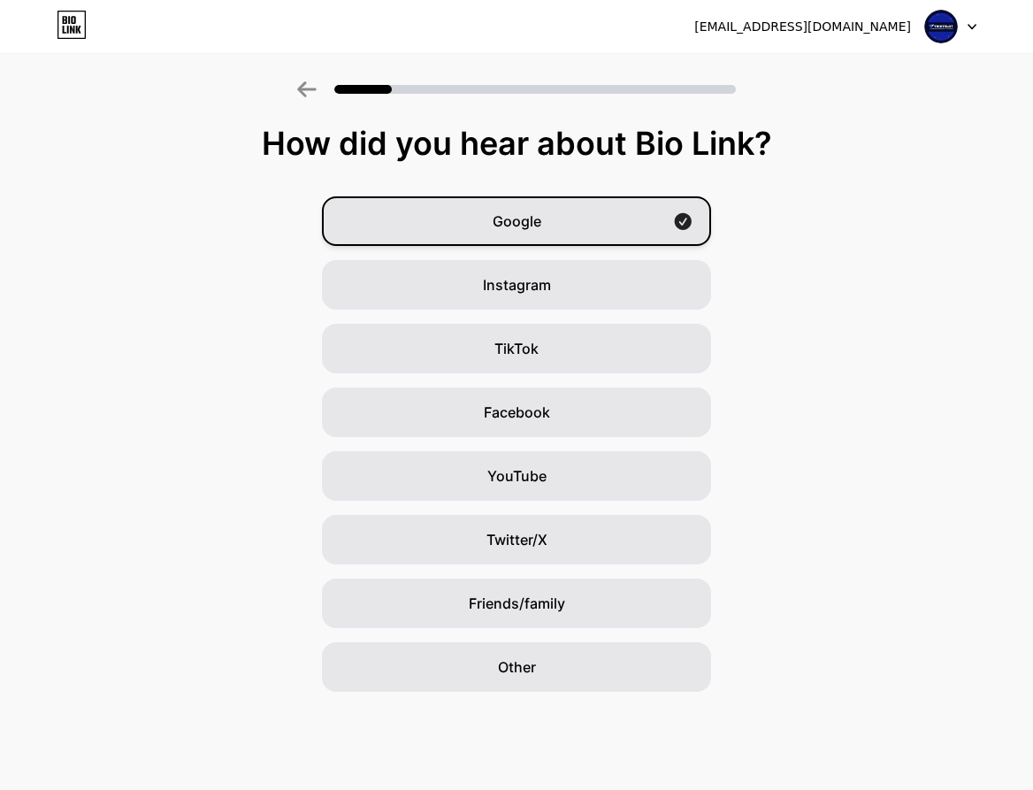
click at [614, 219] on div "Google" at bounding box center [516, 221] width 389 height 50
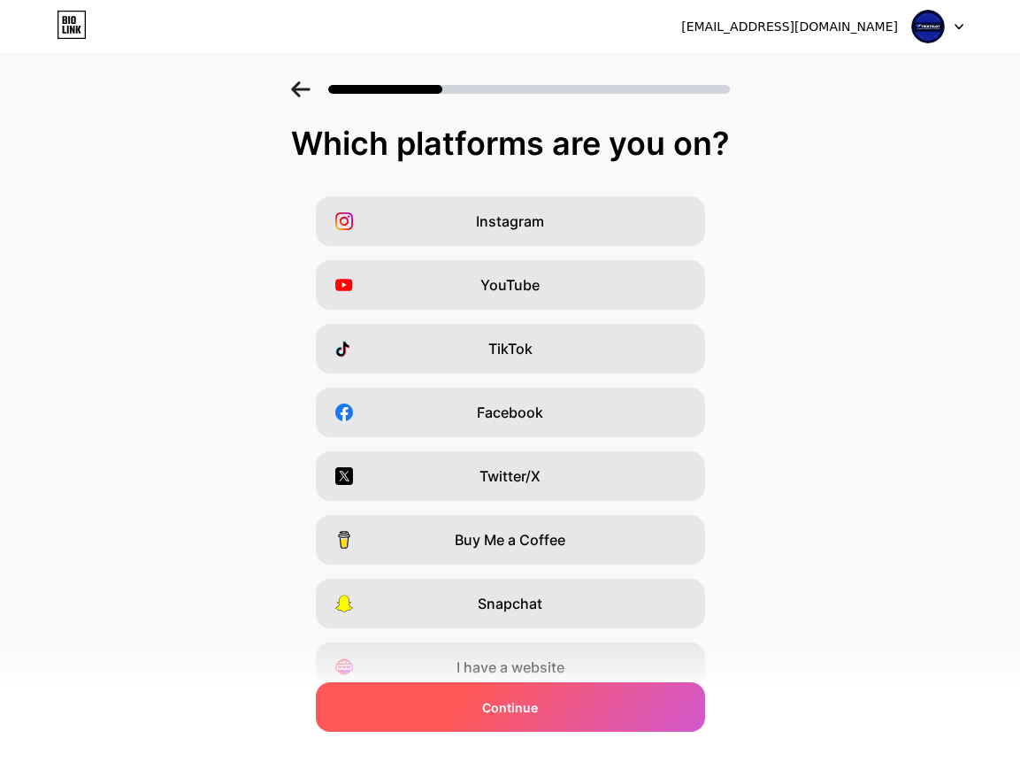
click at [604, 713] on div "Continue" at bounding box center [510, 707] width 389 height 50
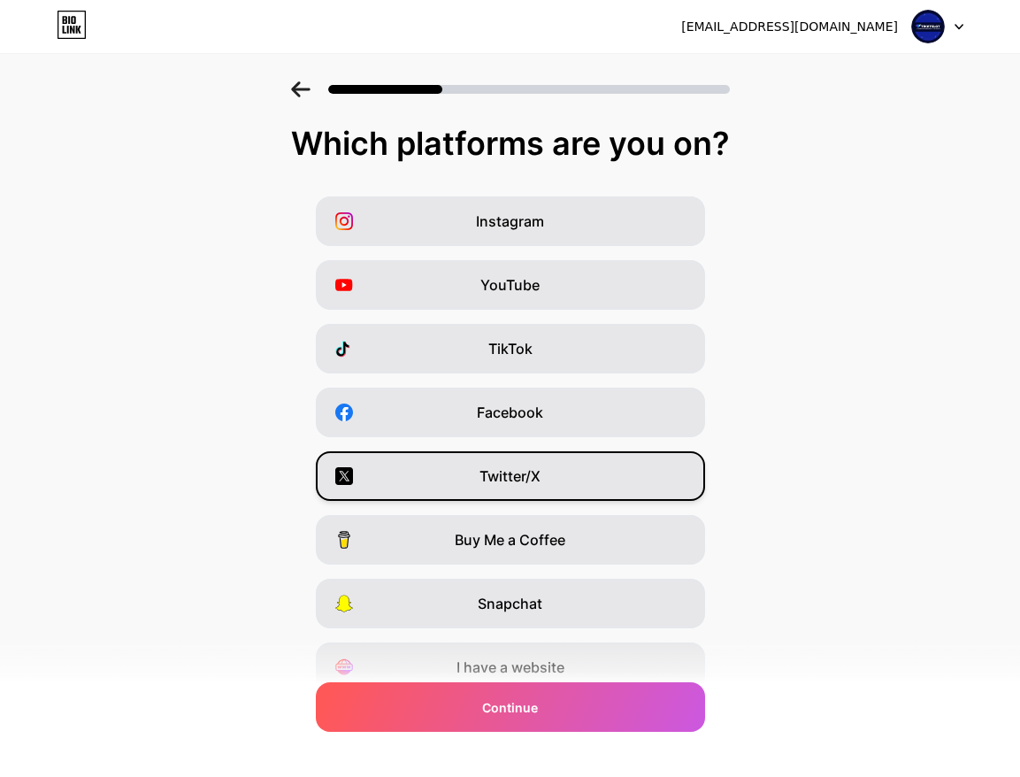
click at [540, 475] on span "Twitter/X" at bounding box center [509, 475] width 61 height 21
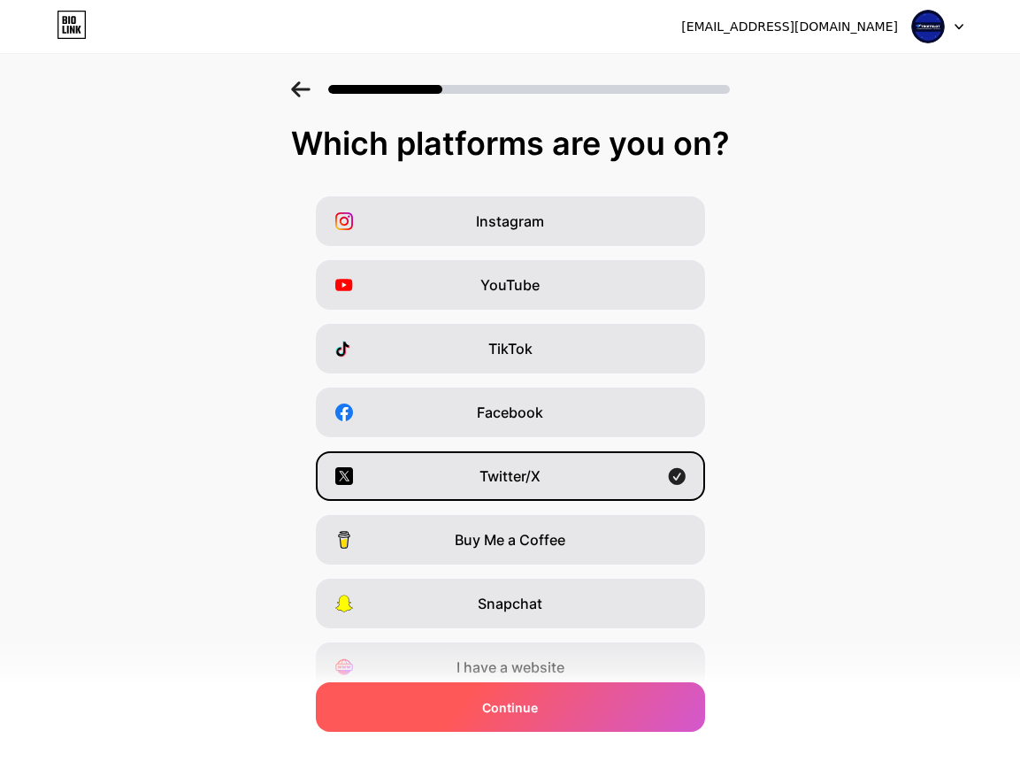
click at [547, 702] on div "Continue" at bounding box center [510, 707] width 389 height 50
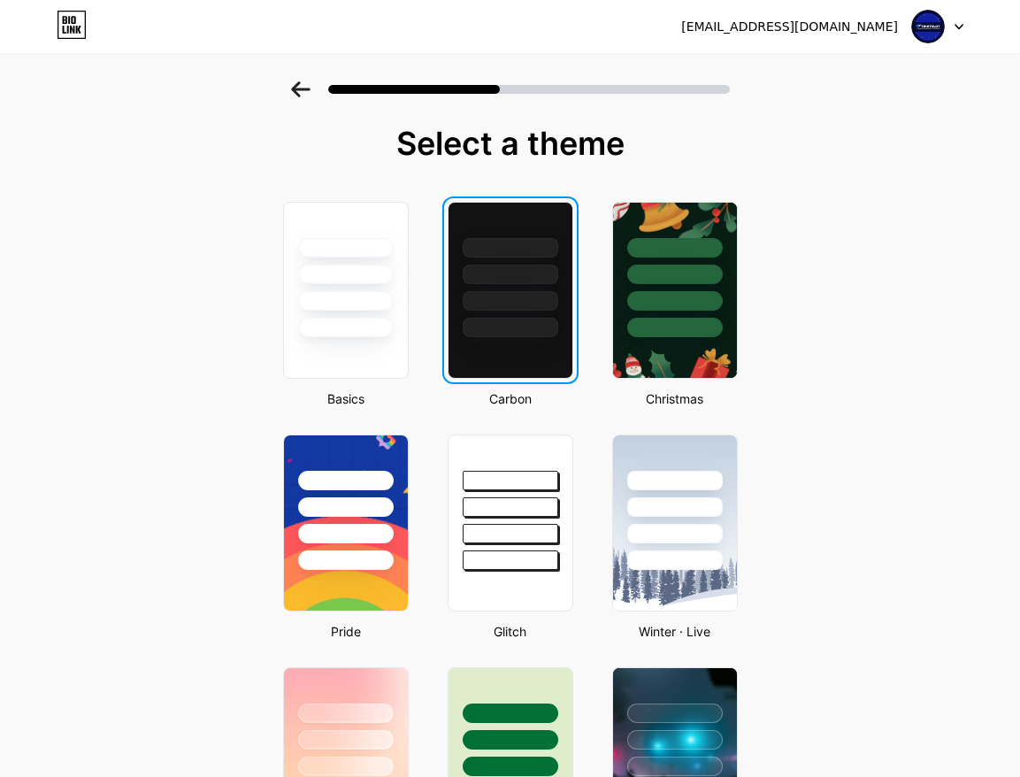
drag, startPoint x: 487, startPoint y: 257, endPoint x: 565, endPoint y: 444, distance: 203.1
click at [487, 257] on div at bounding box center [510, 270] width 124 height 134
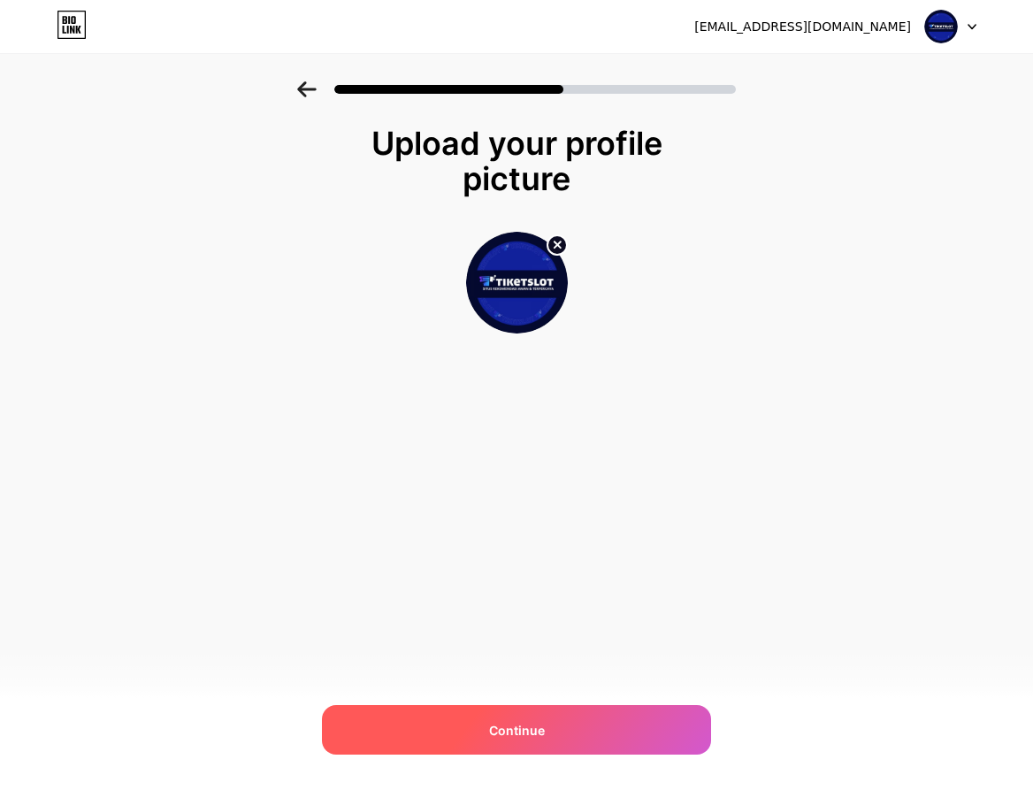
click at [580, 735] on div "Continue" at bounding box center [516, 730] width 389 height 50
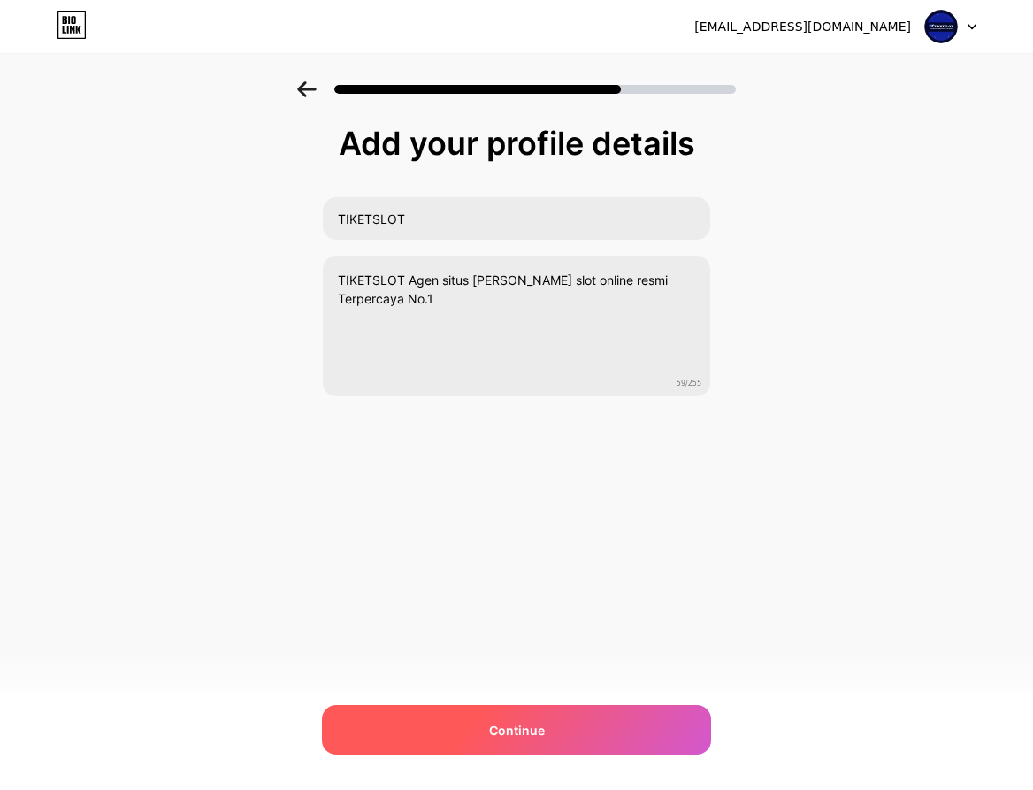
click at [518, 738] on span "Continue" at bounding box center [517, 730] width 56 height 19
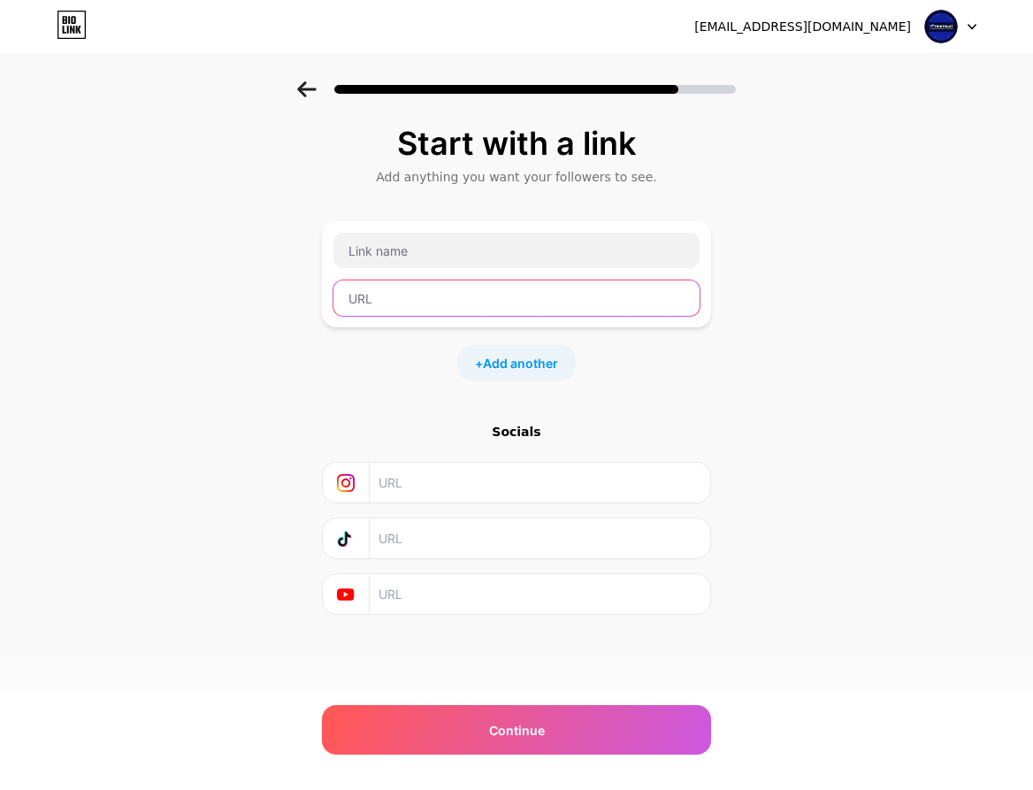
click at [543, 301] on input "text" at bounding box center [516, 297] width 366 height 35
paste input "[URL][DOMAIN_NAME]"
type input "[URL][DOMAIN_NAME]"
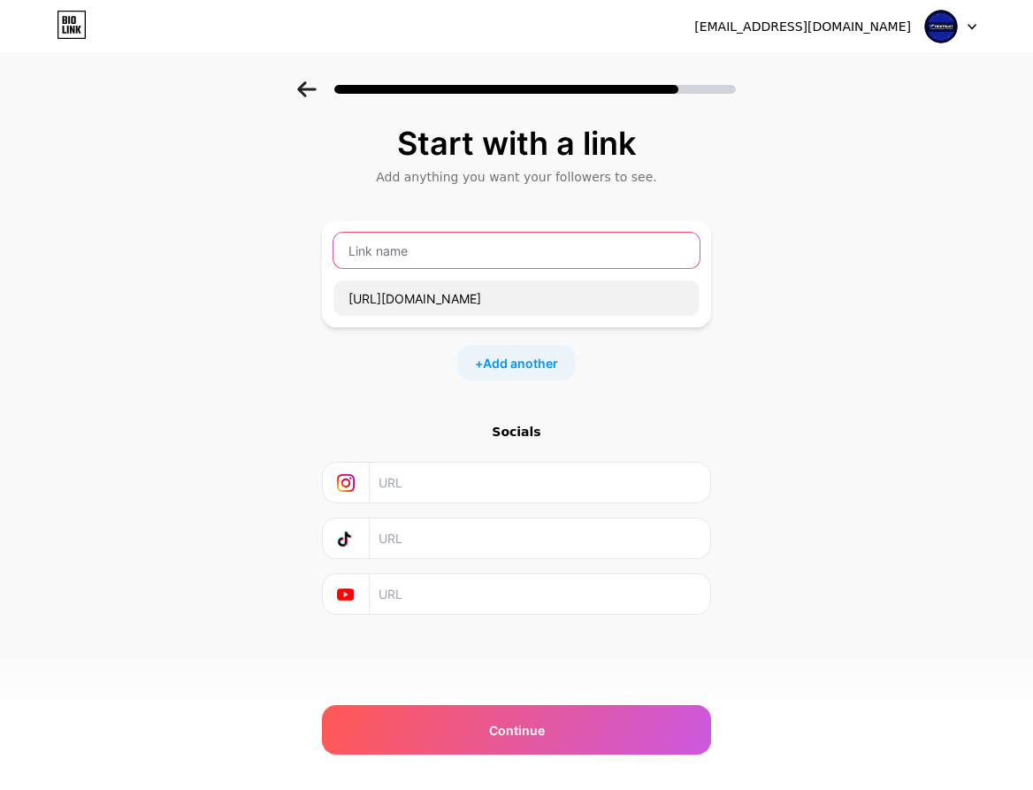
click at [534, 236] on input "text" at bounding box center [516, 250] width 366 height 35
type input "DAFTAR TIKETSLOT"
click at [446, 487] on input "text" at bounding box center [539, 483] width 321 height 40
